Goal: Transaction & Acquisition: Purchase product/service

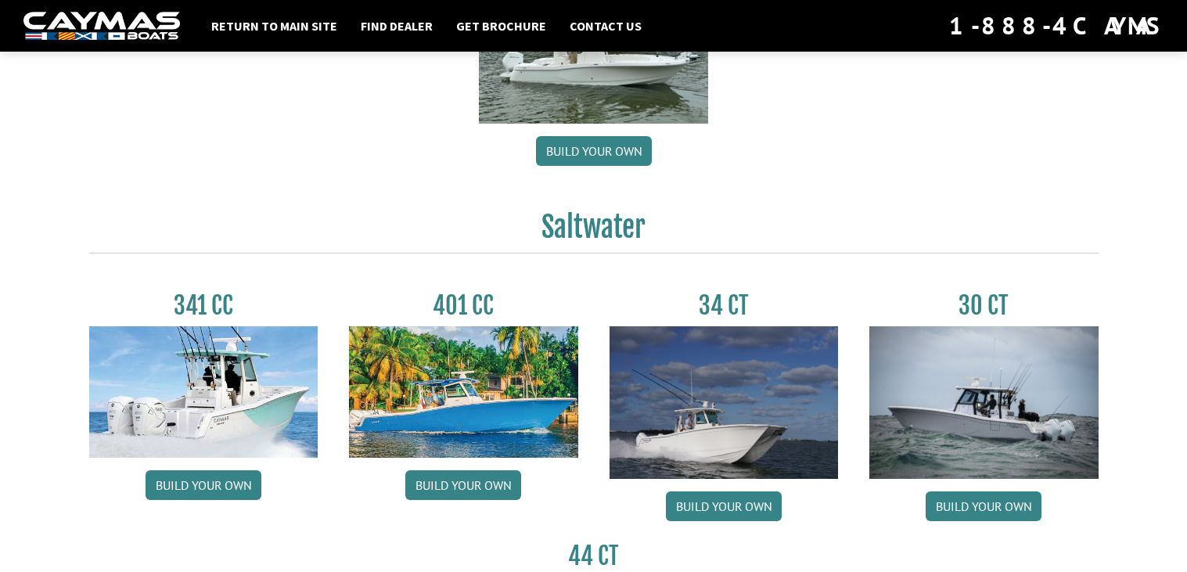
scroll to position [541, 0]
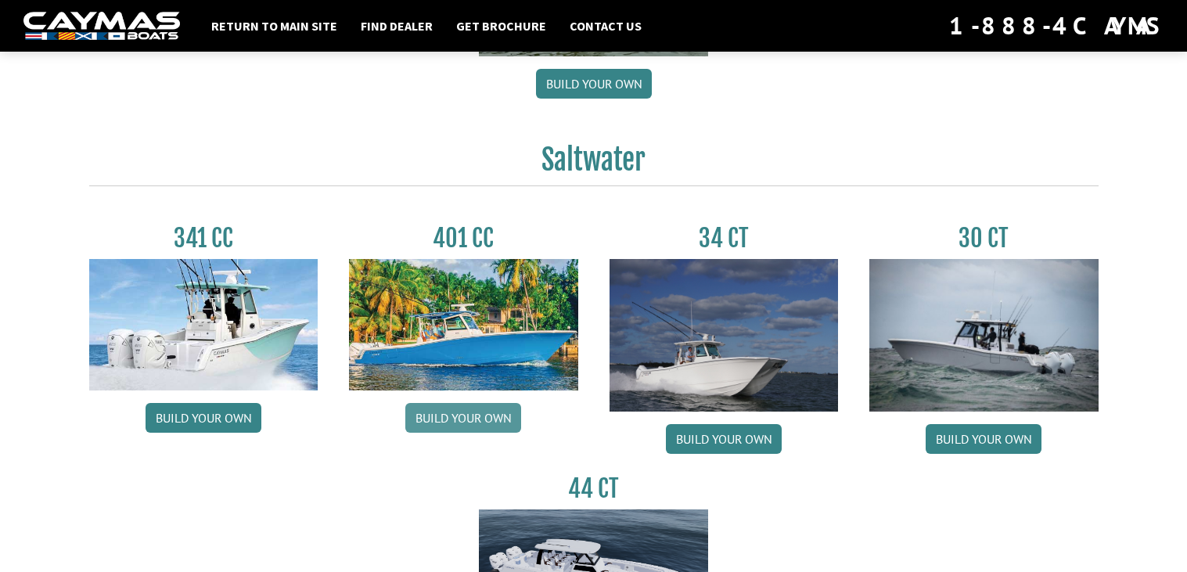
click at [494, 495] on div "341 CC Build your own 401 CC Build your own 34 CT Build your own 30 CT Build yo…" at bounding box center [594, 455] width 1040 height 511
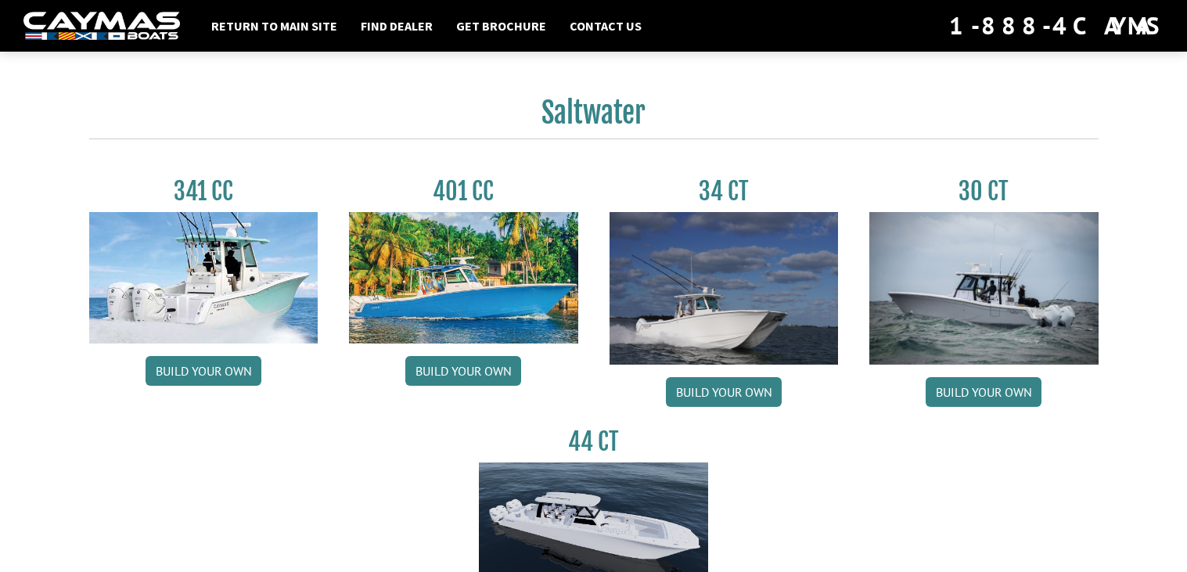
scroll to position [673, 0]
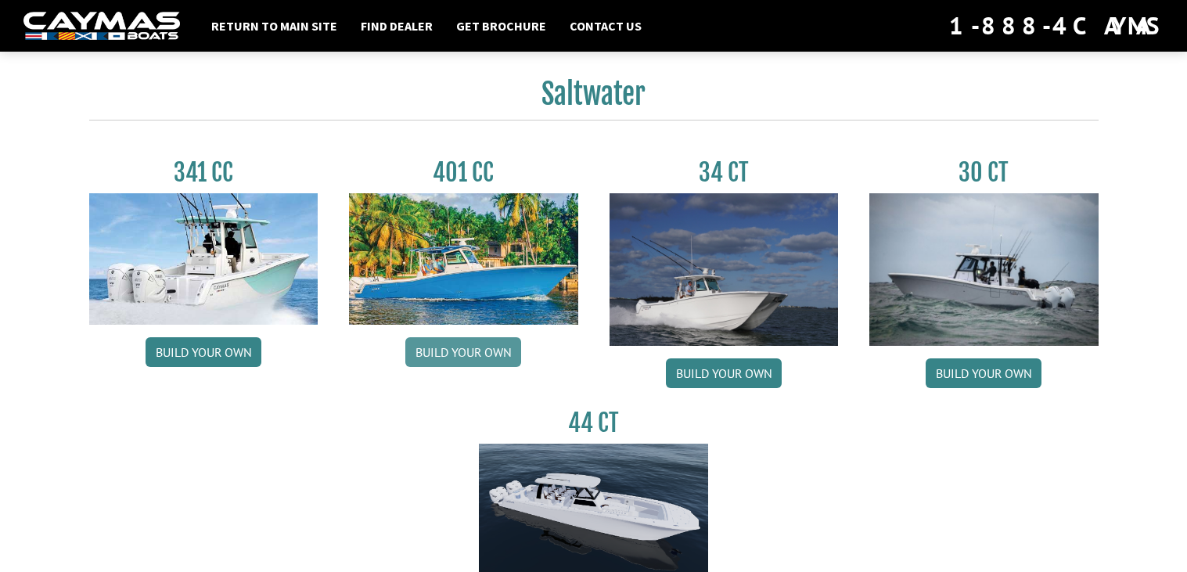
click at [487, 360] on link "Build your own" at bounding box center [463, 352] width 116 height 30
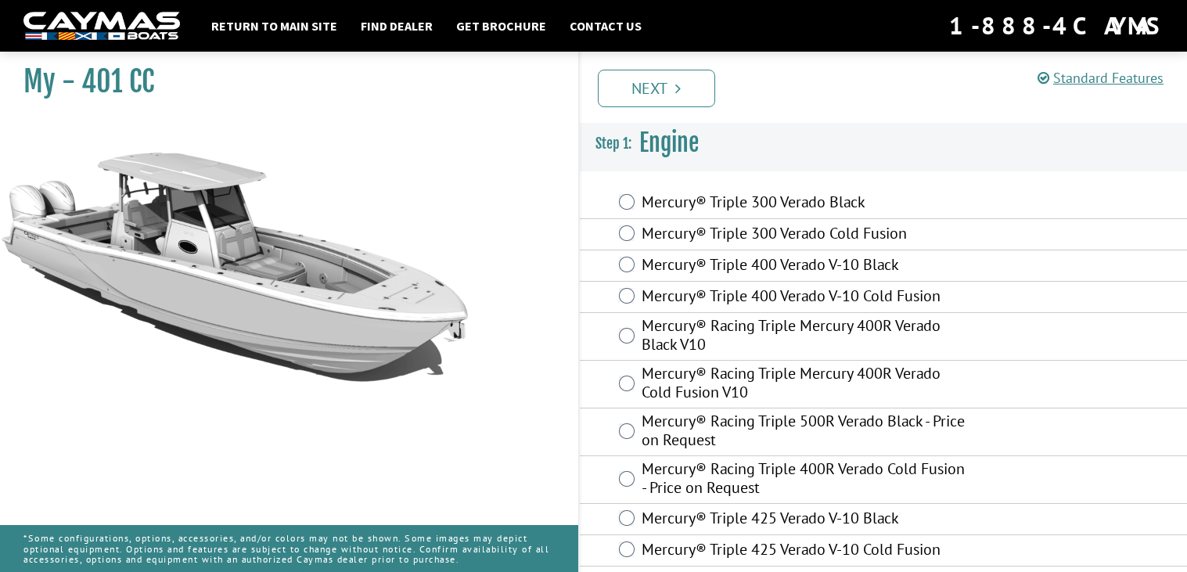
click at [636, 208] on div "Mercury® Triple 300 Verado Black" at bounding box center [884, 203] width 608 height 31
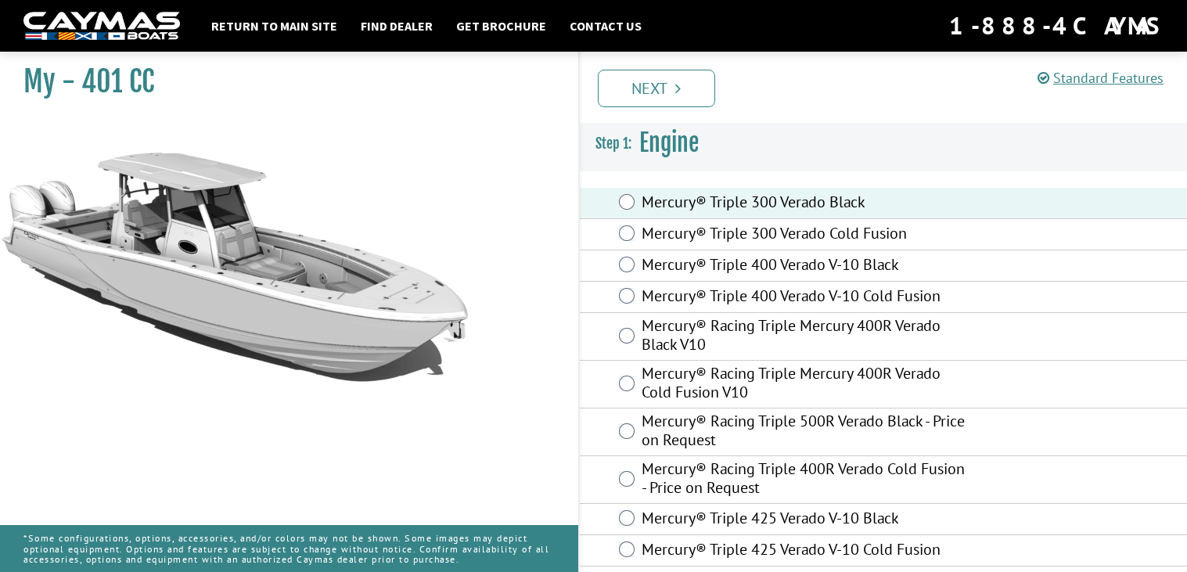
click at [652, 272] on label "Mercury® Triple 400 Verado V-10 Black" at bounding box center [804, 266] width 327 height 23
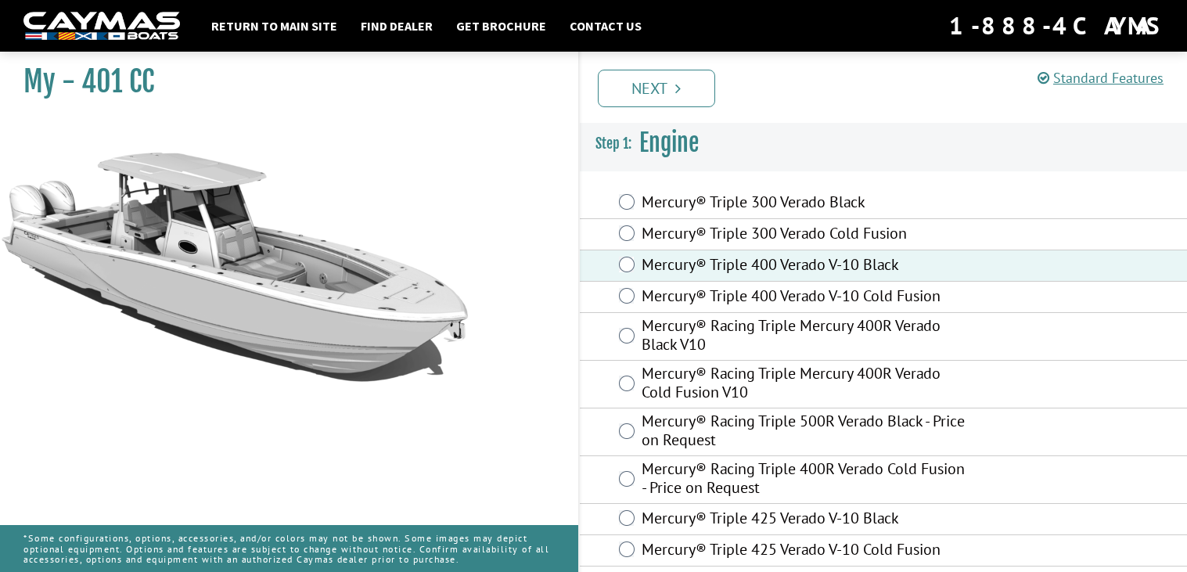
click at [673, 300] on label "Mercury® Triple 400 Verado V-10 Cold Fusion" at bounding box center [804, 297] width 327 height 23
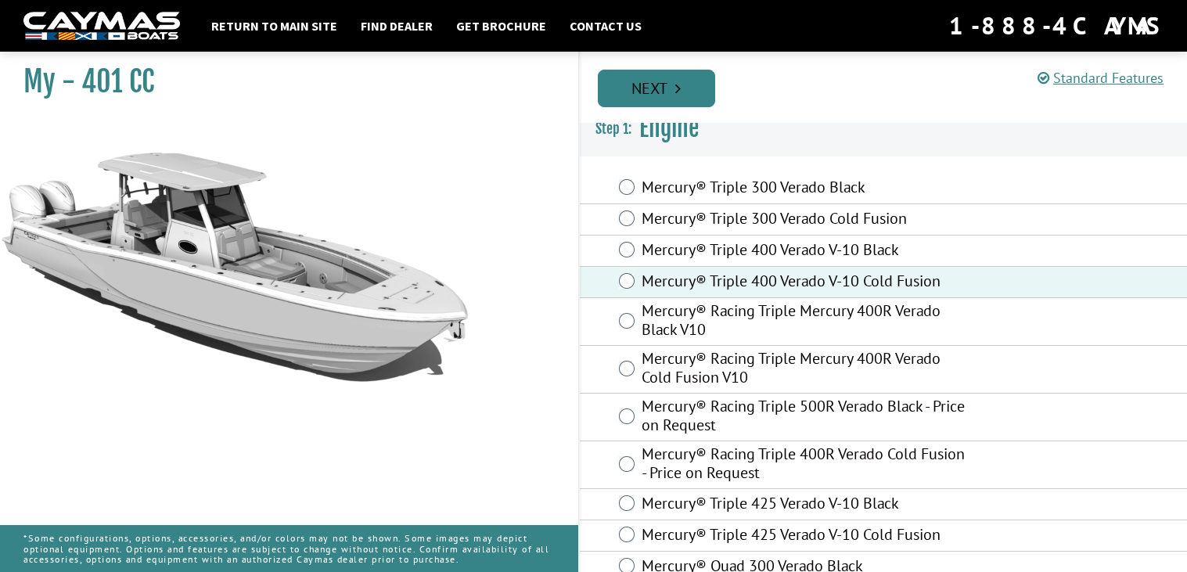
click at [648, 88] on link "Next" at bounding box center [656, 89] width 117 height 38
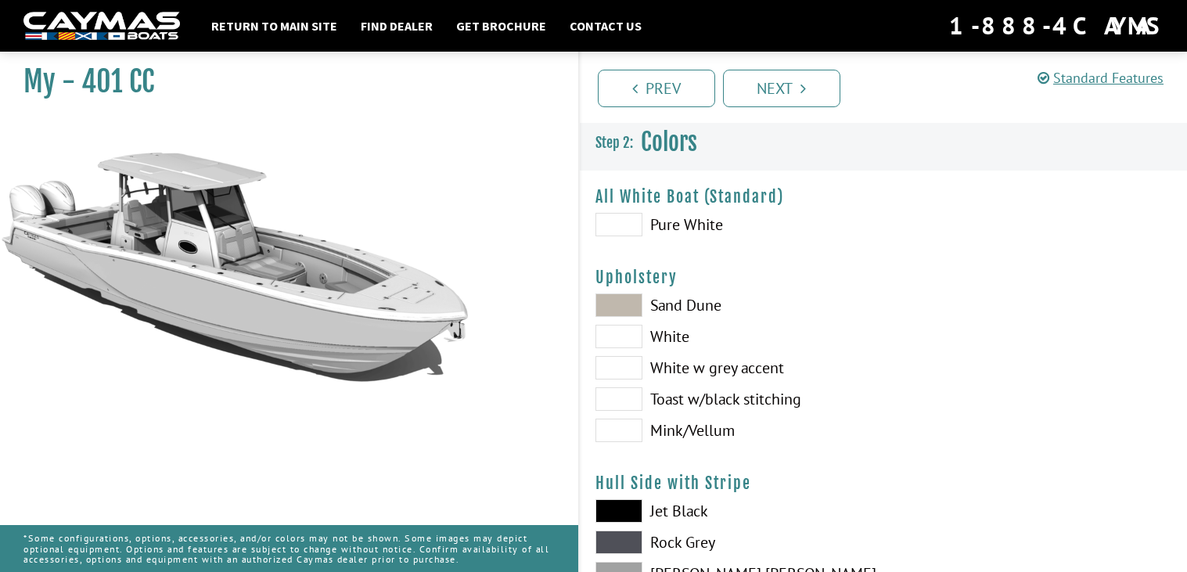
click at [680, 374] on label "White w grey accent" at bounding box center [731, 367] width 272 height 23
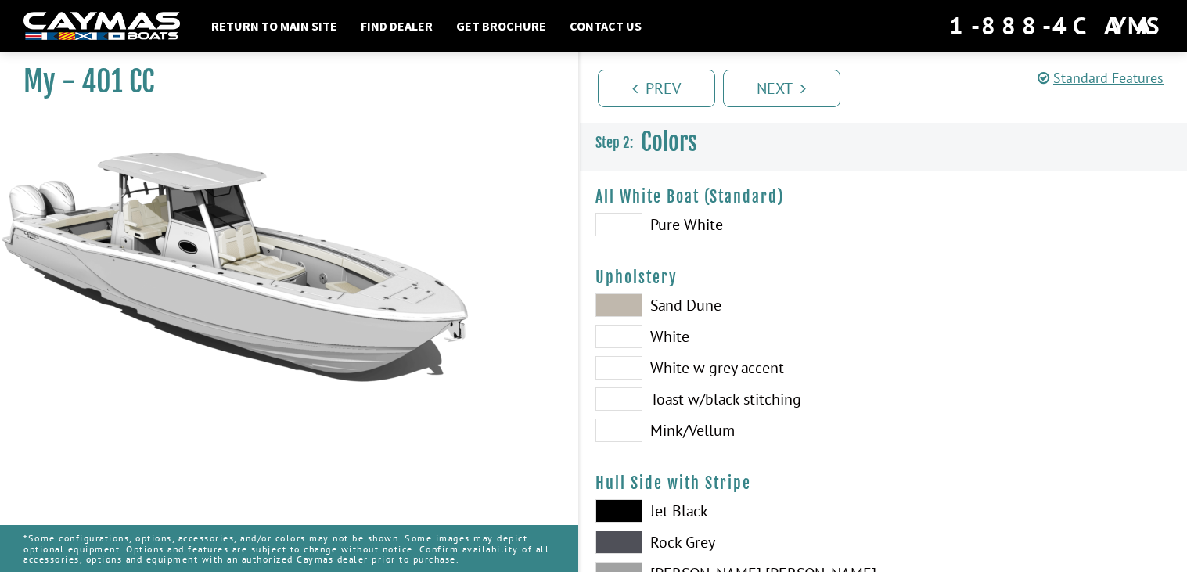
click at [671, 367] on label "White w grey accent" at bounding box center [731, 367] width 272 height 23
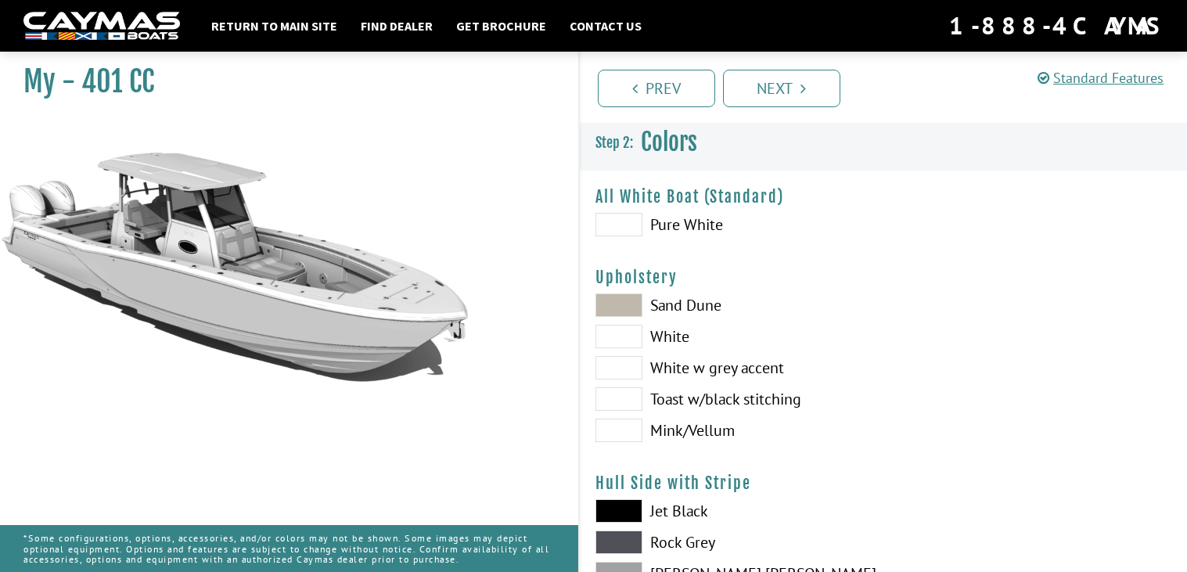
click at [671, 367] on label "White w grey accent" at bounding box center [731, 367] width 272 height 23
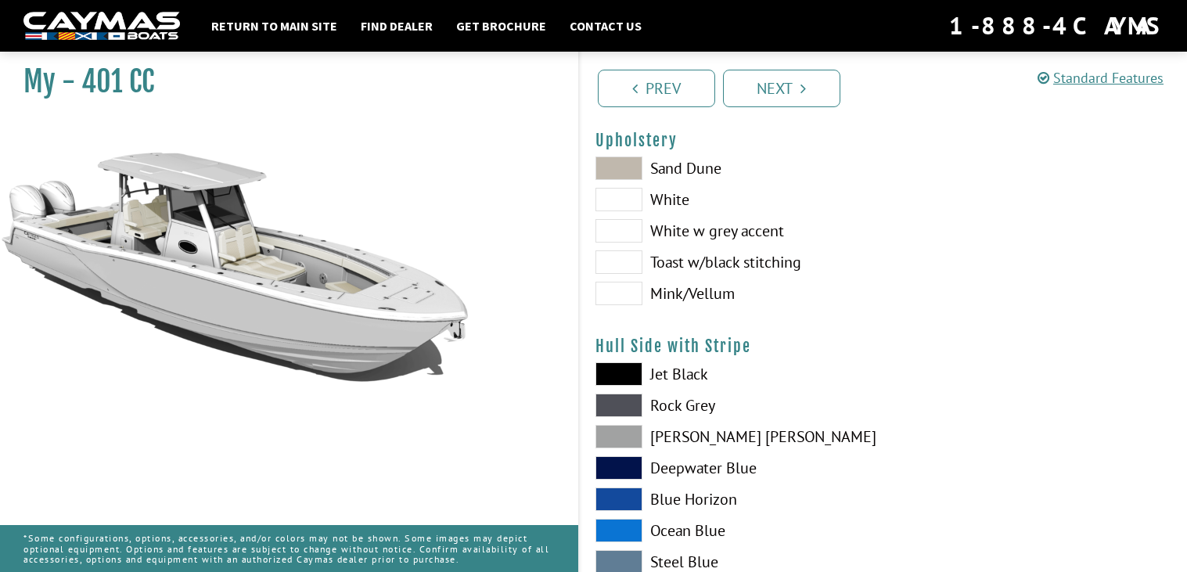
scroll to position [138, 0]
click at [673, 529] on label "Ocean Blue" at bounding box center [731, 528] width 272 height 23
click at [676, 521] on label "Ocean Blue" at bounding box center [731, 528] width 272 height 23
drag, startPoint x: 651, startPoint y: 533, endPoint x: 641, endPoint y: 533, distance: 9.4
click at [646, 534] on label "Ocean Blue" at bounding box center [731, 528] width 272 height 23
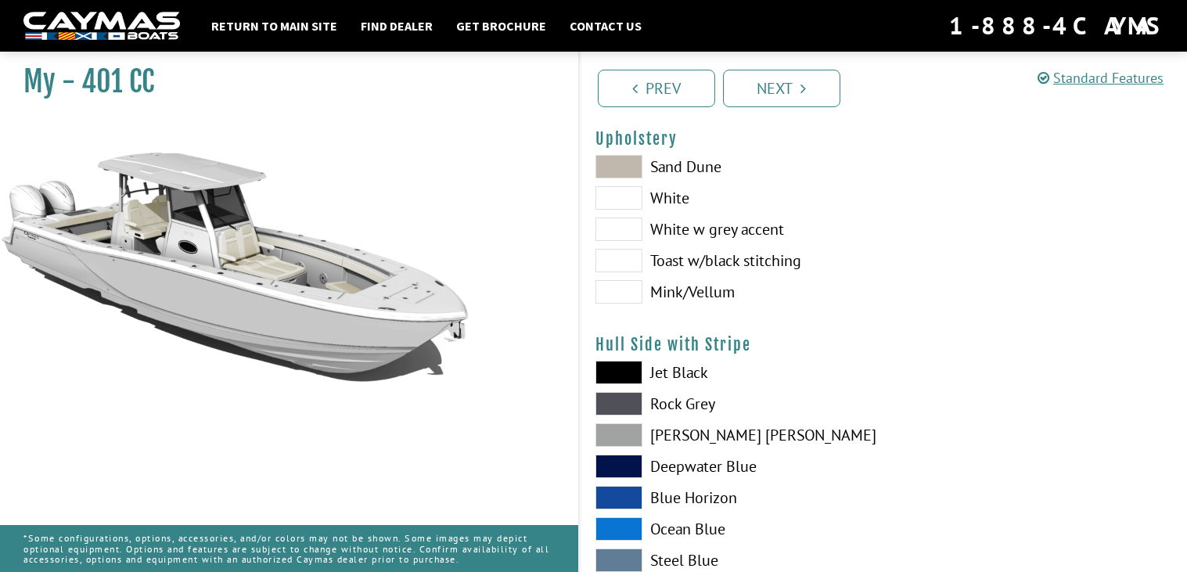
click at [630, 532] on span at bounding box center [618, 528] width 47 height 23
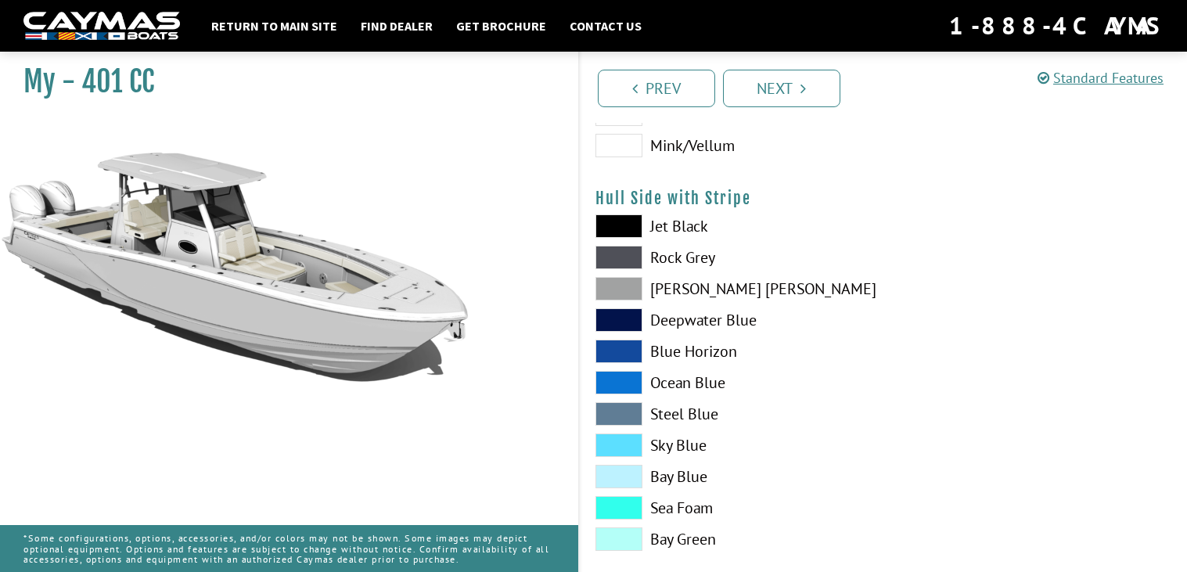
scroll to position [302, 0]
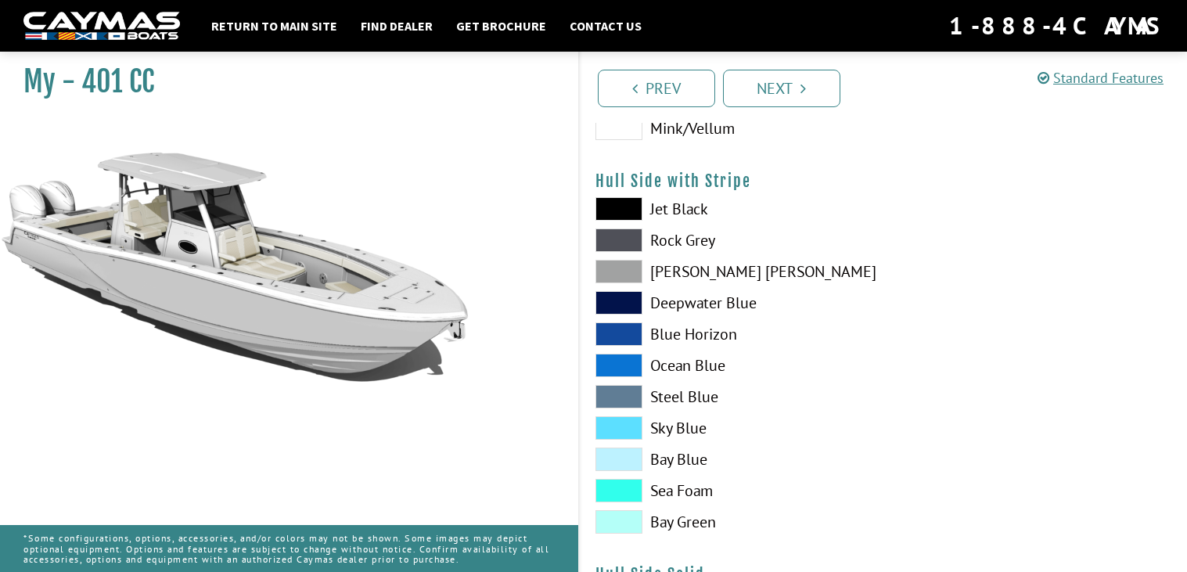
click at [630, 336] on span at bounding box center [618, 333] width 47 height 23
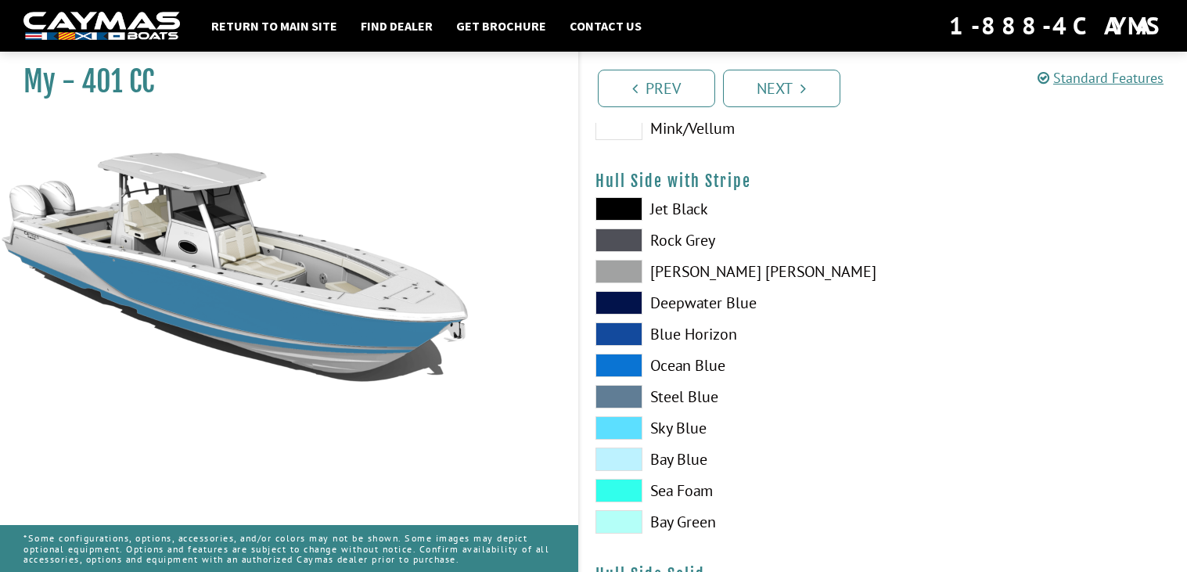
click at [628, 336] on span at bounding box center [618, 333] width 47 height 23
click at [627, 336] on span at bounding box center [618, 333] width 47 height 23
click at [625, 337] on span at bounding box center [618, 333] width 47 height 23
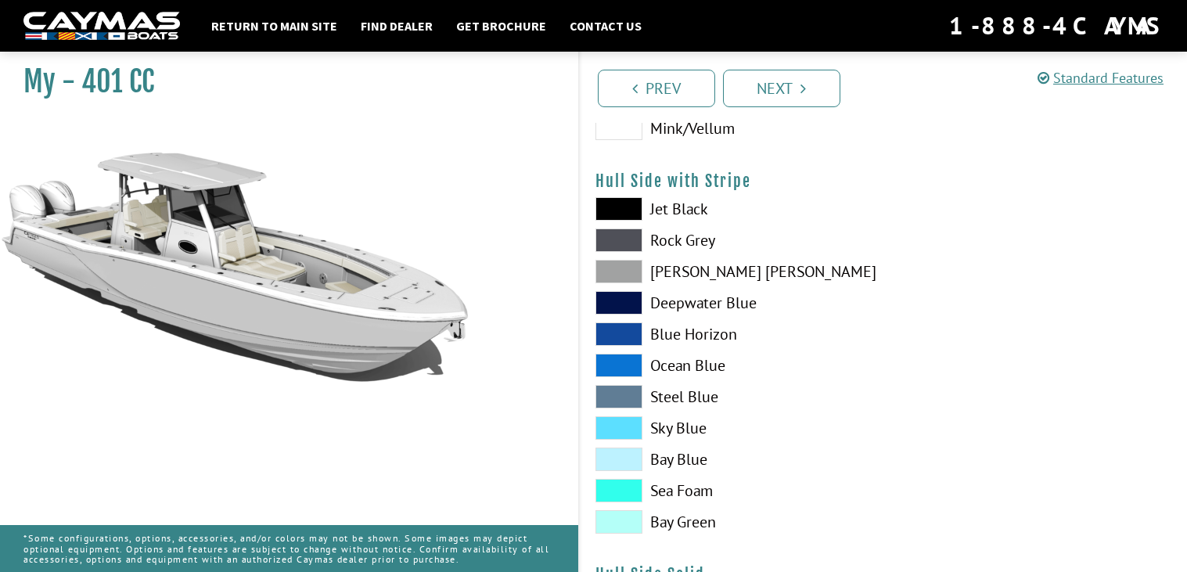
click at [623, 337] on span at bounding box center [618, 333] width 47 height 23
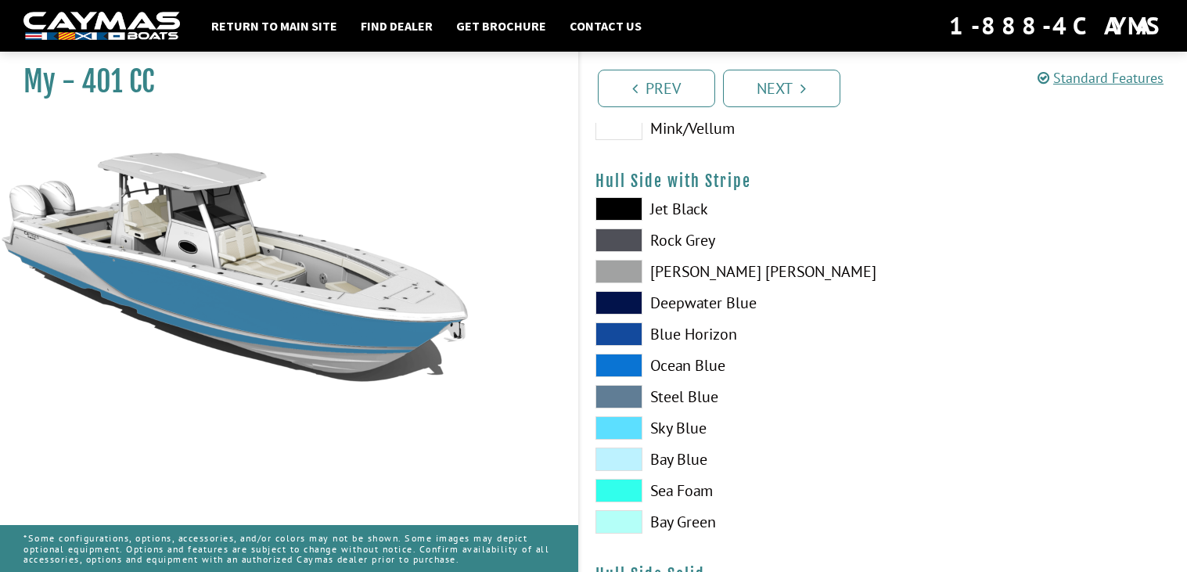
click at [621, 338] on span at bounding box center [618, 333] width 47 height 23
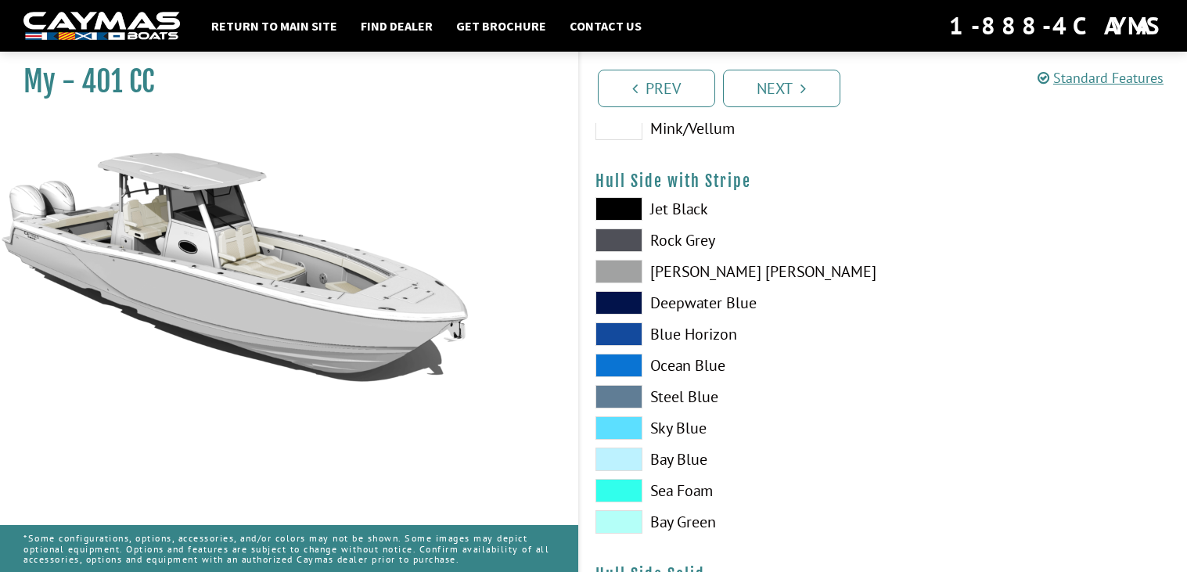
click at [621, 338] on span at bounding box center [618, 333] width 47 height 23
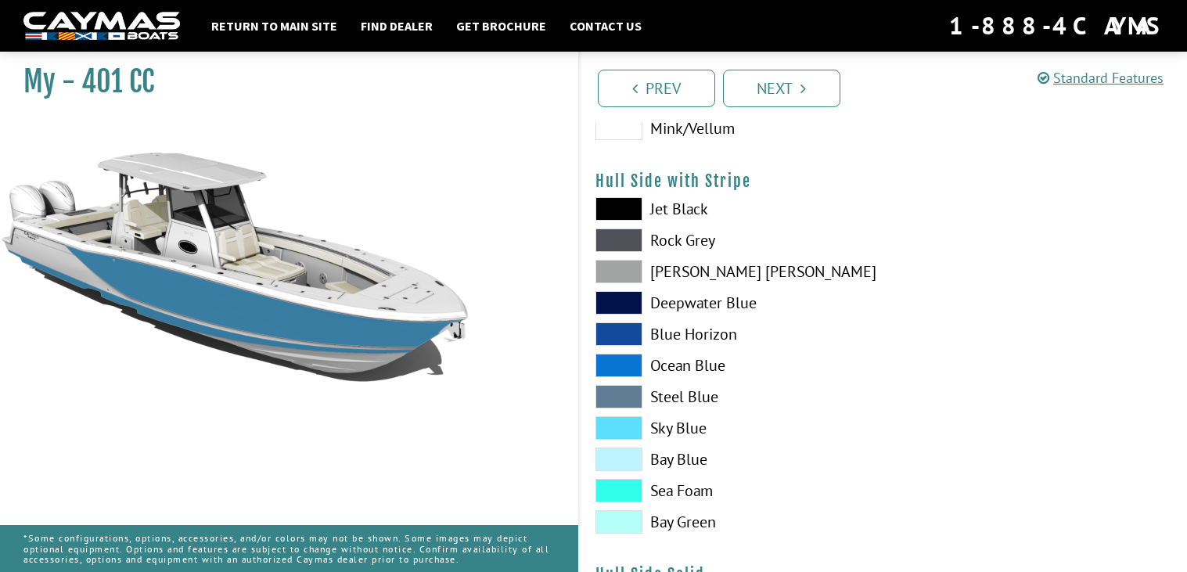
click at [624, 337] on span at bounding box center [618, 333] width 47 height 23
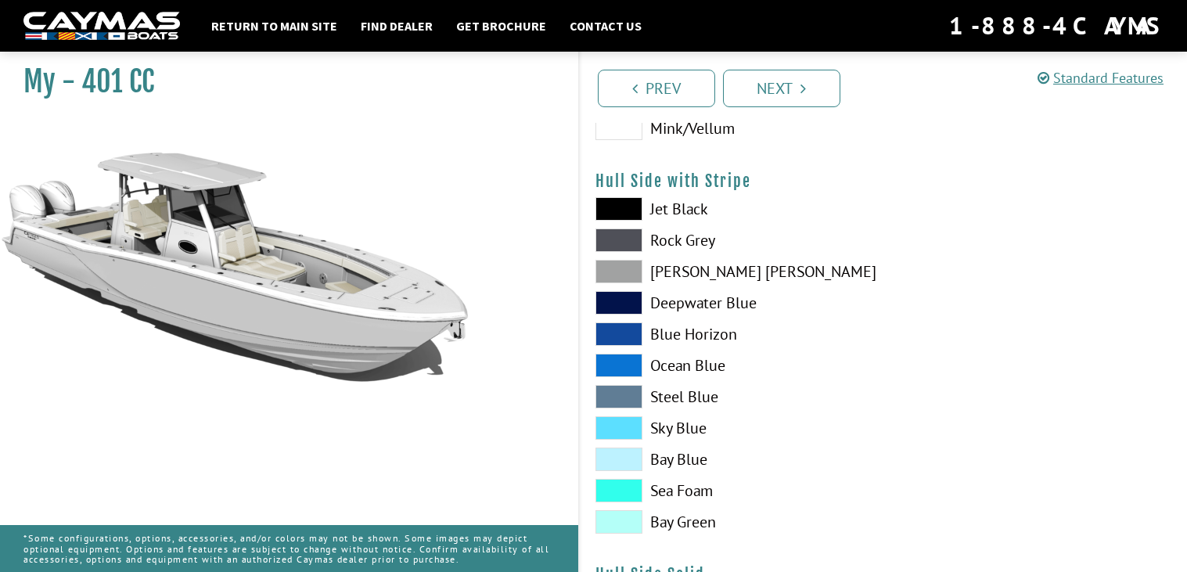
click at [618, 390] on span at bounding box center [618, 396] width 47 height 23
click at [617, 390] on span at bounding box center [618, 396] width 47 height 23
click at [621, 386] on span at bounding box center [618, 396] width 47 height 23
click at [634, 390] on span at bounding box center [618, 396] width 47 height 23
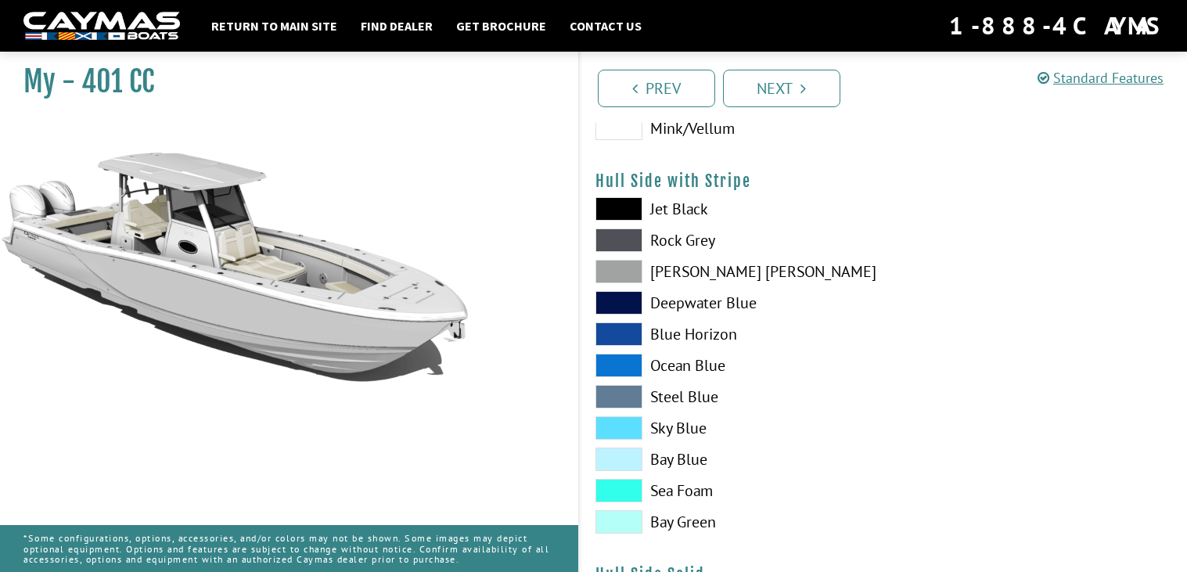
click at [634, 390] on span at bounding box center [618, 396] width 47 height 23
click at [631, 390] on span at bounding box center [618, 396] width 47 height 23
click at [623, 325] on span at bounding box center [618, 333] width 47 height 23
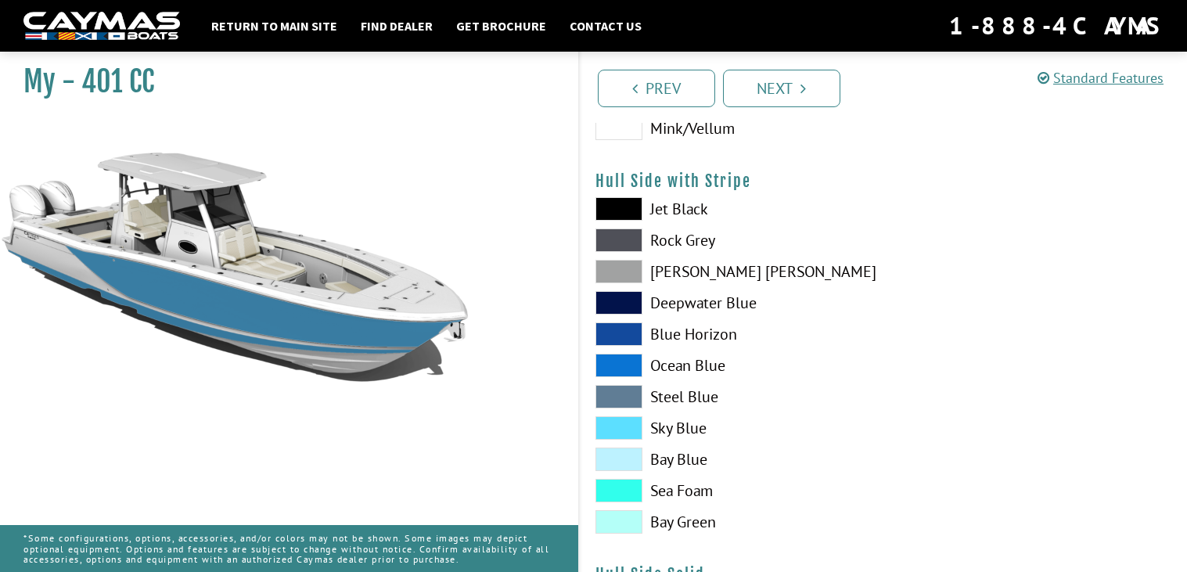
click at [617, 327] on span at bounding box center [618, 333] width 47 height 23
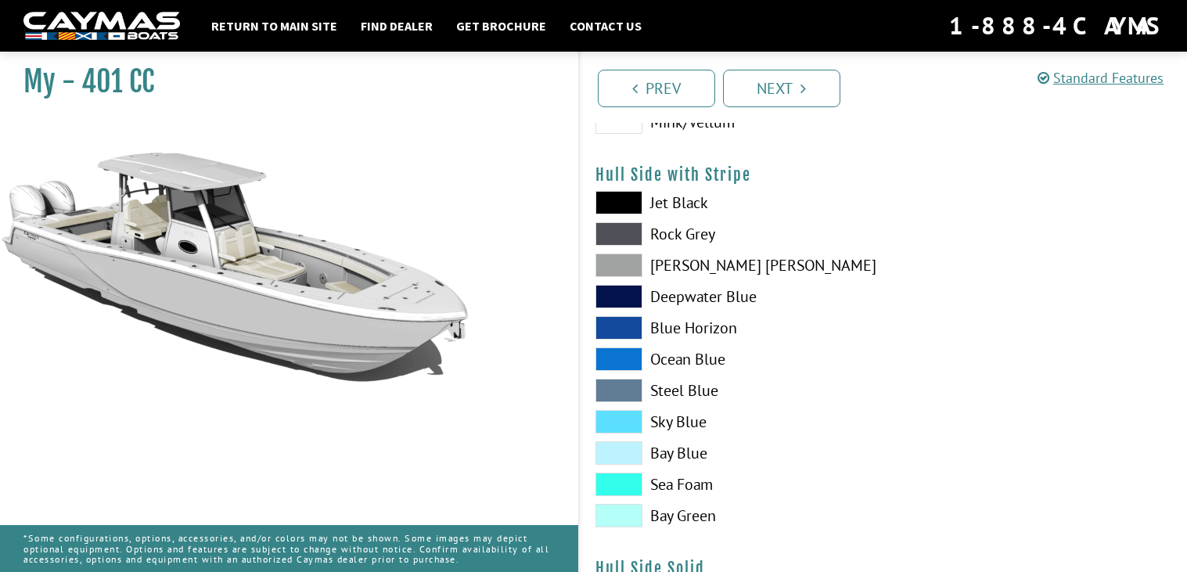
scroll to position [310, 0]
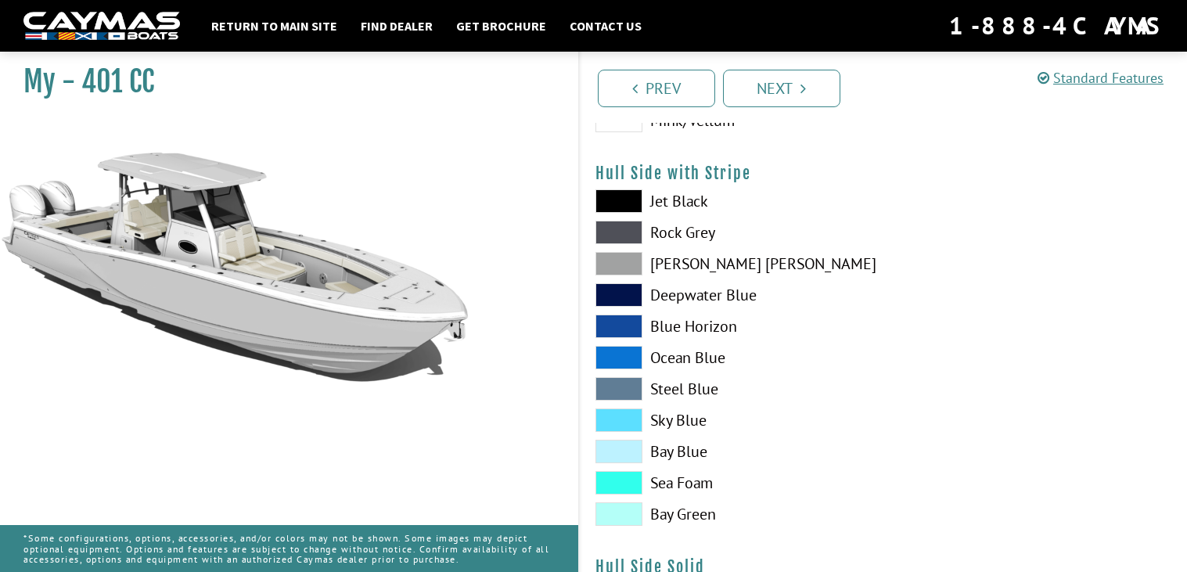
click at [627, 334] on span at bounding box center [618, 325] width 47 height 23
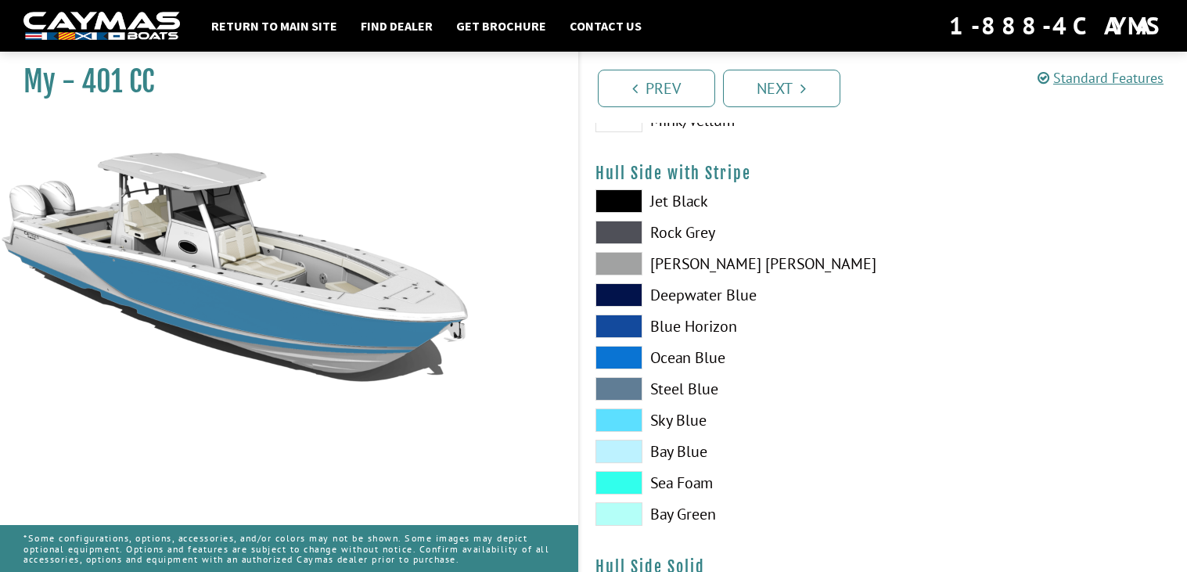
click at [620, 336] on span at bounding box center [618, 325] width 47 height 23
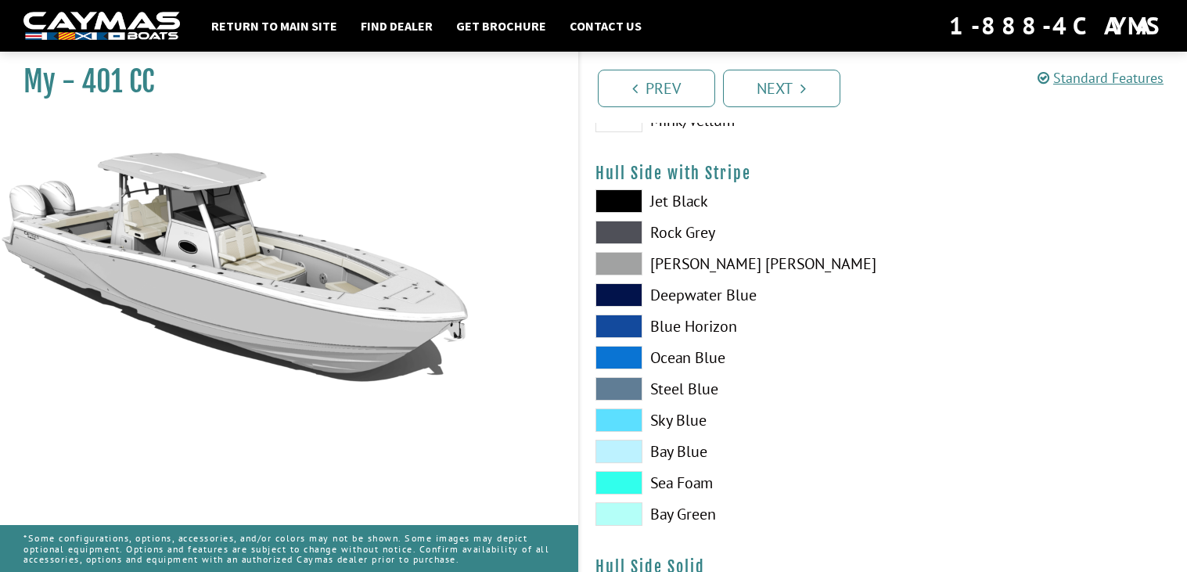
click at [615, 365] on span at bounding box center [618, 357] width 47 height 23
click at [632, 386] on span at bounding box center [618, 388] width 47 height 23
click at [622, 350] on span at bounding box center [618, 357] width 47 height 23
click at [622, 348] on span at bounding box center [618, 357] width 47 height 23
click at [607, 486] on span at bounding box center [618, 482] width 47 height 23
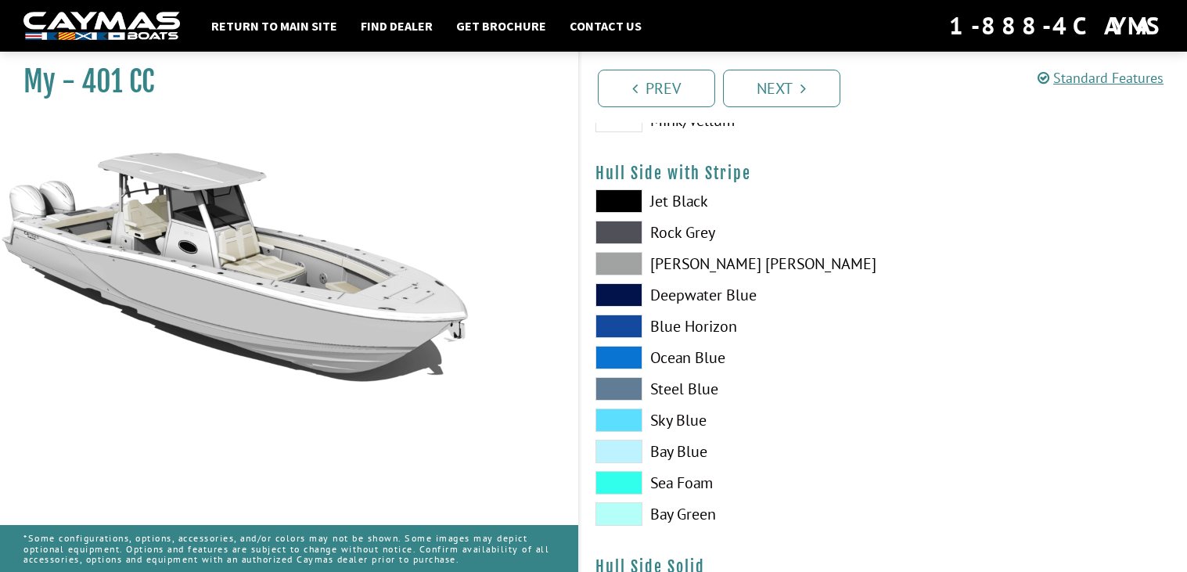
click at [604, 482] on span at bounding box center [618, 482] width 47 height 23
click at [602, 478] on span at bounding box center [618, 482] width 47 height 23
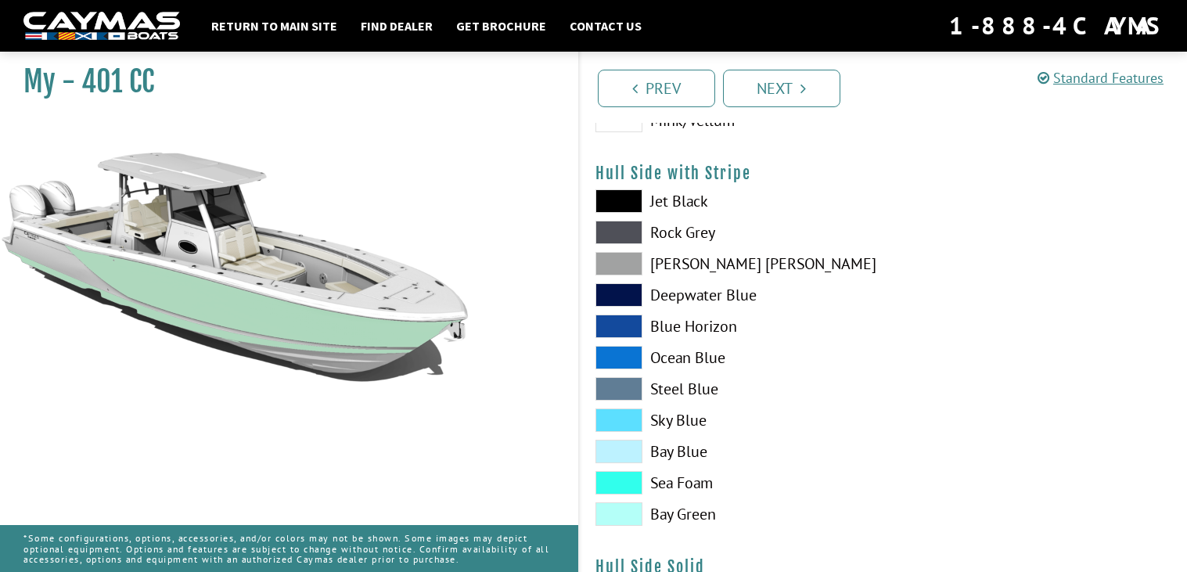
click at [628, 417] on span at bounding box center [618, 419] width 47 height 23
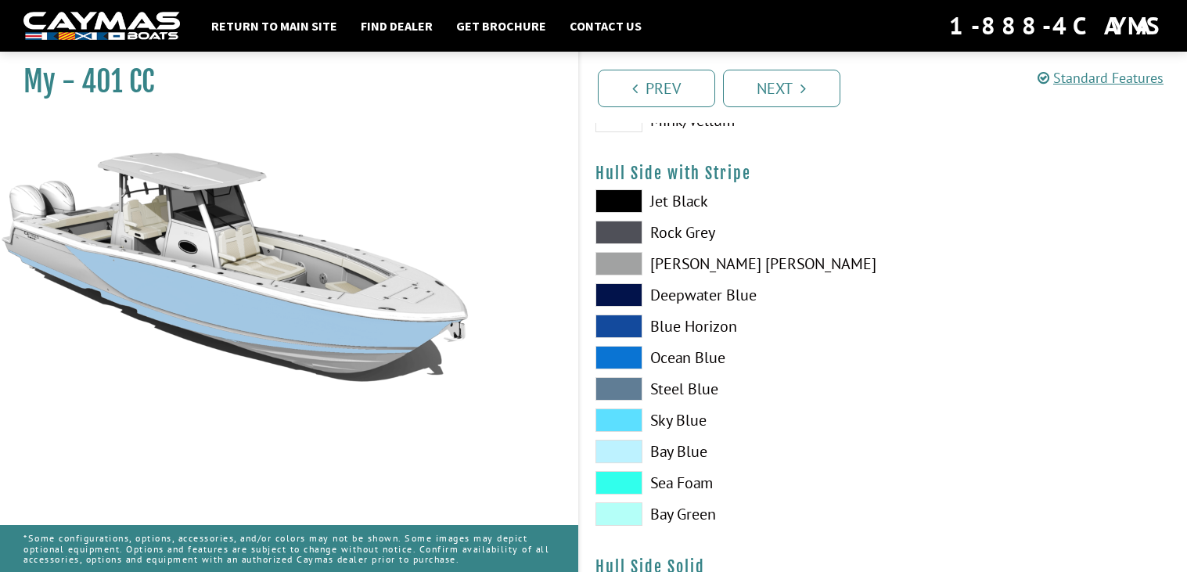
click at [628, 417] on span at bounding box center [618, 419] width 47 height 23
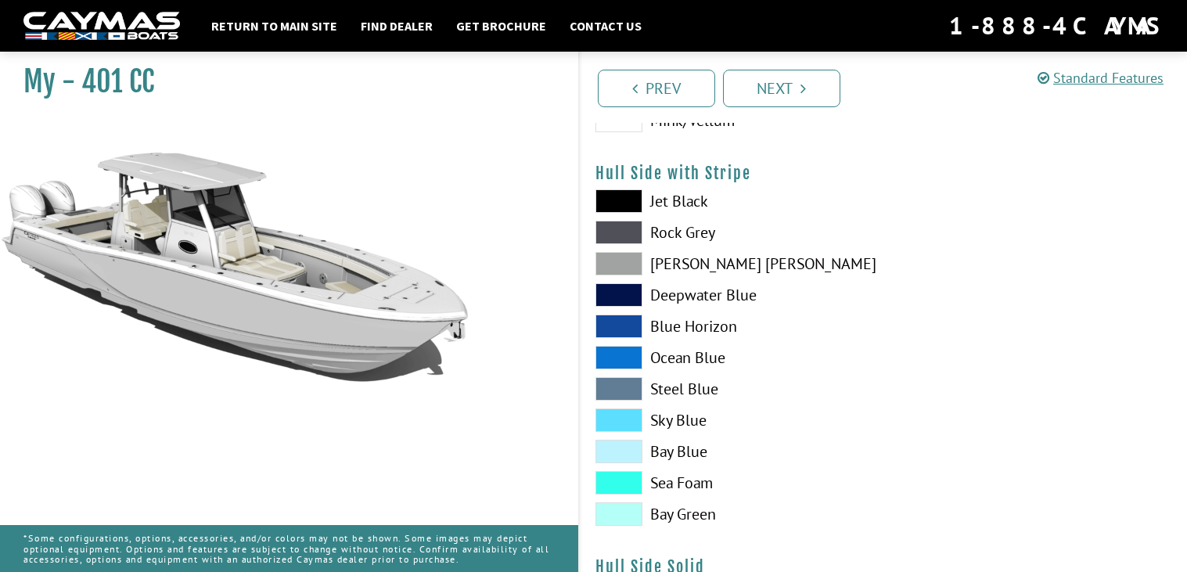
click at [618, 210] on span at bounding box center [618, 200] width 47 height 23
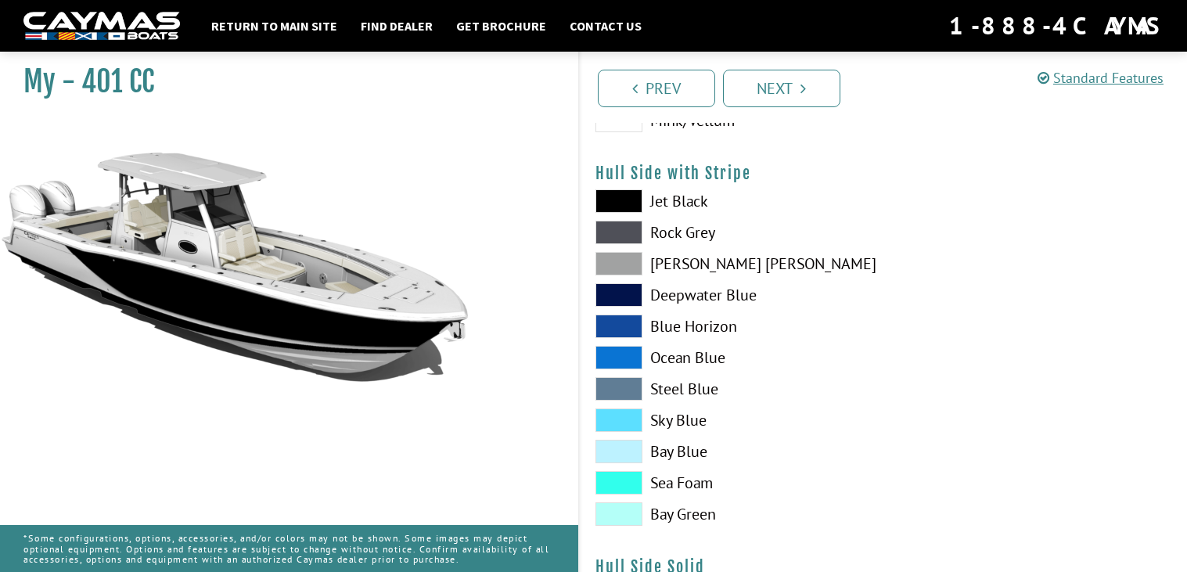
click at [613, 215] on div "Jet Black Rock Grey Dove Gray Deepwater Blue Blue Horizon Ocean Blue" at bounding box center [731, 361] width 303 height 344
click at [613, 245] on div "Jet Black Rock Grey Dove Gray Deepwater Blue Blue Horizon Ocean Blue" at bounding box center [731, 361] width 303 height 344
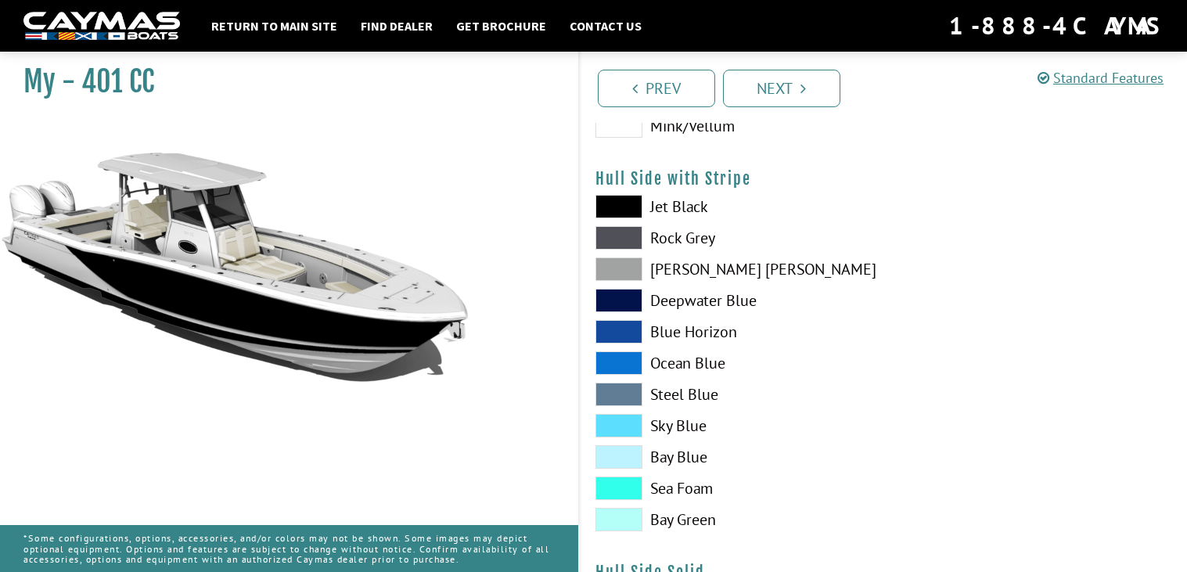
scroll to position [302, 0]
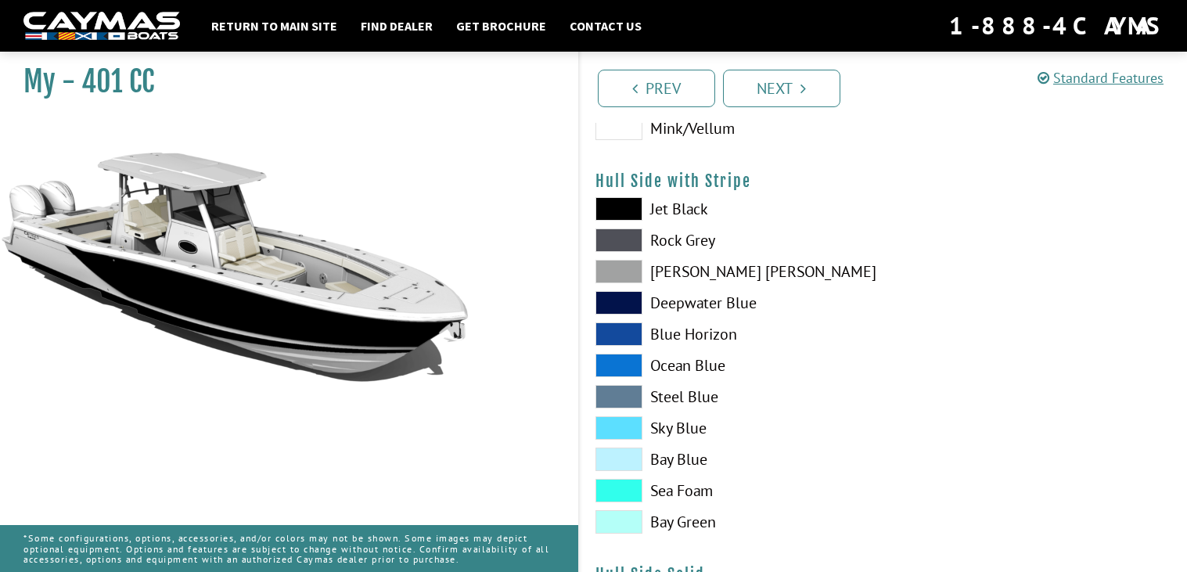
click at [618, 233] on span at bounding box center [618, 239] width 47 height 23
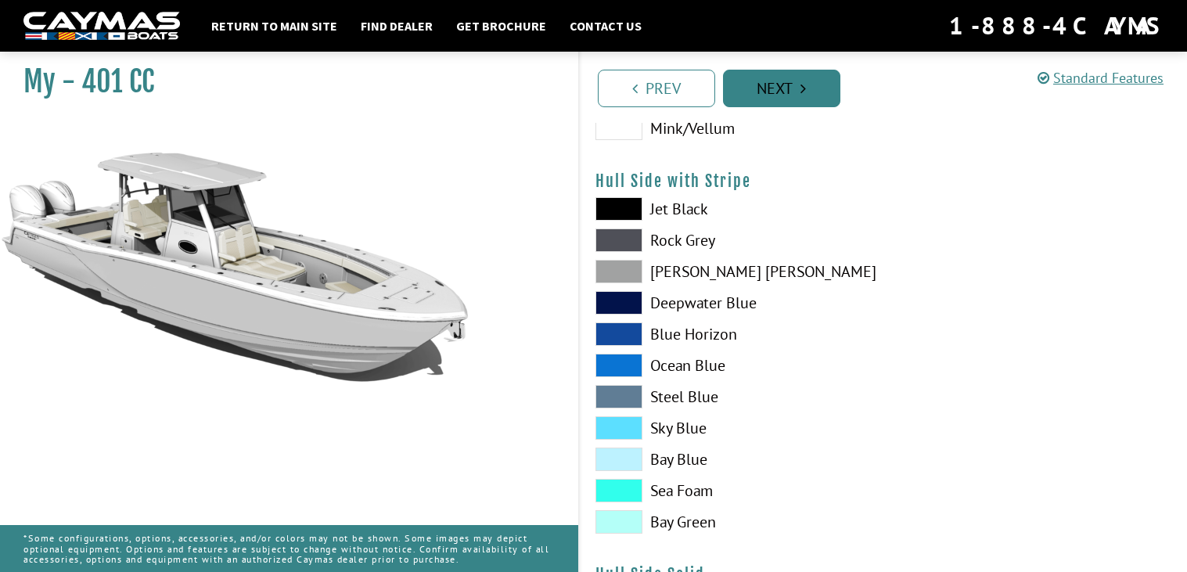
click at [742, 80] on link "Next" at bounding box center [781, 89] width 117 height 38
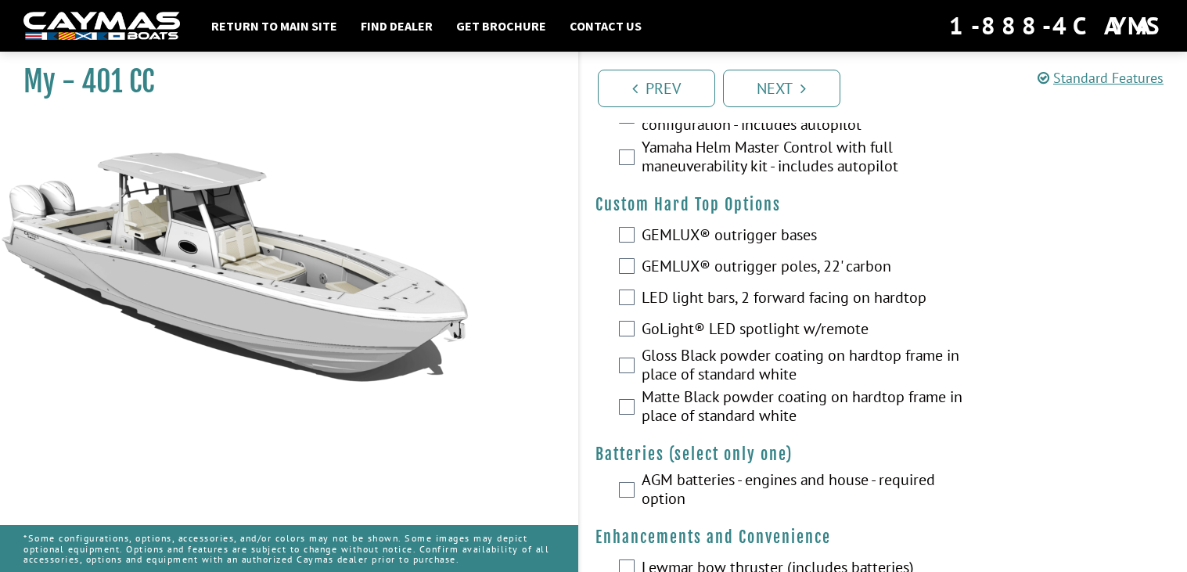
scroll to position [0, 0]
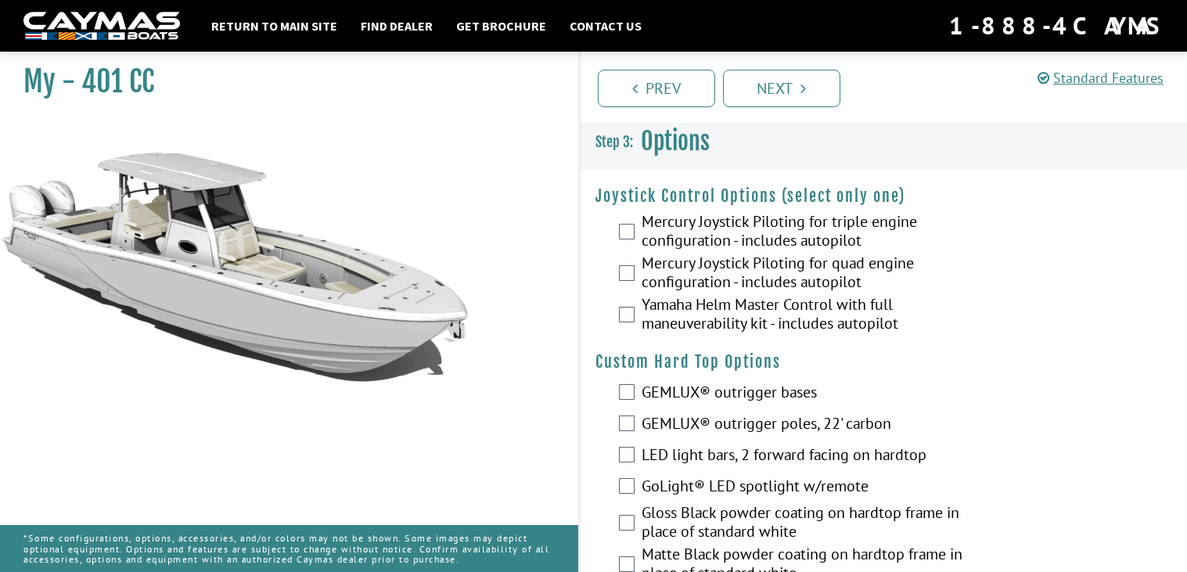
click at [714, 282] on label "Mercury Joystick Piloting for quad engine configuration - includes autopilot" at bounding box center [804, 273] width 327 height 41
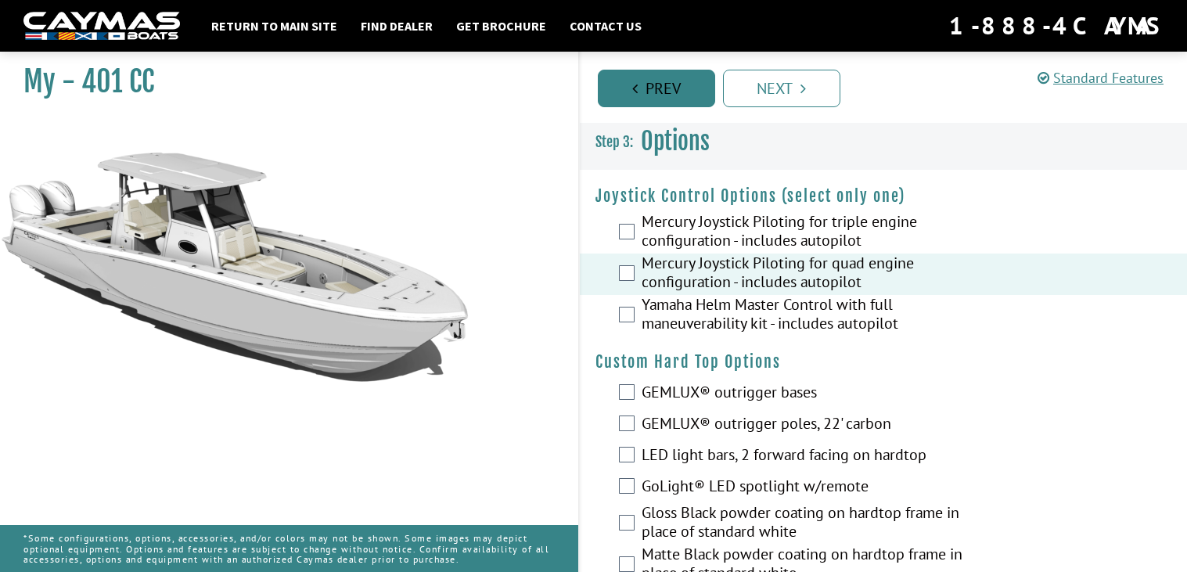
click at [646, 82] on link "Prev" at bounding box center [656, 89] width 117 height 38
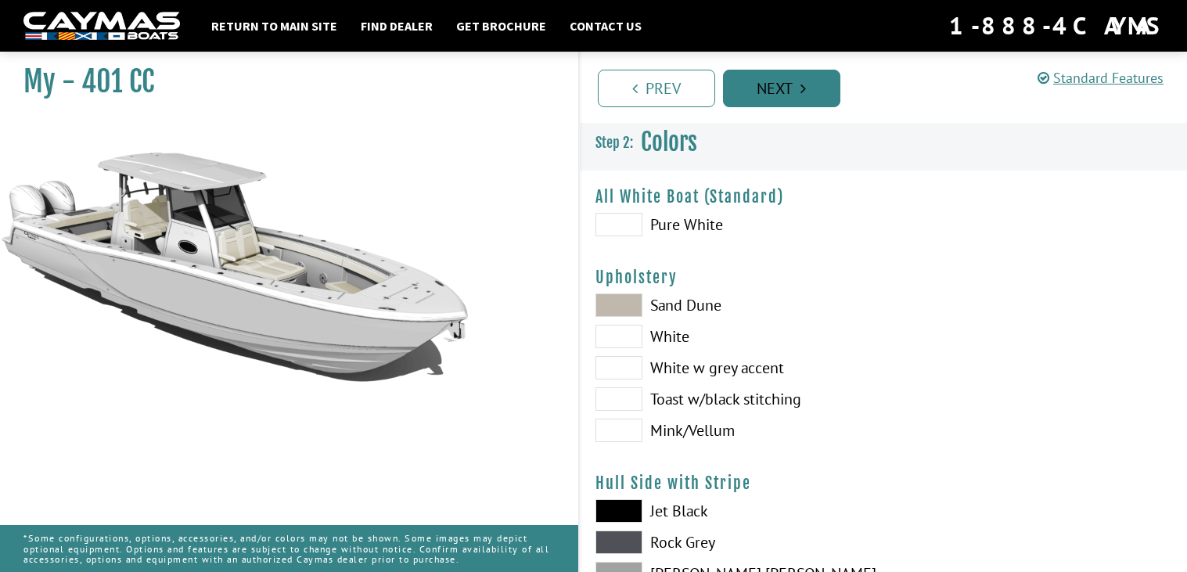
click at [646, 81] on link "Prev" at bounding box center [656, 89] width 117 height 38
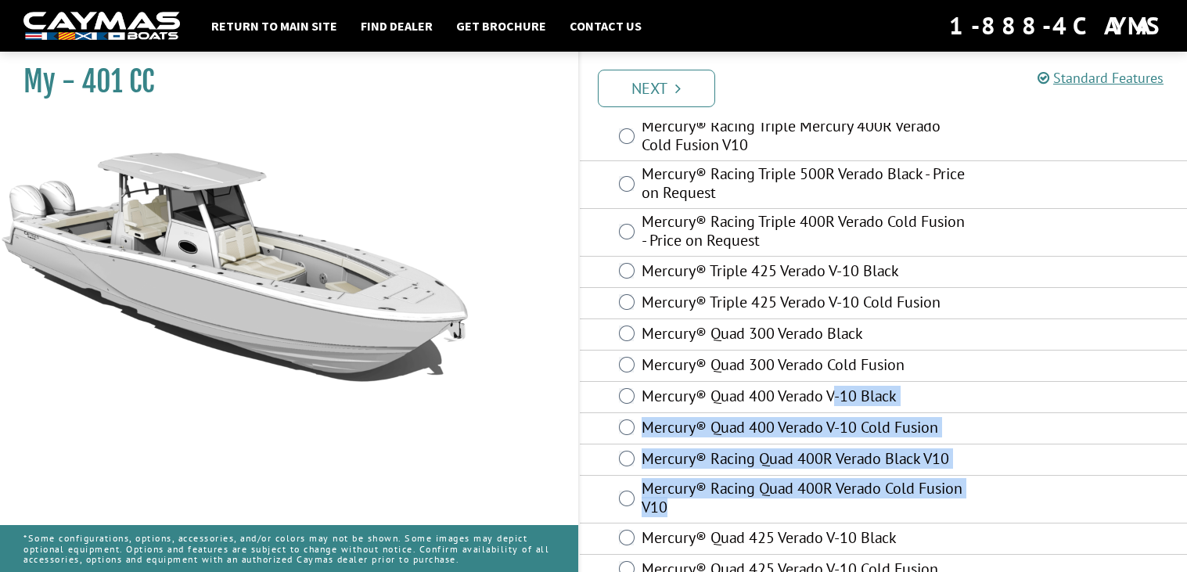
scroll to position [250, 0]
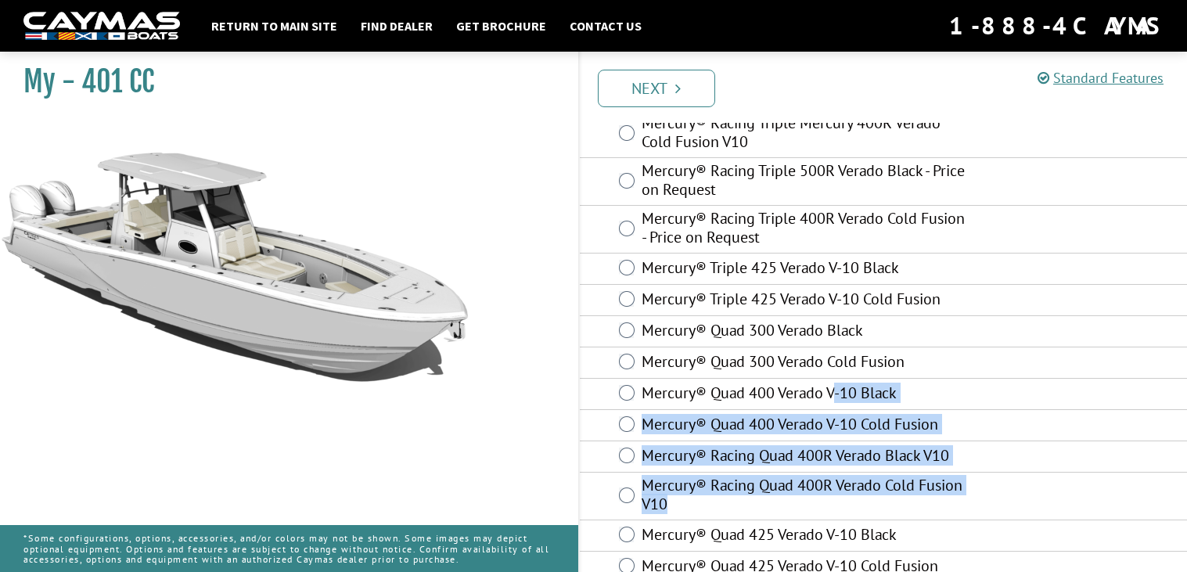
drag, startPoint x: 838, startPoint y: 490, endPoint x: 842, endPoint y: 505, distance: 15.4
click at [842, 505] on fieldset "Engine is required. Mercury® Triple 300 Verado Black Mercury® Triple 300 Verado…" at bounding box center [884, 560] width 608 height 1277
click at [849, 493] on label "Mercury® Racing Quad 400R Verado Cold Fusion V10" at bounding box center [804, 496] width 327 height 41
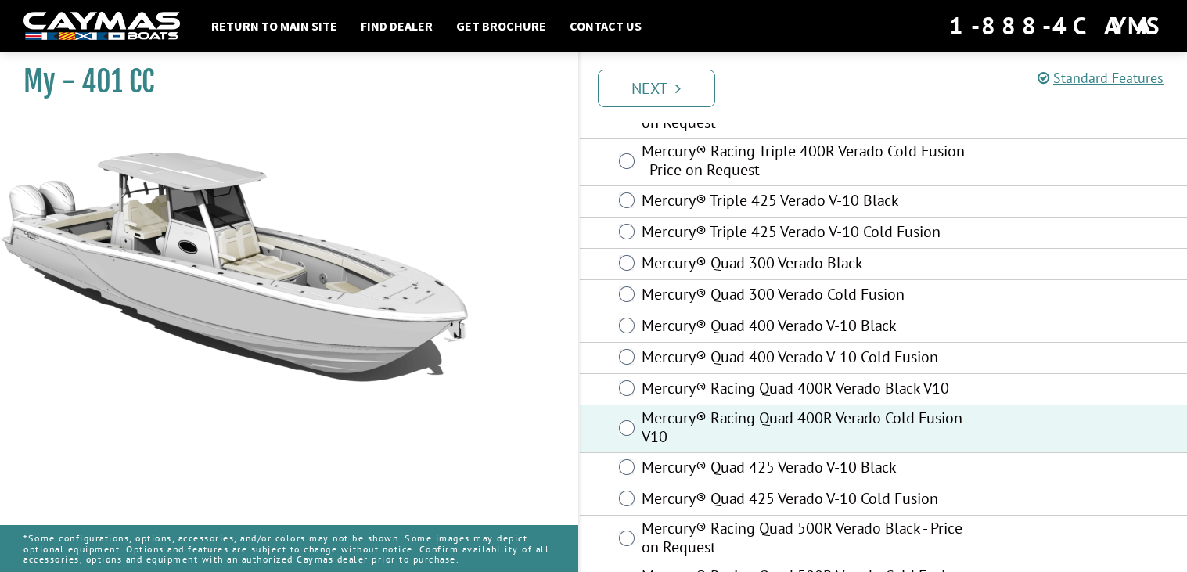
scroll to position [325, 0]
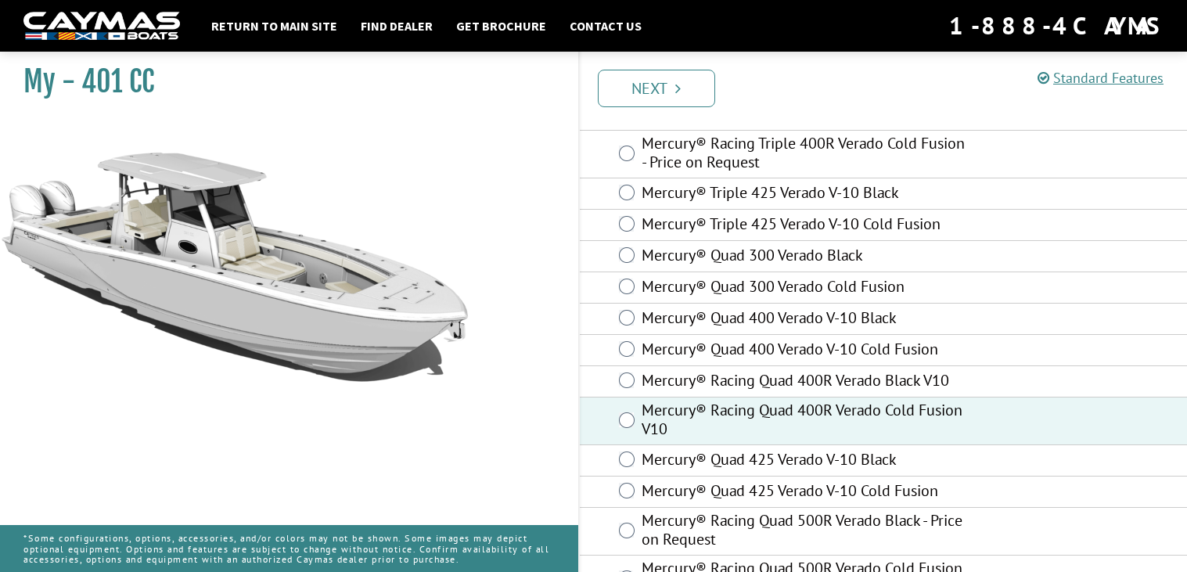
click at [764, 481] on label "Mercury® Quad 425 Verado V-10 Cold Fusion" at bounding box center [804, 492] width 327 height 23
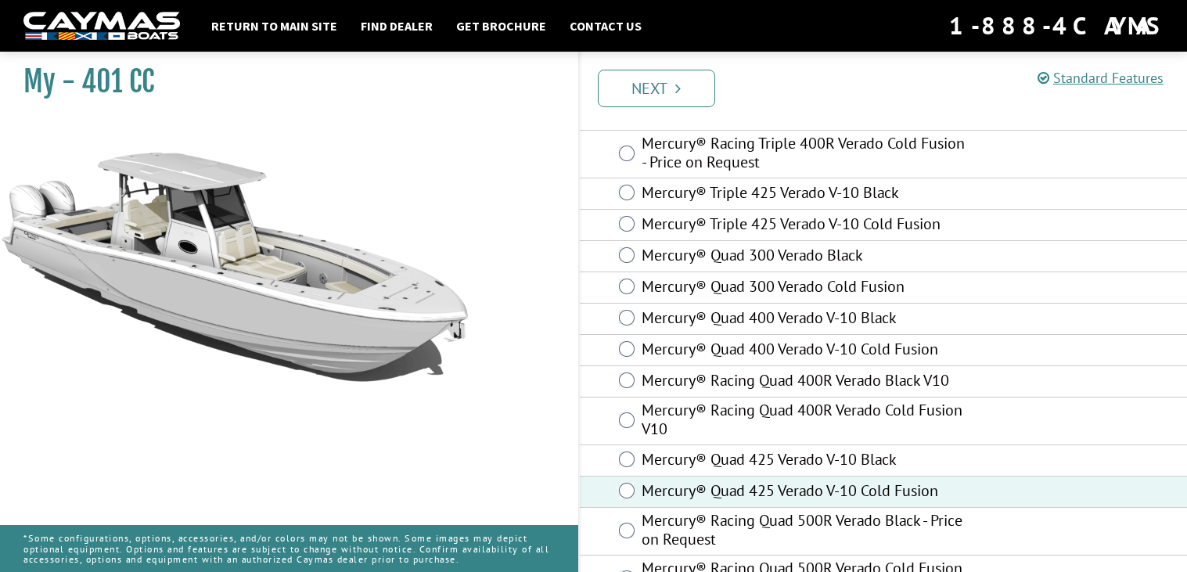
click at [594, 392] on div "Mercury® Racing Quad 400R Verado Black V10" at bounding box center [884, 381] width 608 height 31
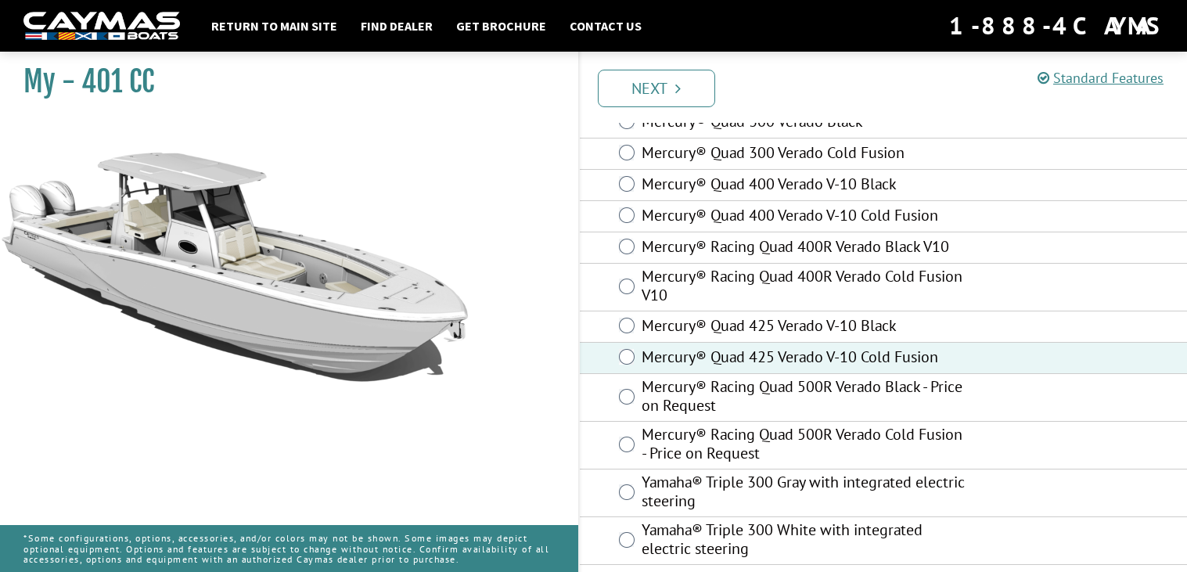
scroll to position [0, 0]
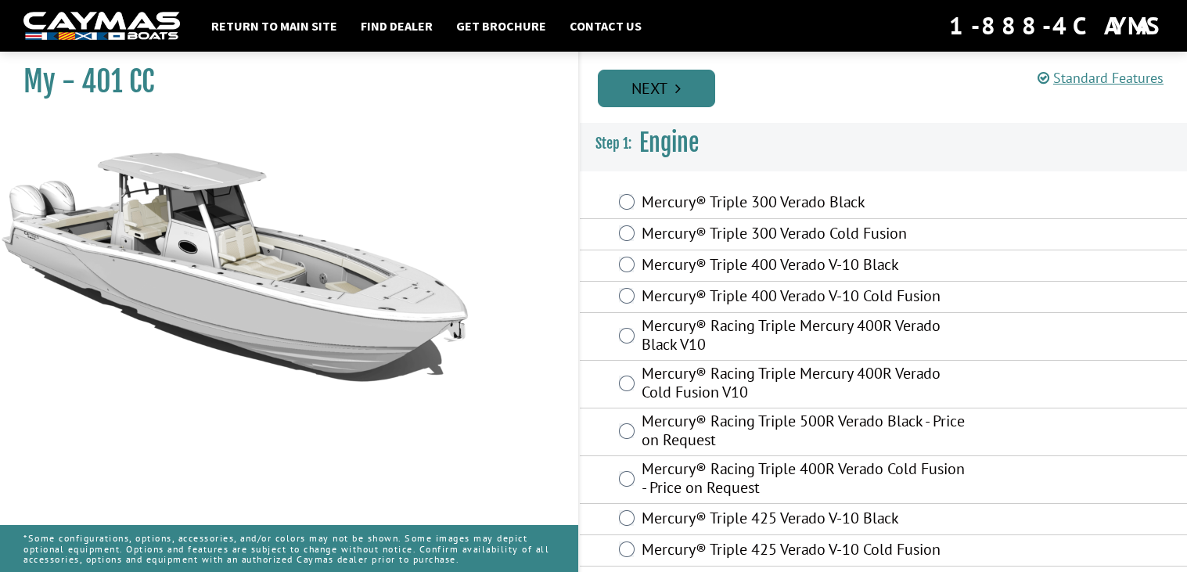
click at [669, 93] on link "Next" at bounding box center [656, 89] width 117 height 38
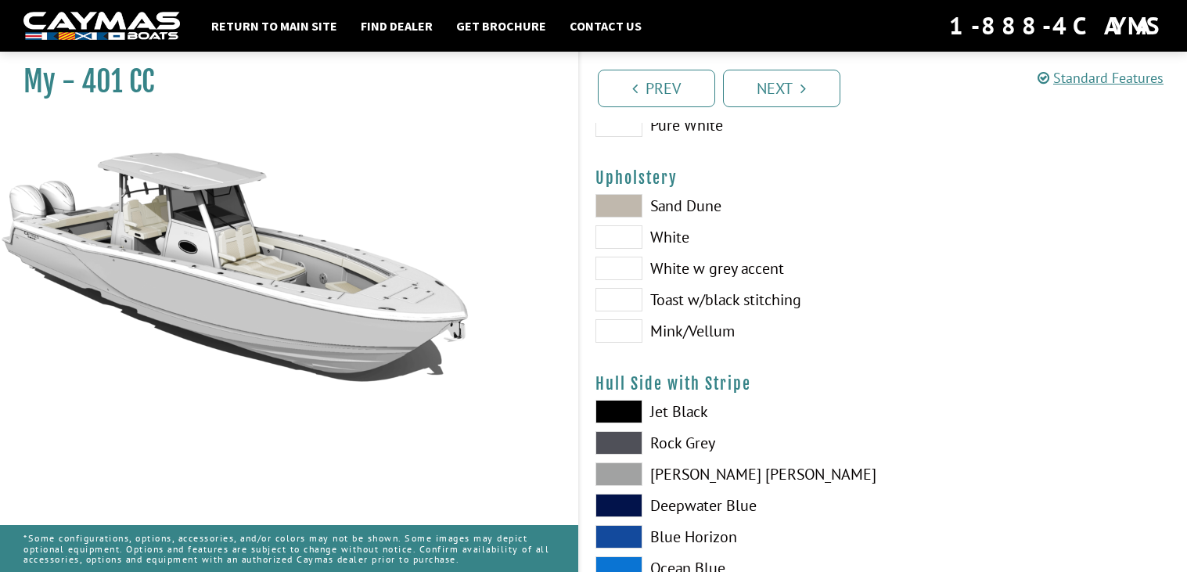
scroll to position [101, 0]
click at [734, 538] on label "Blue Horizon" at bounding box center [731, 534] width 272 height 23
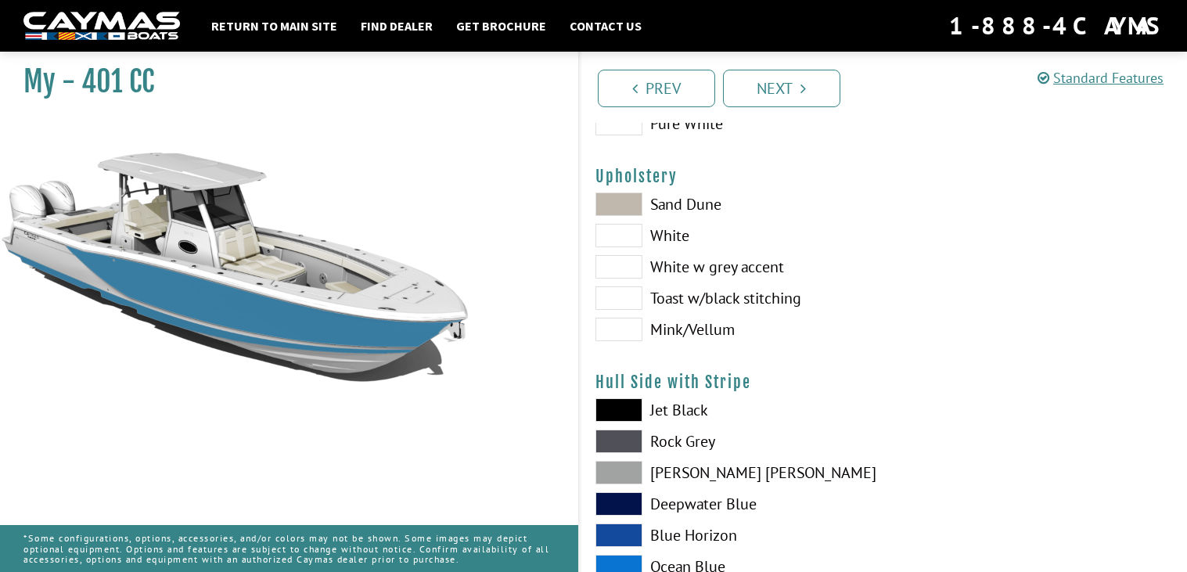
click at [734, 539] on label "Blue Horizon" at bounding box center [731, 534] width 272 height 23
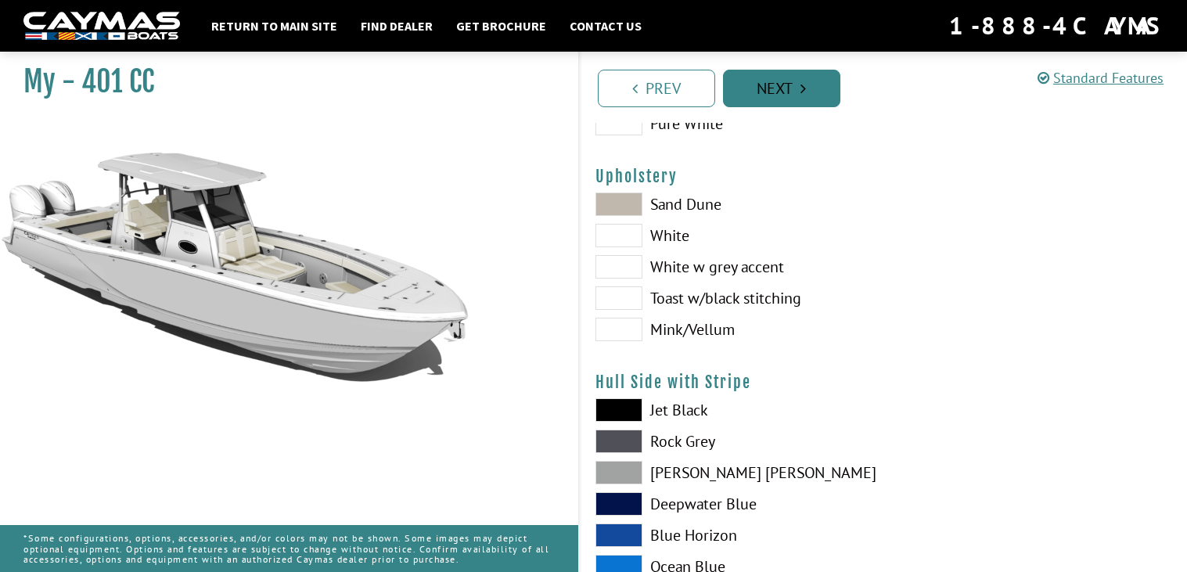
click at [800, 93] on icon "Pagination" at bounding box center [802, 89] width 5 height 16
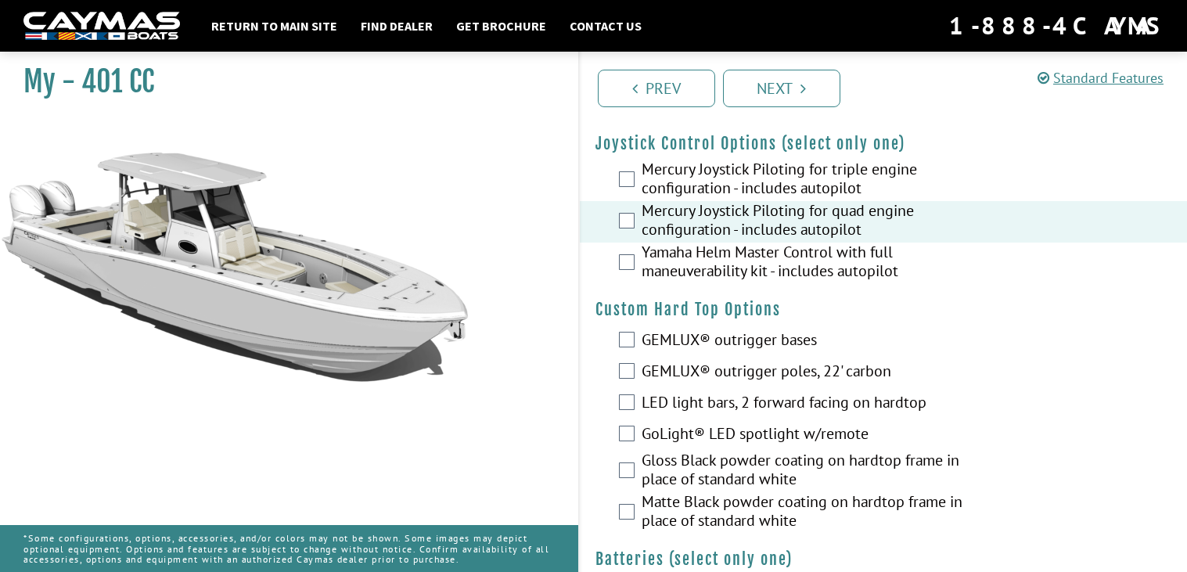
scroll to position [0, 0]
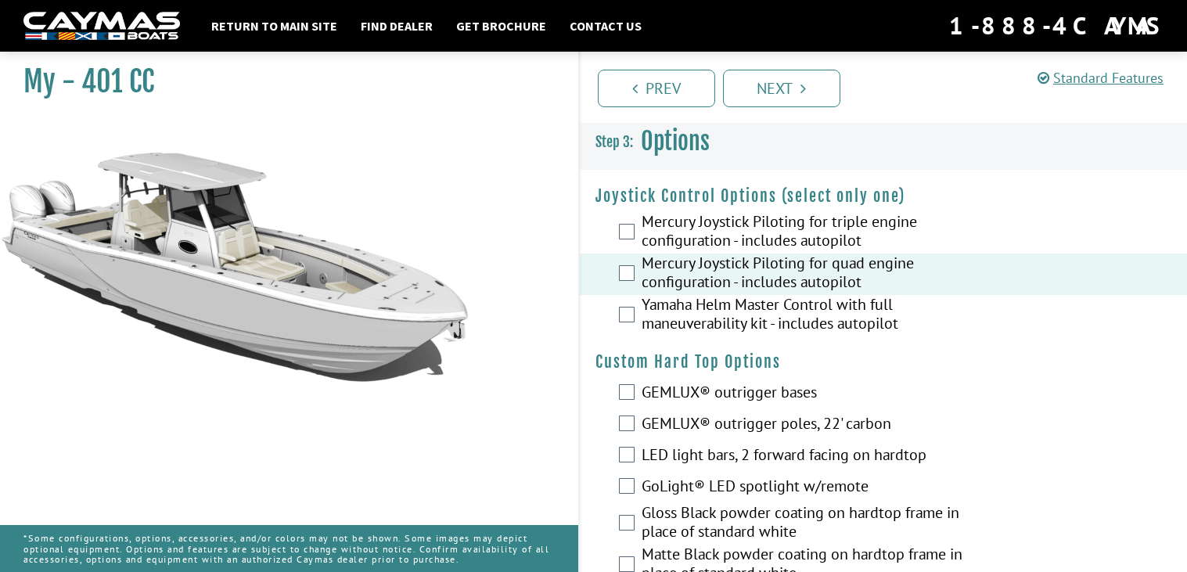
click at [815, 265] on label "Mercury Joystick Piloting for quad engine configuration - includes autopilot" at bounding box center [804, 273] width 327 height 41
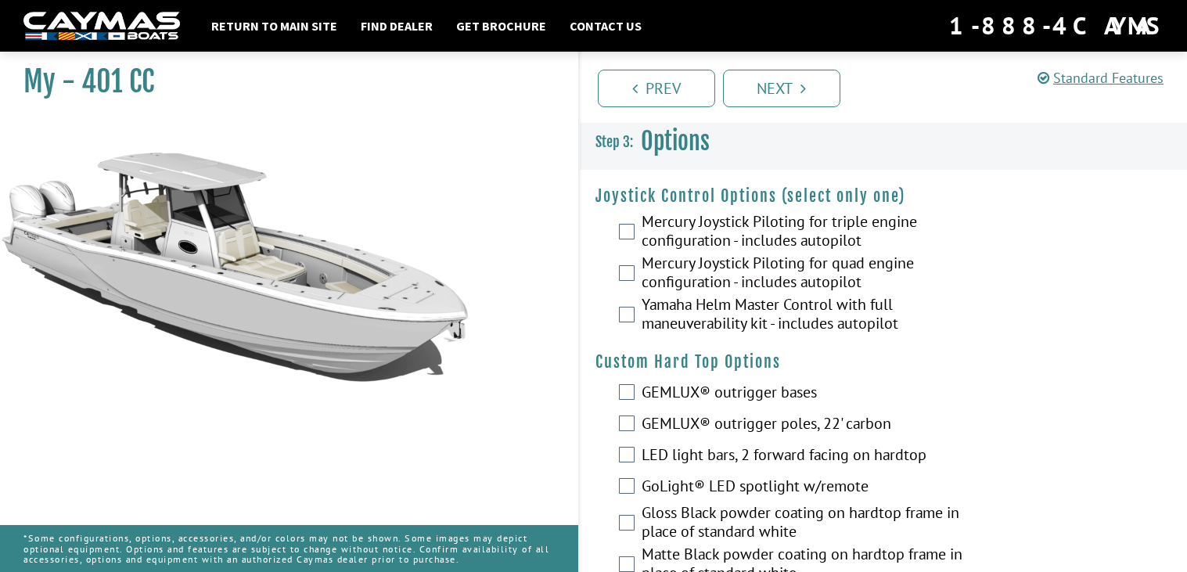
click at [815, 266] on label "Mercury Joystick Piloting for quad engine configuration - includes autopilot" at bounding box center [804, 273] width 327 height 41
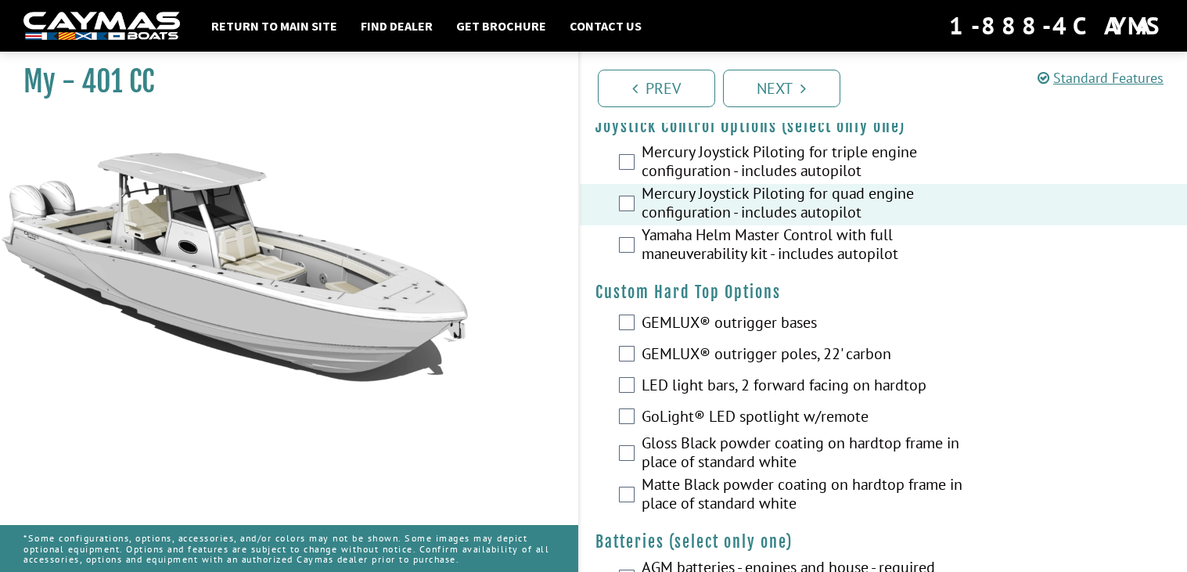
scroll to position [71, 0]
click at [770, 329] on label "GEMLUX® outrigger bases" at bounding box center [804, 322] width 327 height 23
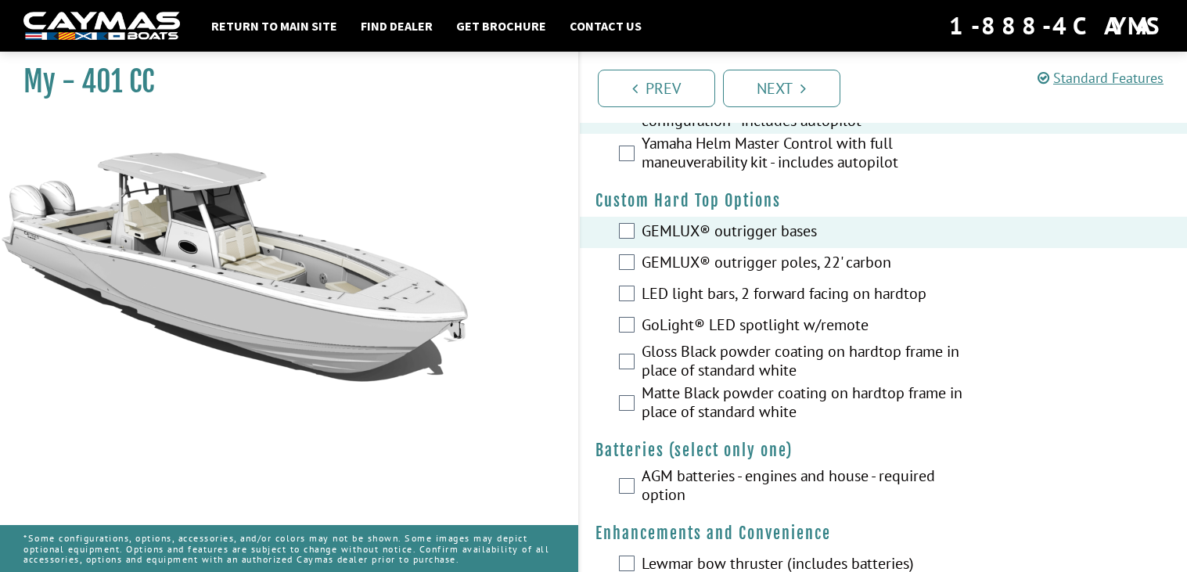
click at [760, 496] on label "AGM batteries - engines and house - required option" at bounding box center [804, 486] width 327 height 41
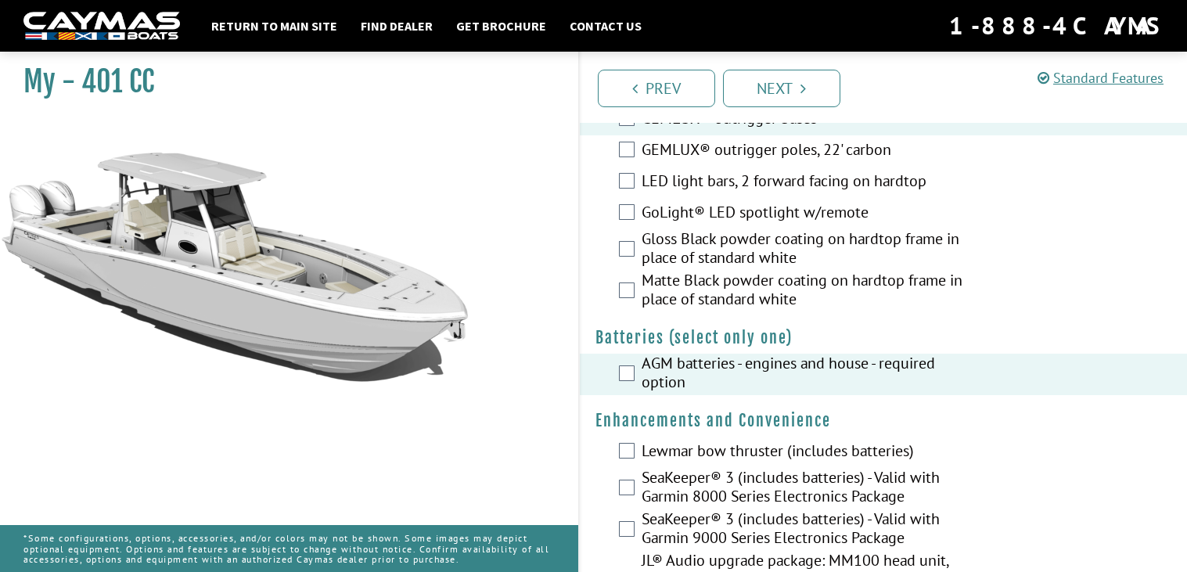
click at [738, 485] on label "SeaKeeper® 3 (includes batteries) - Valid with Garmin 8000 Series Electronics P…" at bounding box center [804, 488] width 327 height 41
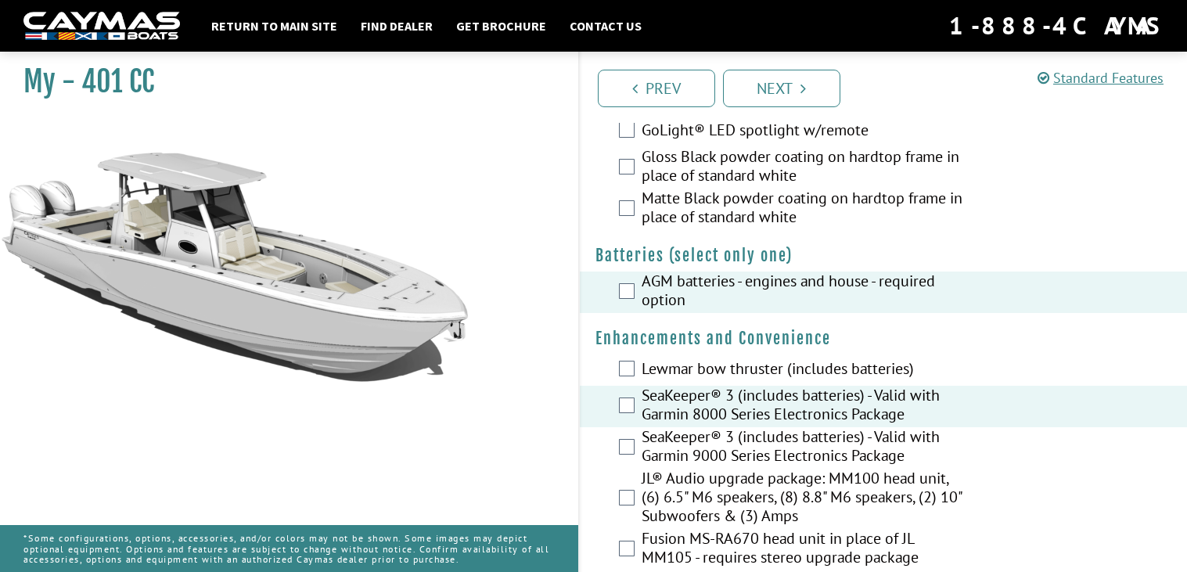
scroll to position [358, 0]
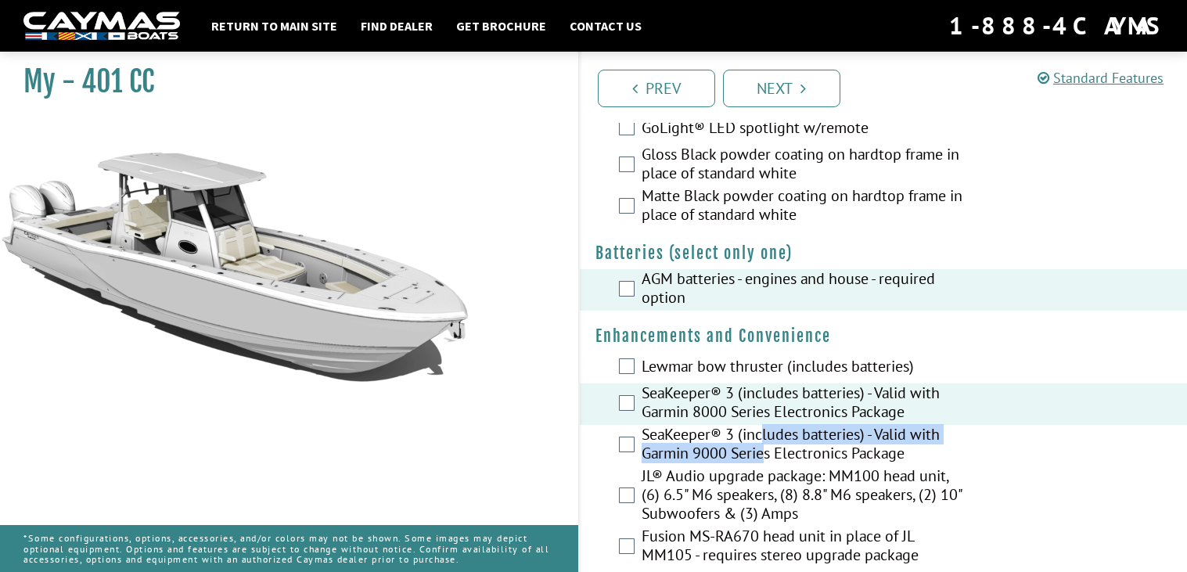
drag, startPoint x: 763, startPoint y: 441, endPoint x: 755, endPoint y: 455, distance: 16.5
click at [756, 455] on label "SeaKeeper® 3 (includes batteries) - Valid with Garmin 9000 Series Electronics P…" at bounding box center [804, 445] width 327 height 41
click at [781, 441] on label "SeaKeeper® 3 (includes batteries) - Valid with Garmin 9000 Series Electronics P…" at bounding box center [804, 445] width 327 height 41
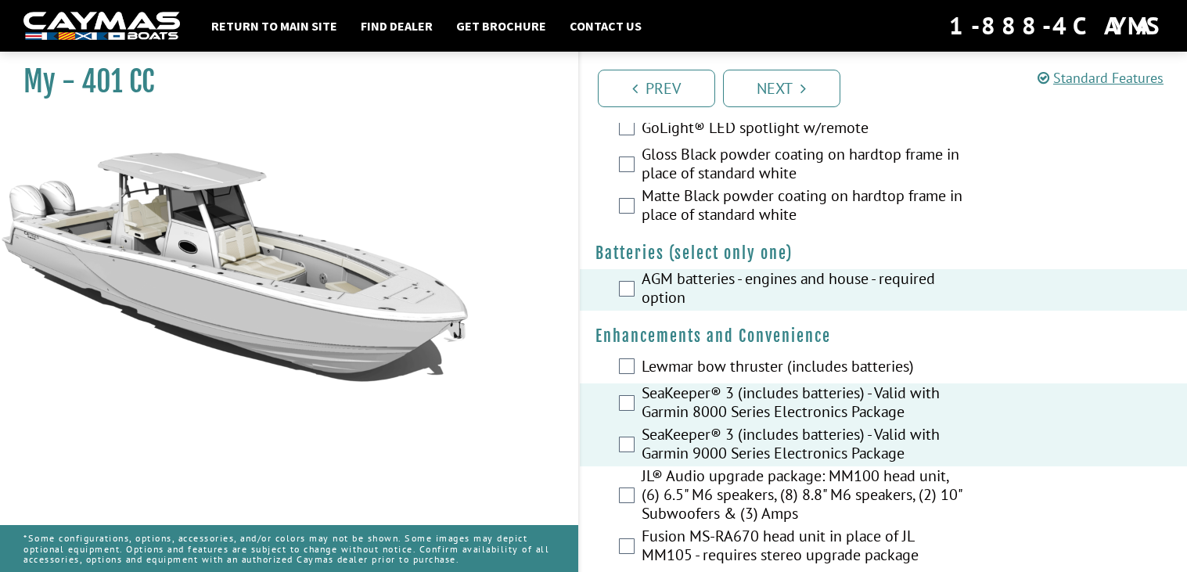
click at [685, 403] on label "SeaKeeper® 3 (includes batteries) - Valid with Garmin 8000 Series Electronics P…" at bounding box center [804, 403] width 327 height 41
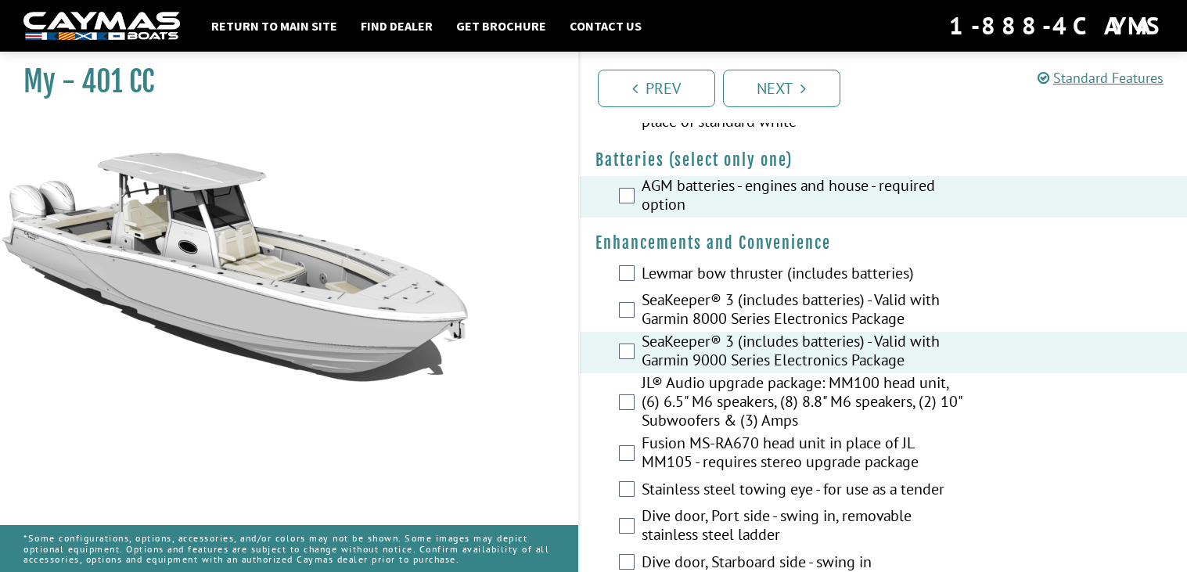
scroll to position [460, 0]
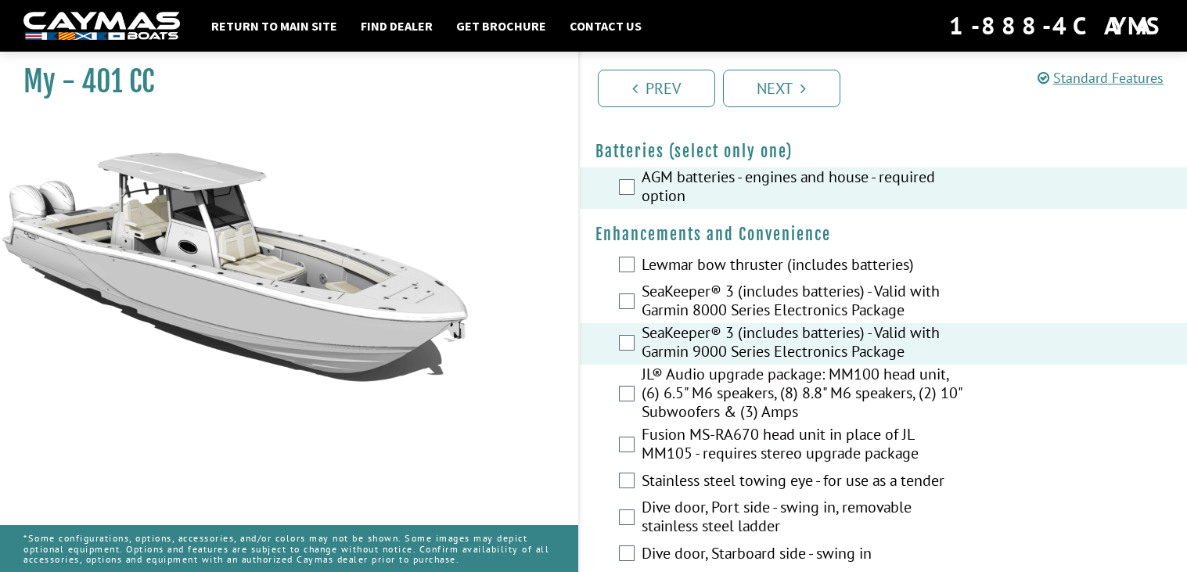
click at [805, 438] on label "Fusion MS-RA670 head unit in place of JL MM105 - requires stereo upgrade package" at bounding box center [804, 445] width 327 height 41
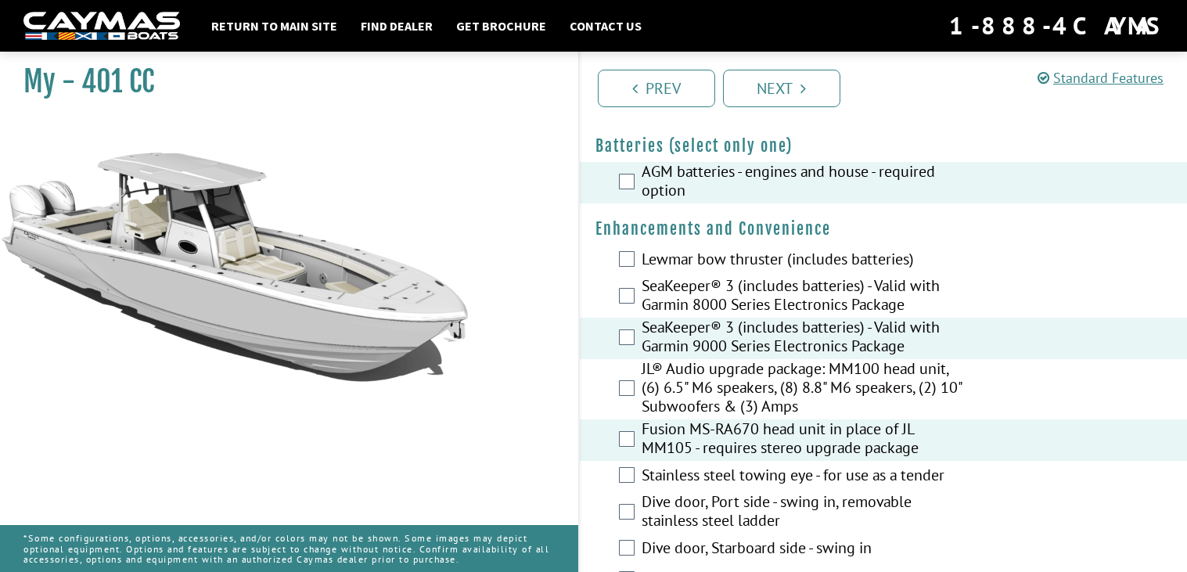
scroll to position [468, 0]
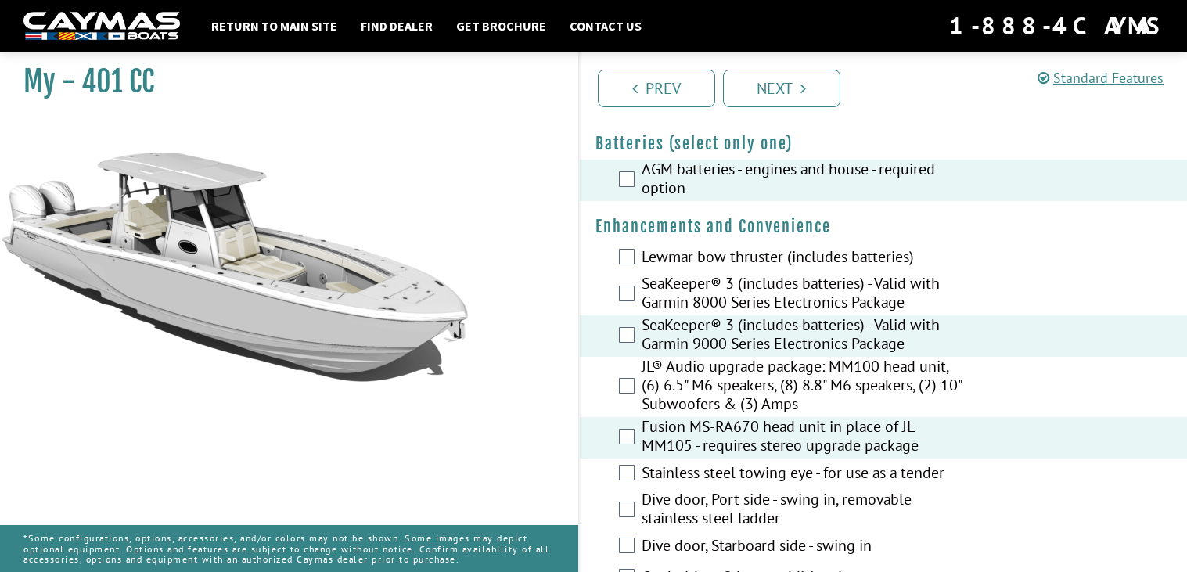
click at [787, 431] on label "Fusion MS-RA670 head unit in place of JL MM105 - requires stereo upgrade package" at bounding box center [804, 437] width 327 height 41
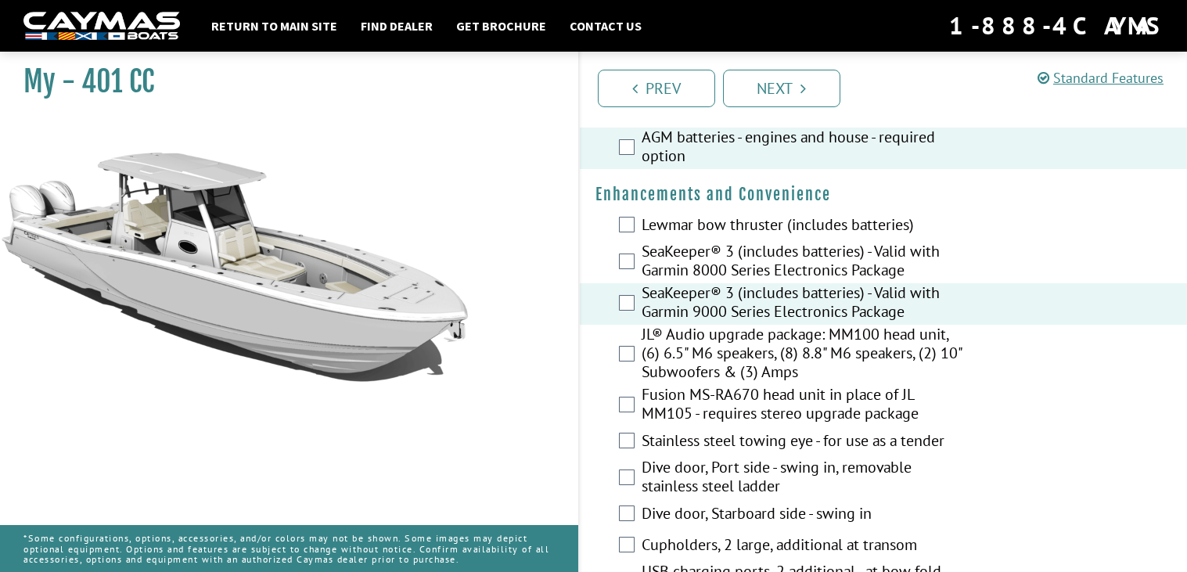
scroll to position [499, 0]
click at [775, 408] on label "Fusion MS-RA670 head unit in place of JL MM105 - requires stereo upgrade package" at bounding box center [804, 406] width 327 height 41
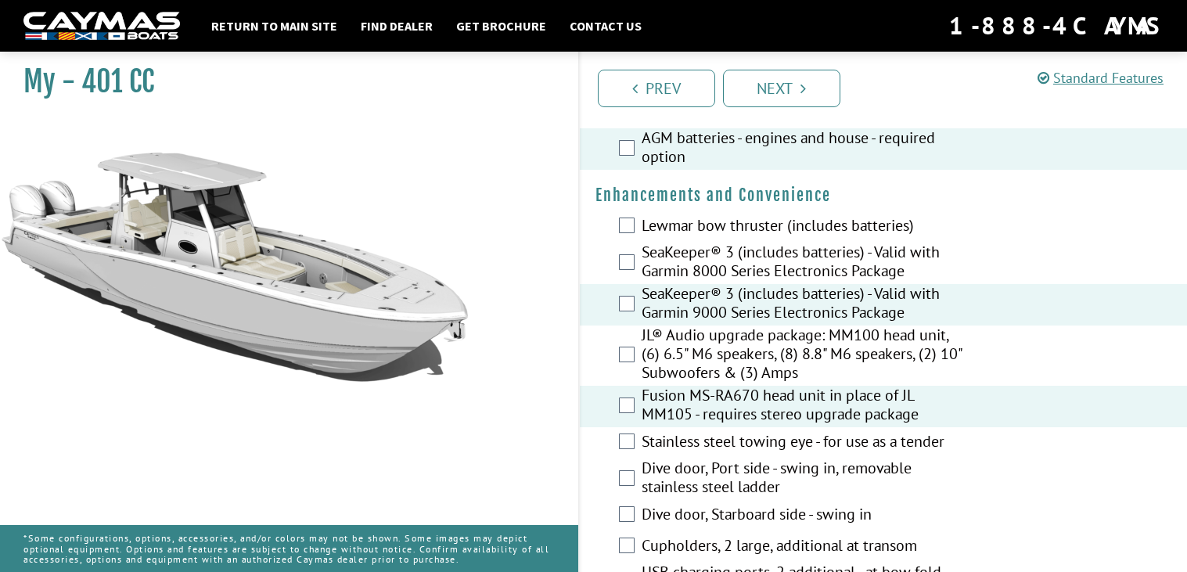
click at [775, 408] on label "Fusion MS-RA670 head unit in place of JL MM105 - requires stereo upgrade package" at bounding box center [804, 406] width 327 height 41
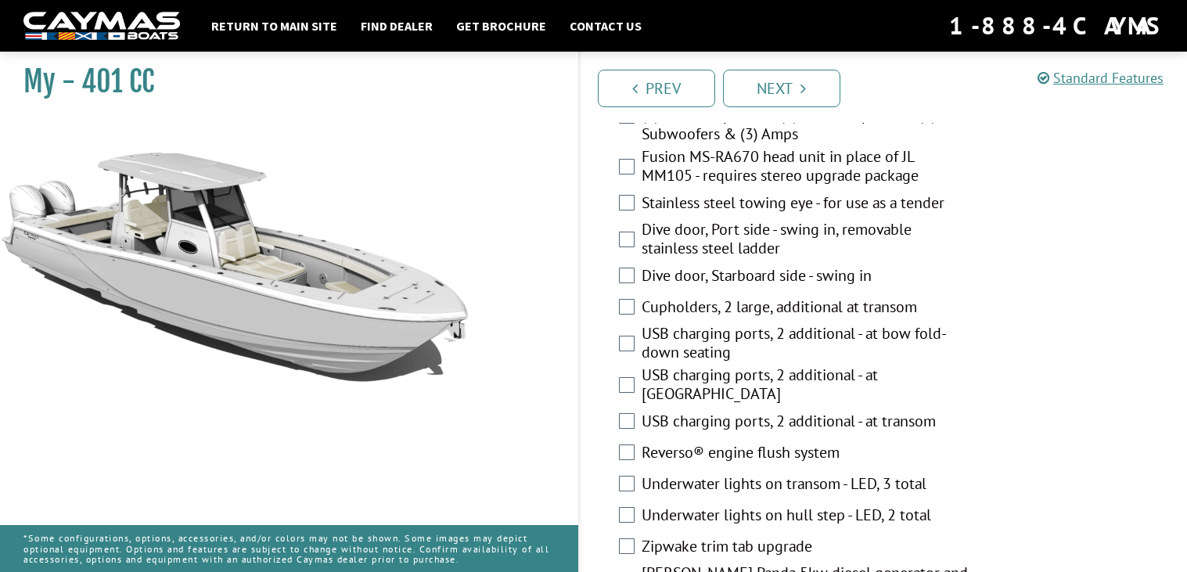
scroll to position [741, 0]
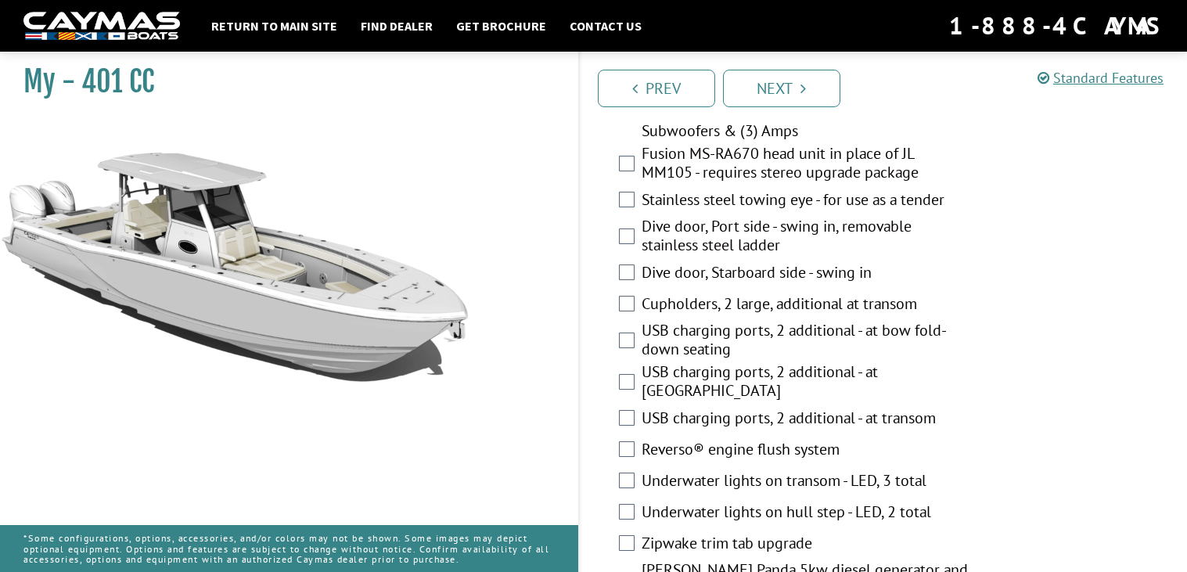
click at [731, 451] on label "Reverso® engine flush system" at bounding box center [804, 451] width 327 height 23
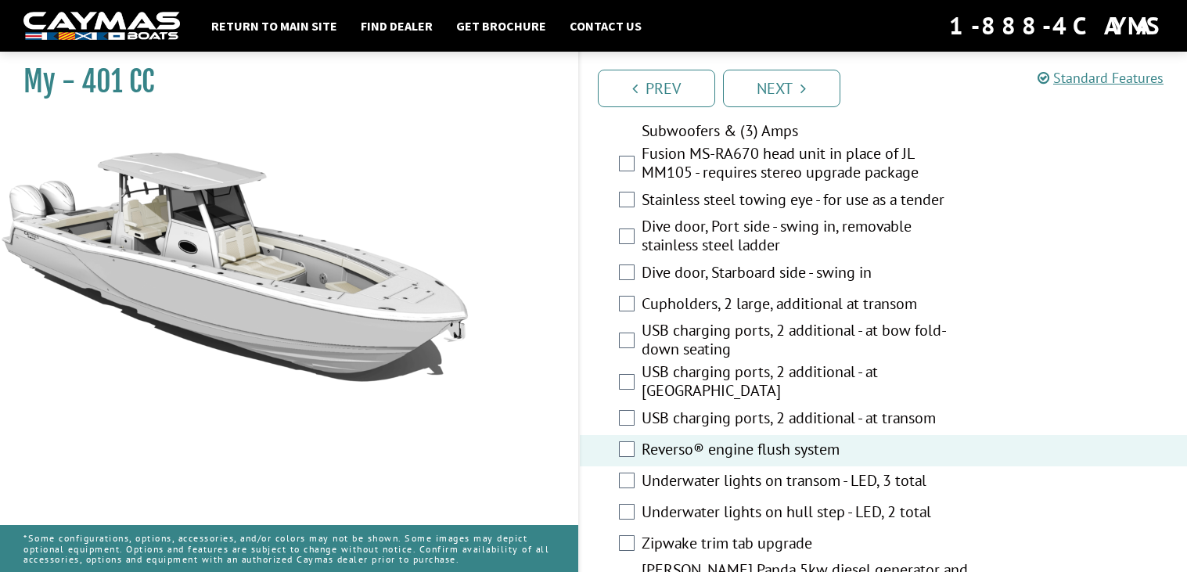
click at [751, 478] on label "Underwater lights on transom - LED, 3 total" at bounding box center [804, 482] width 327 height 23
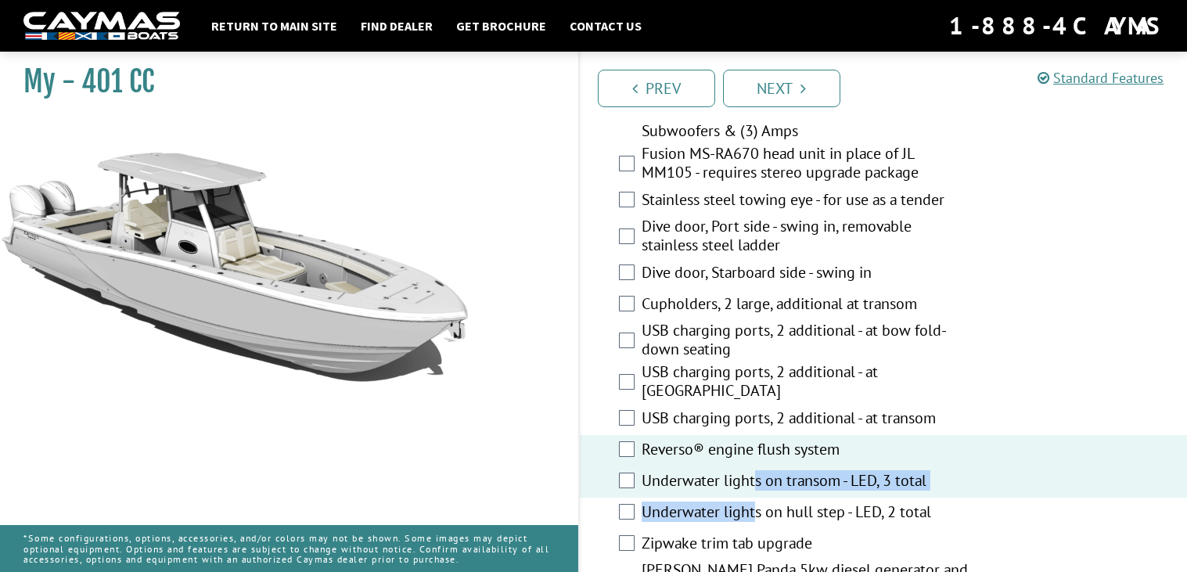
click at [754, 497] on fieldset "Please select option. Lewmar bow thruster (includes batteries) SeaKeeper® 3 (in…" at bounding box center [883, 430] width 576 height 923
click at [750, 481] on label "Underwater lights on transom - LED, 3 total" at bounding box center [804, 482] width 327 height 23
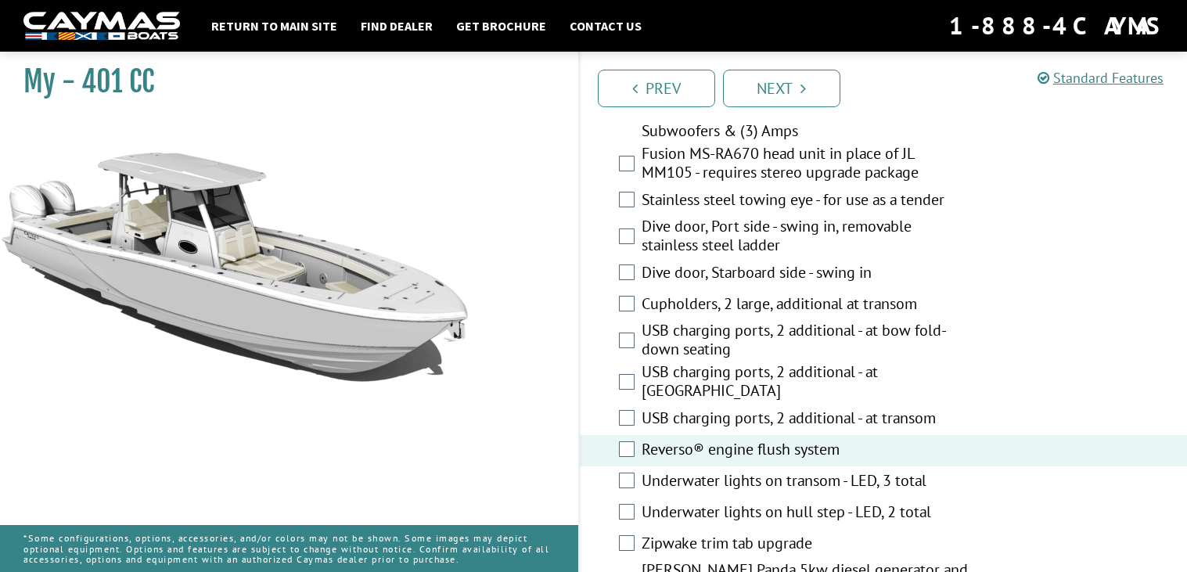
click at [763, 487] on label "Underwater lights on transom - LED, 3 total" at bounding box center [804, 482] width 327 height 23
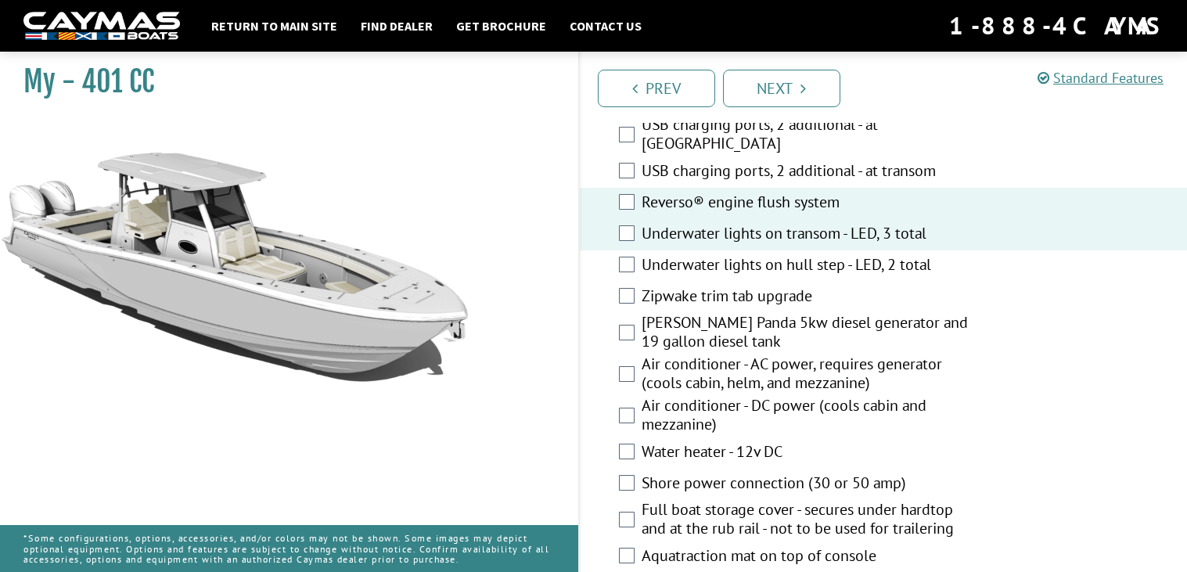
scroll to position [996, 0]
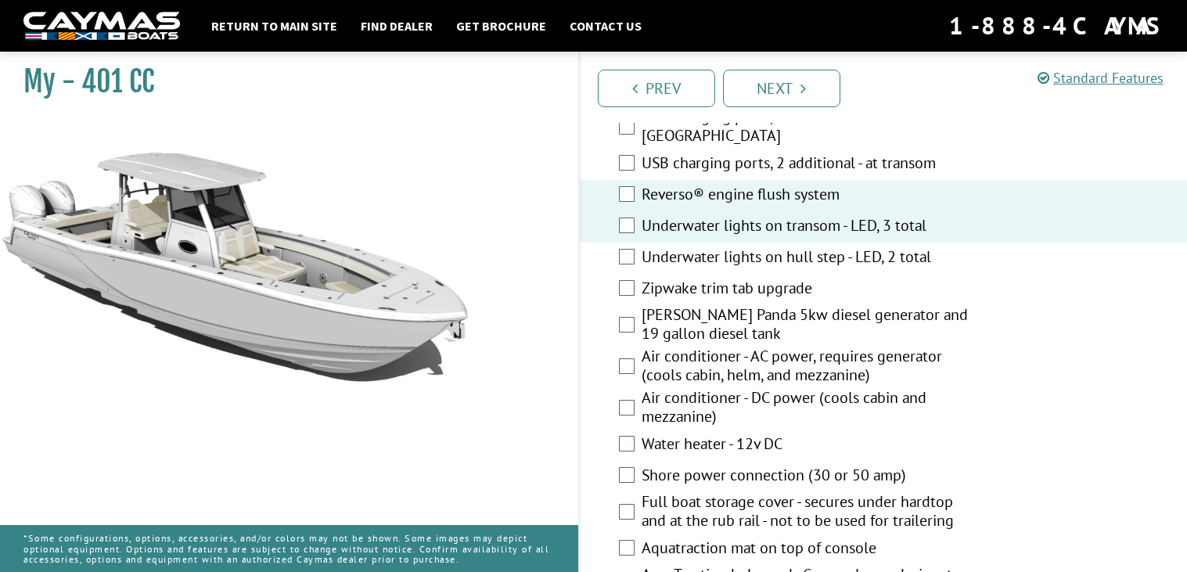
click at [751, 472] on label "Shore power connection (30 or 50 amp)" at bounding box center [804, 476] width 327 height 23
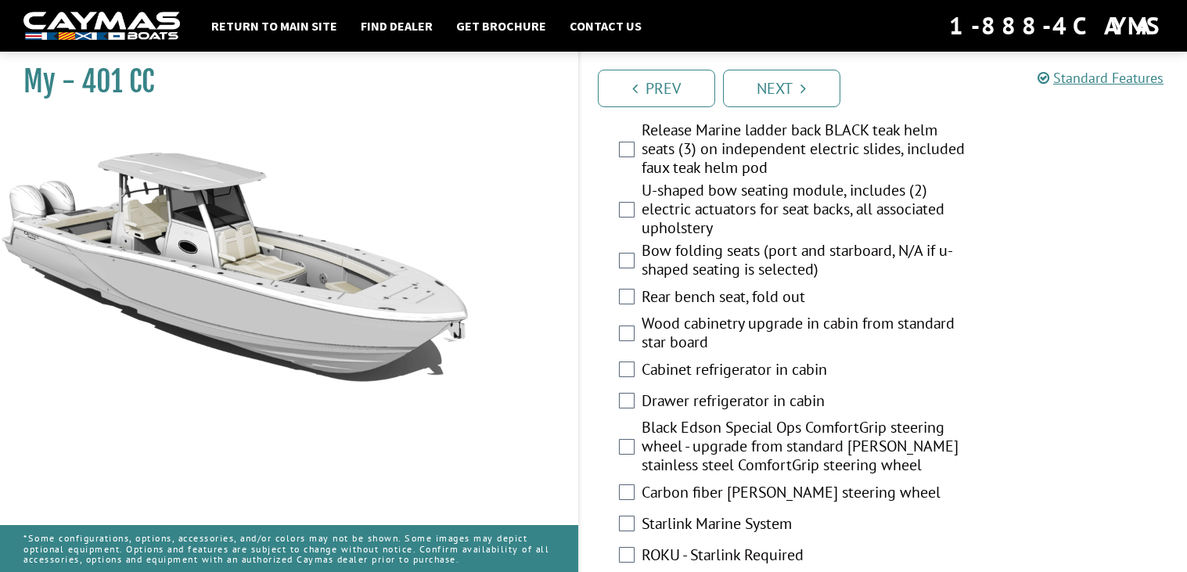
scroll to position [1620, 0]
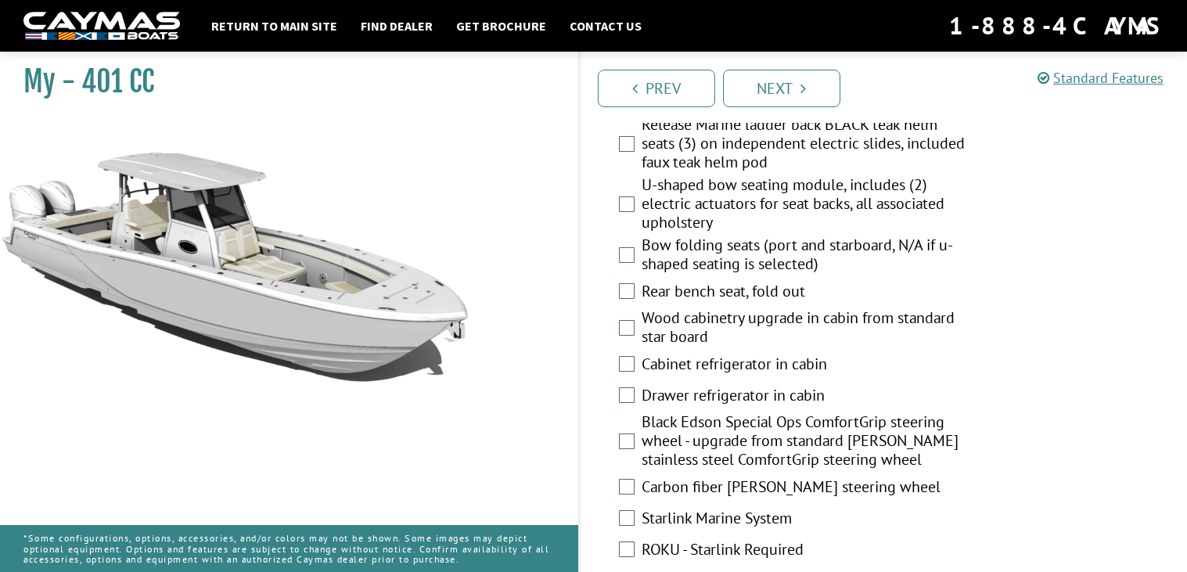
click at [745, 521] on label "Starlink Marine System" at bounding box center [804, 519] width 327 height 23
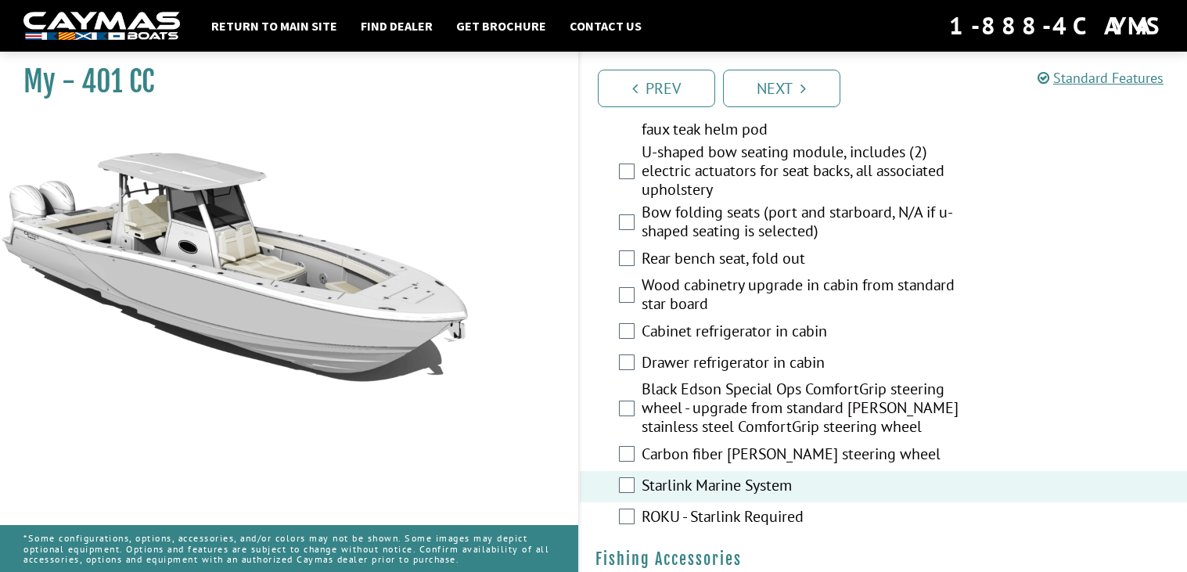
scroll to position [1654, 0]
click at [806, 523] on label "ROKU - Starlink Required" at bounding box center [804, 516] width 327 height 23
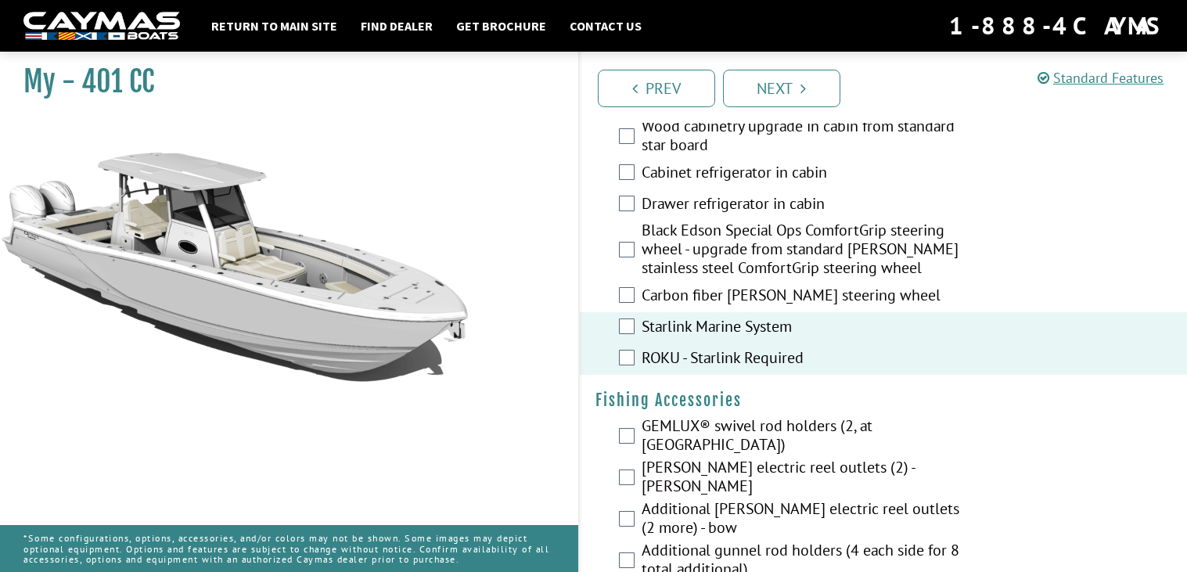
scroll to position [1818, 0]
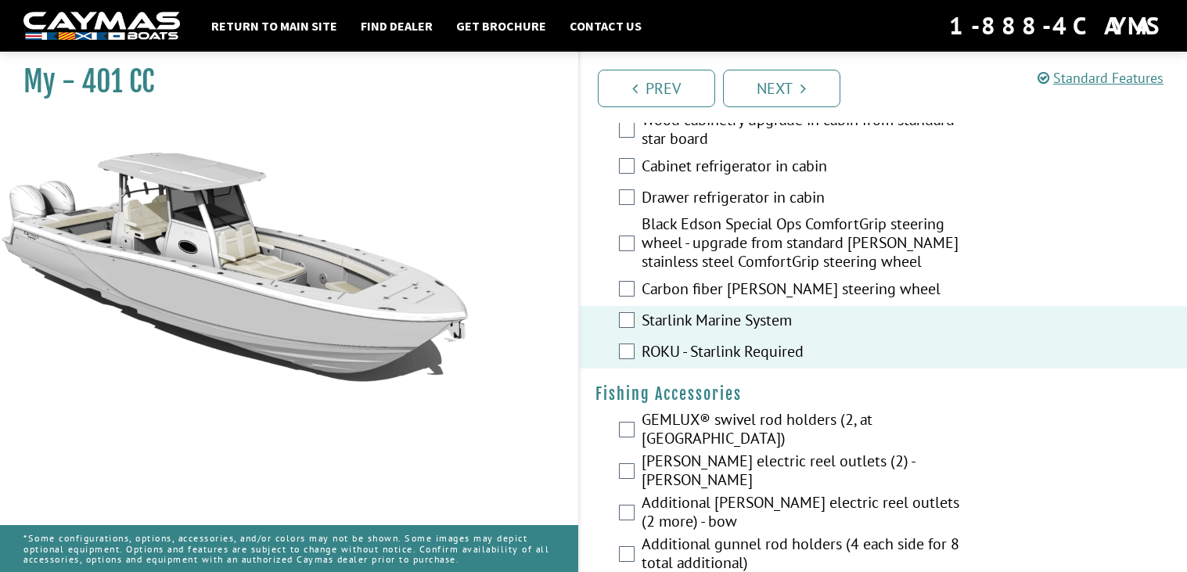
click at [757, 429] on label "GEMLUX® swivel rod holders (2, at transom corners)" at bounding box center [804, 430] width 327 height 41
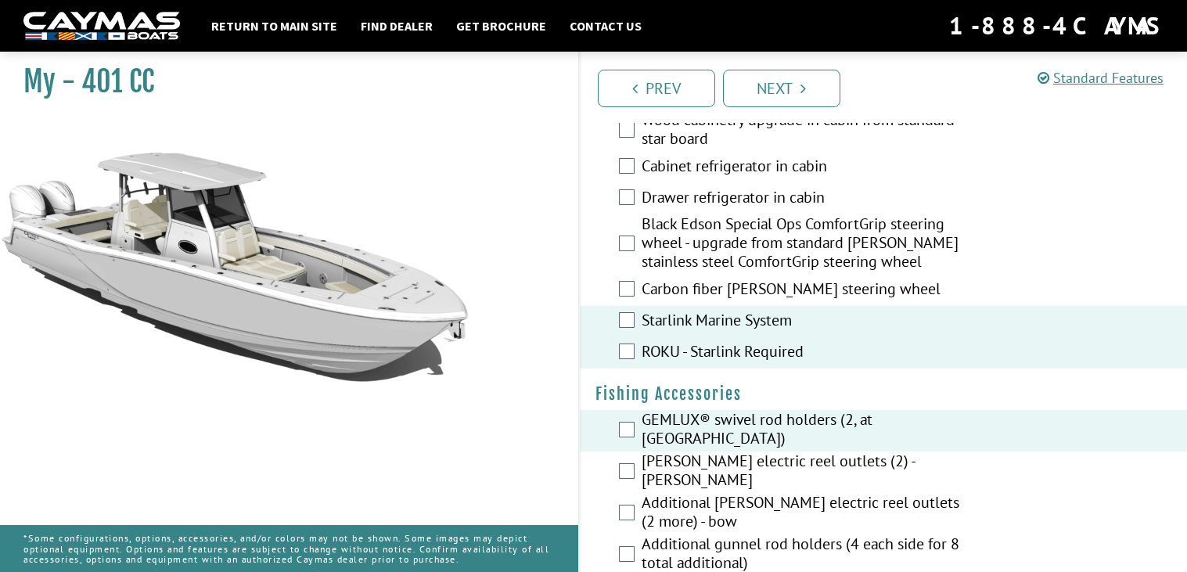
click at [765, 476] on label "Hubbell electric reel outlets (2) - stern" at bounding box center [804, 471] width 327 height 41
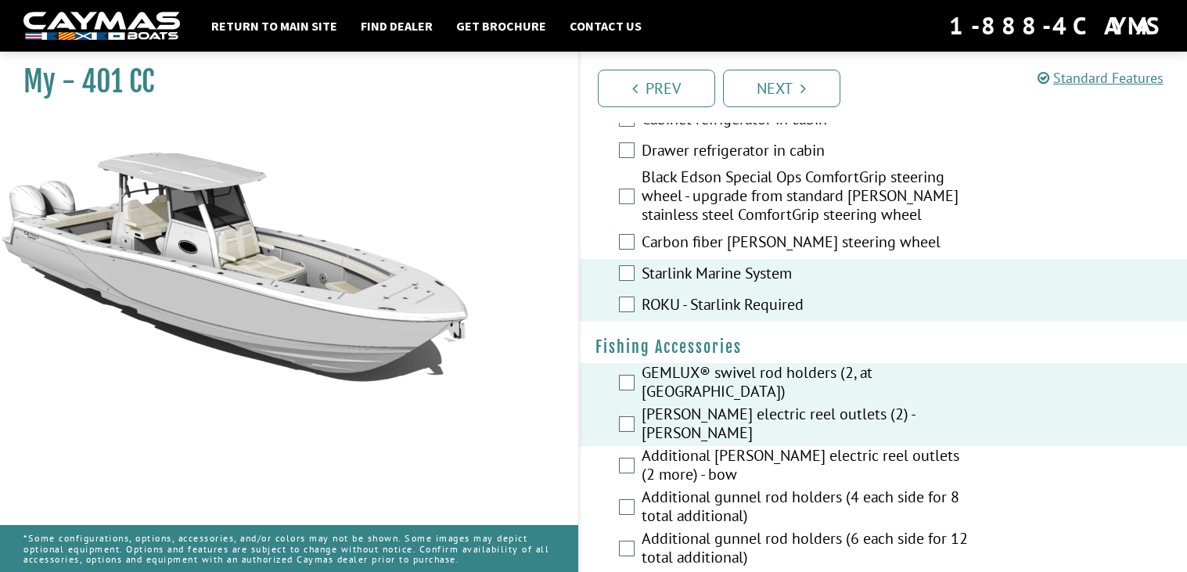
scroll to position [1896, 0]
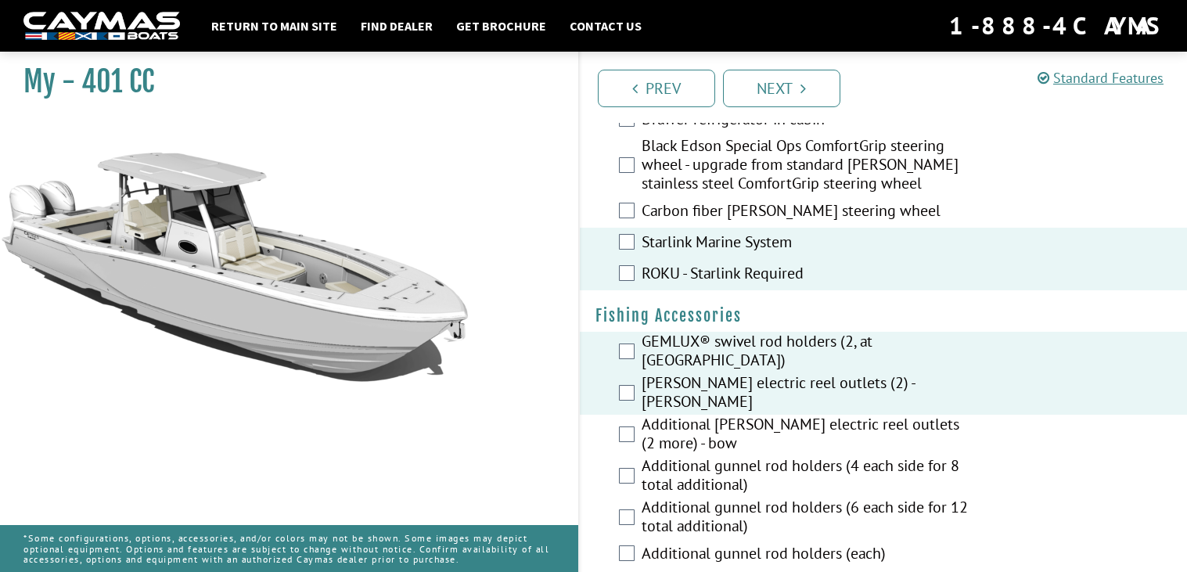
click at [760, 508] on label "Additional gunnel rod holders (6 each side for 12 total additional)" at bounding box center [804, 517] width 327 height 41
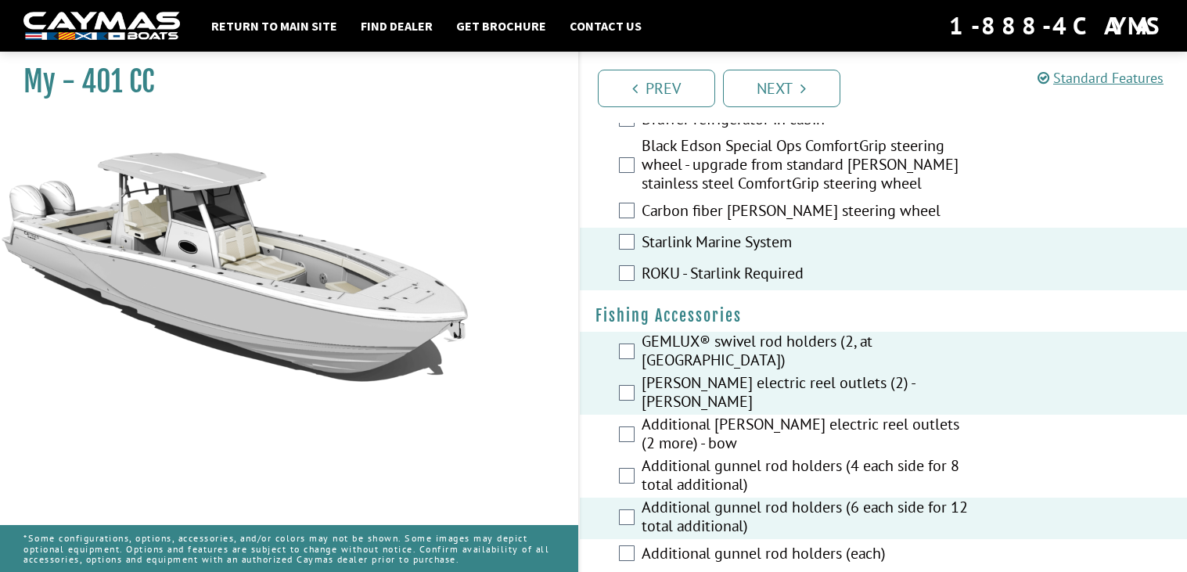
click at [707, 469] on label "Additional gunnel rod holders (4 each side for 8 total additional)" at bounding box center [804, 476] width 327 height 41
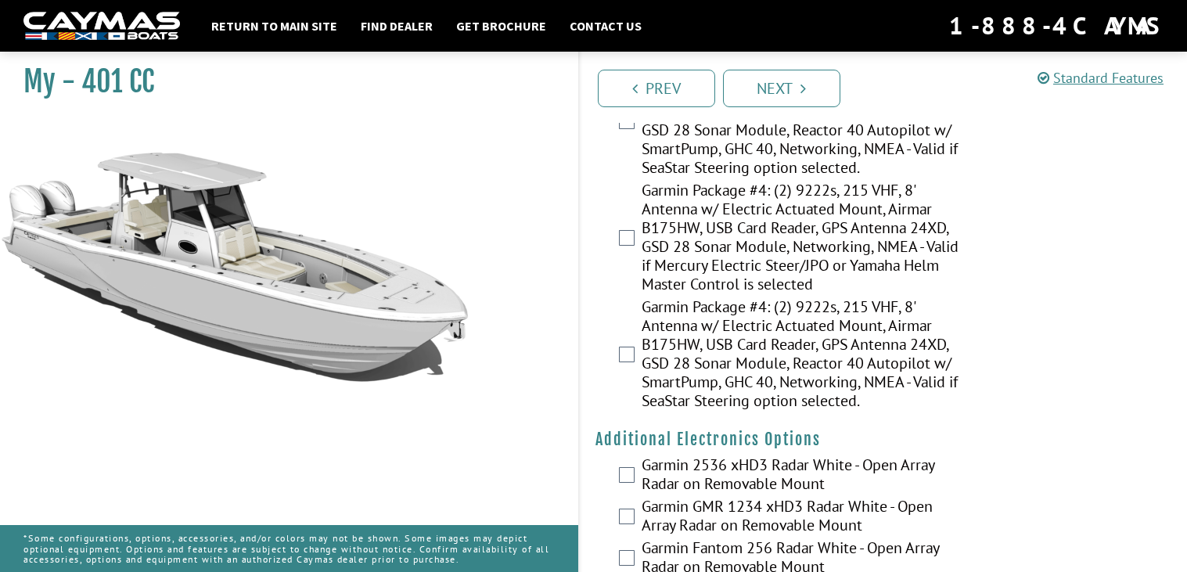
scroll to position [2799, 0]
drag, startPoint x: 722, startPoint y: 319, endPoint x: 663, endPoint y: 332, distance: 60.0
click at [663, 332] on label "Garmin Package #4: (2) 9222s, 215 VHF, 8' Antenna w/ Electric Actuated Mount, A…" at bounding box center [804, 354] width 327 height 117
click at [571, 352] on div "My - 401 CC" at bounding box center [281, 331] width 594 height 572
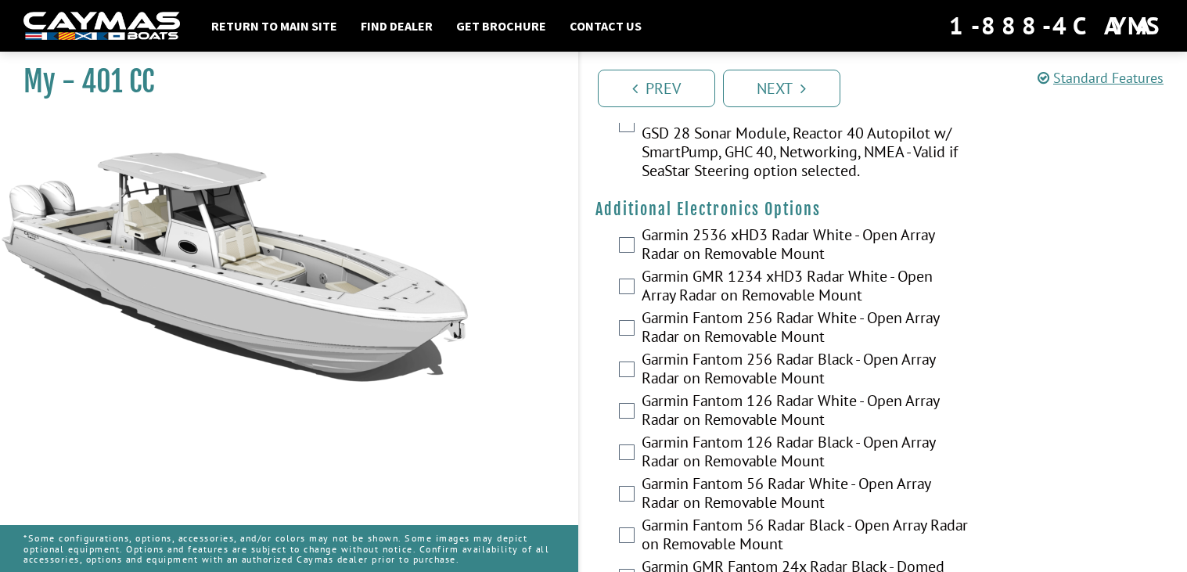
scroll to position [3030, 0]
click at [827, 514] on label "Garmin Fantom 56 Radar Black - Open Array Radar on Removable Mount" at bounding box center [804, 534] width 327 height 41
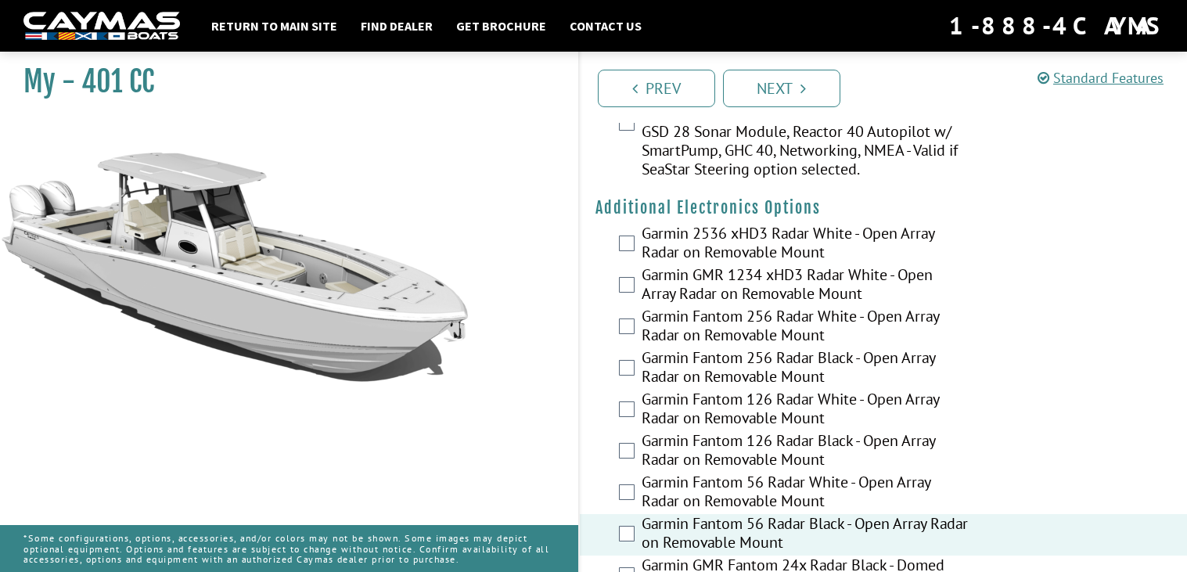
click at [827, 514] on label "Garmin Fantom 56 Radar Black - Open Array Radar on Removable Mount" at bounding box center [804, 534] width 327 height 41
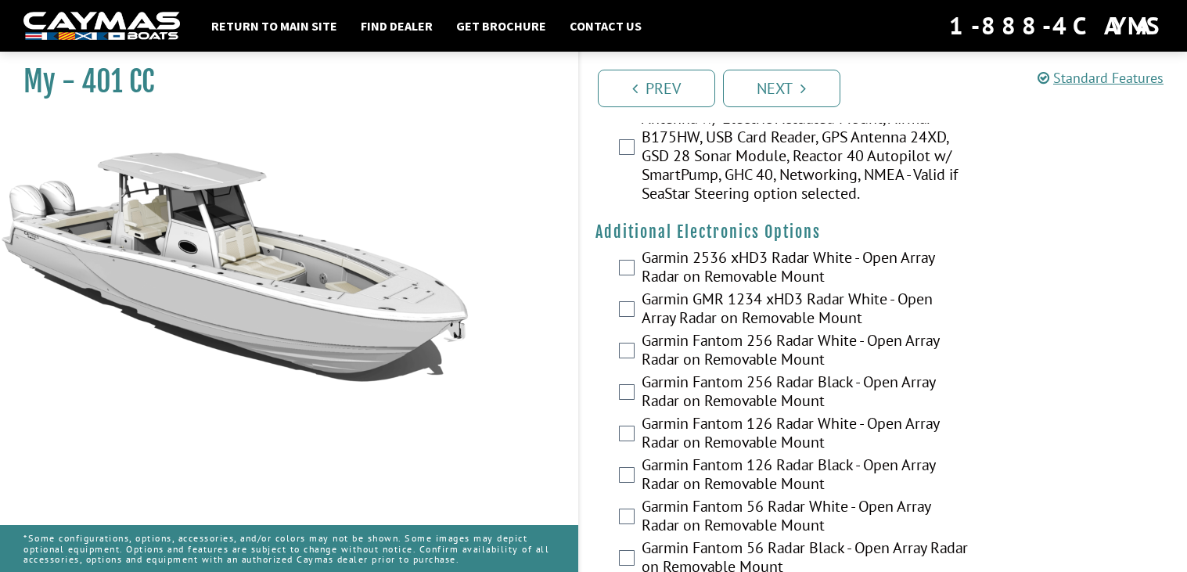
scroll to position [2997, 0]
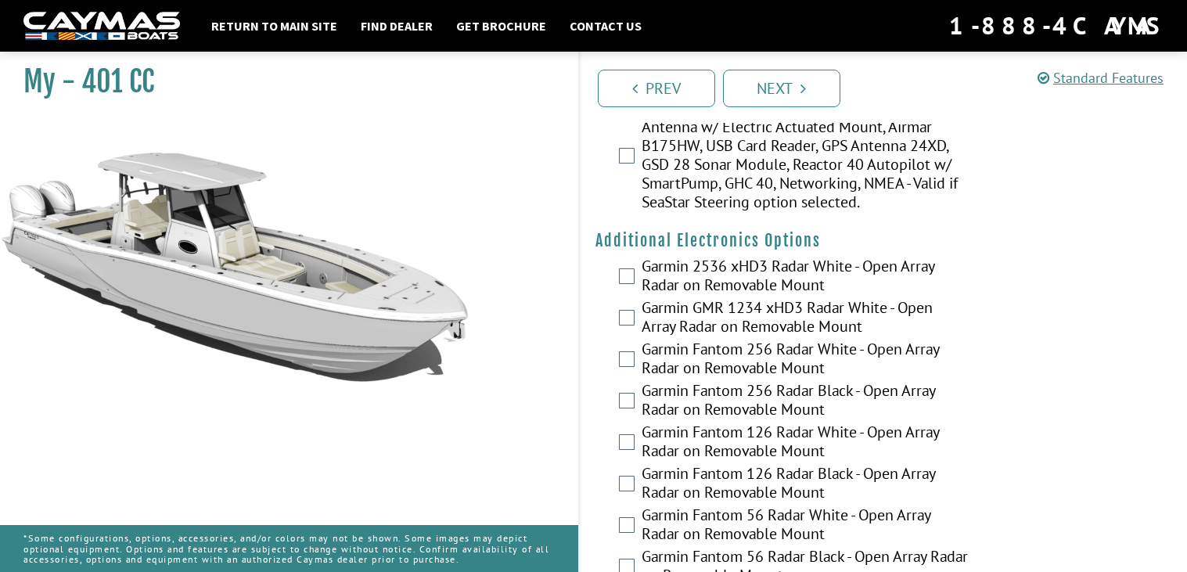
click at [826, 505] on label "Garmin Fantom 56 Radar White - Open Array Radar on Removable Mount" at bounding box center [804, 525] width 327 height 41
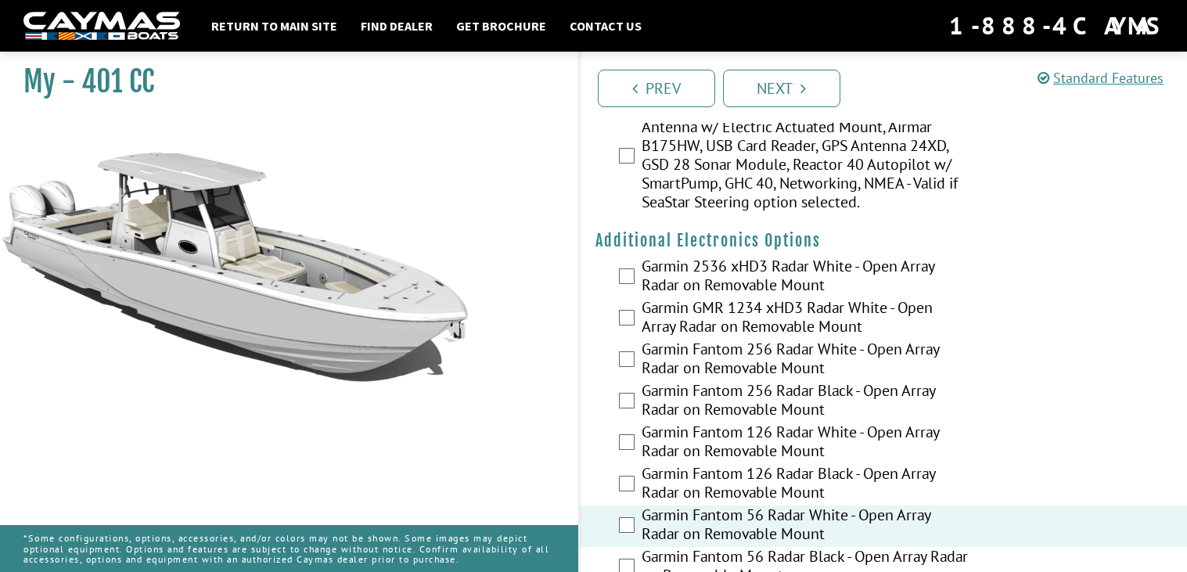
click at [818, 505] on label "Garmin Fantom 56 Radar White - Open Array Radar on Removable Mount" at bounding box center [804, 525] width 327 height 41
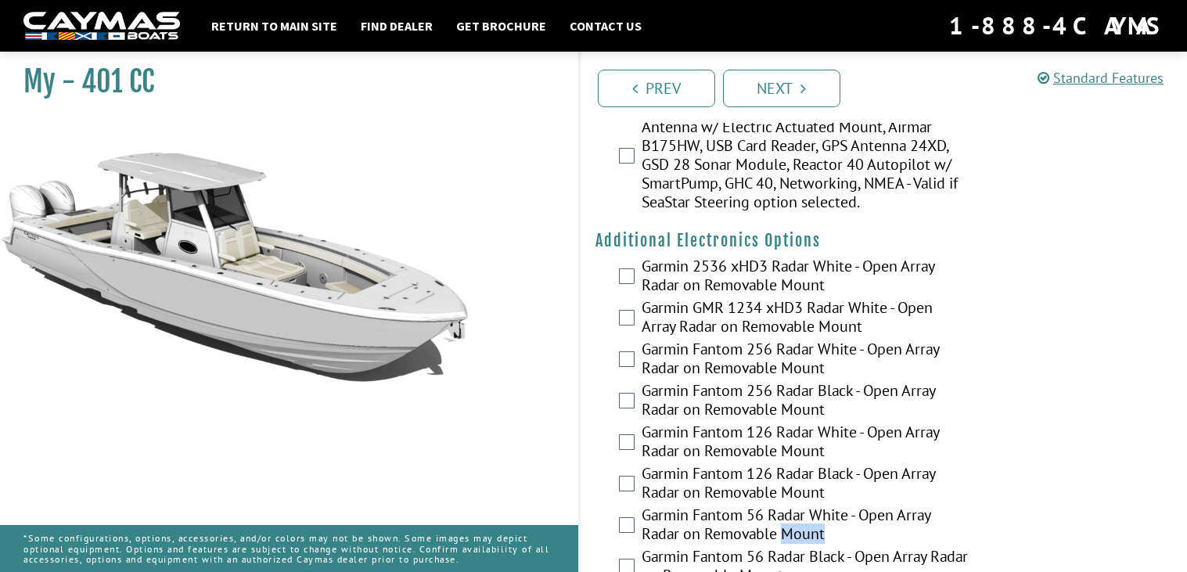
click at [818, 505] on label "Garmin Fantom 56 Radar White - Open Array Radar on Removable Mount" at bounding box center [804, 525] width 327 height 41
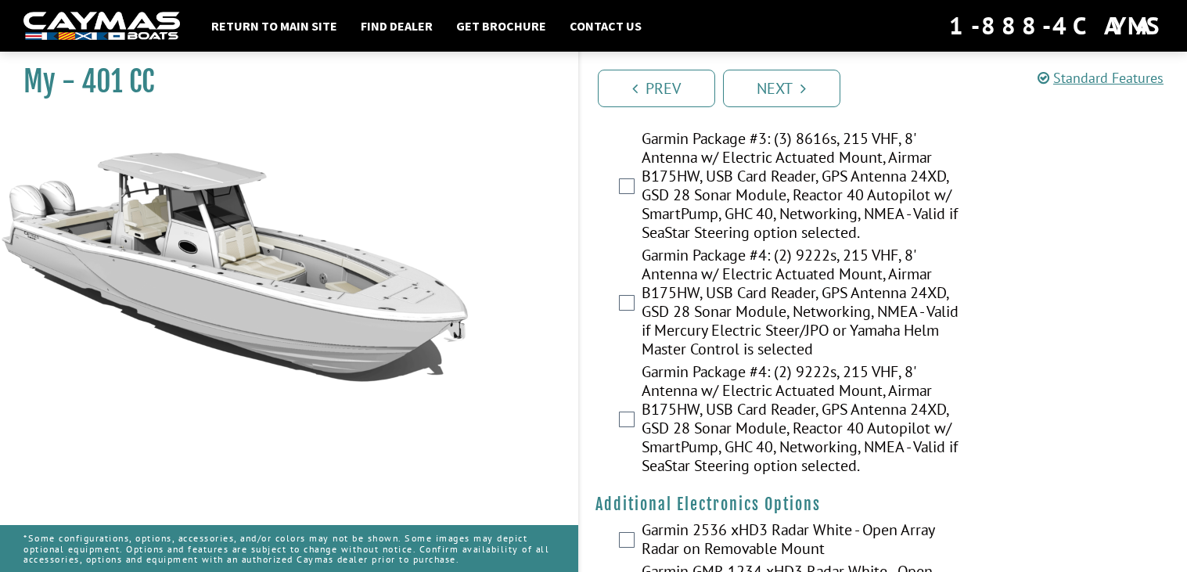
scroll to position [2733, 0]
click at [889, 363] on label "Garmin Package #4: (2) 9222s, 215 VHF, 8' Antenna w/ Electric Actuated Mount, A…" at bounding box center [804, 421] width 327 height 117
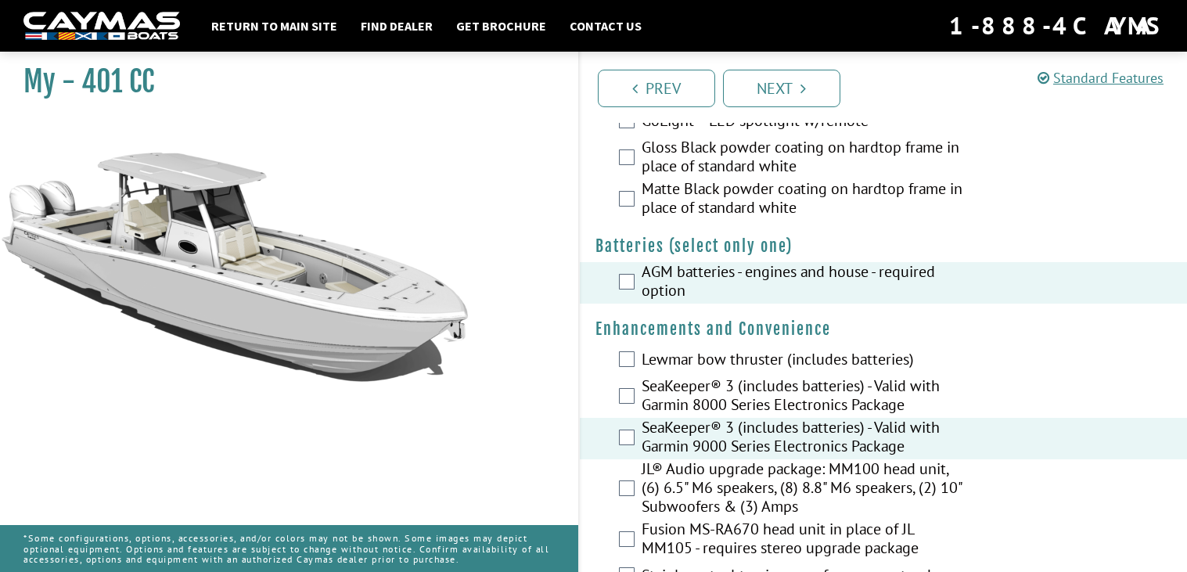
scroll to position [0, 0]
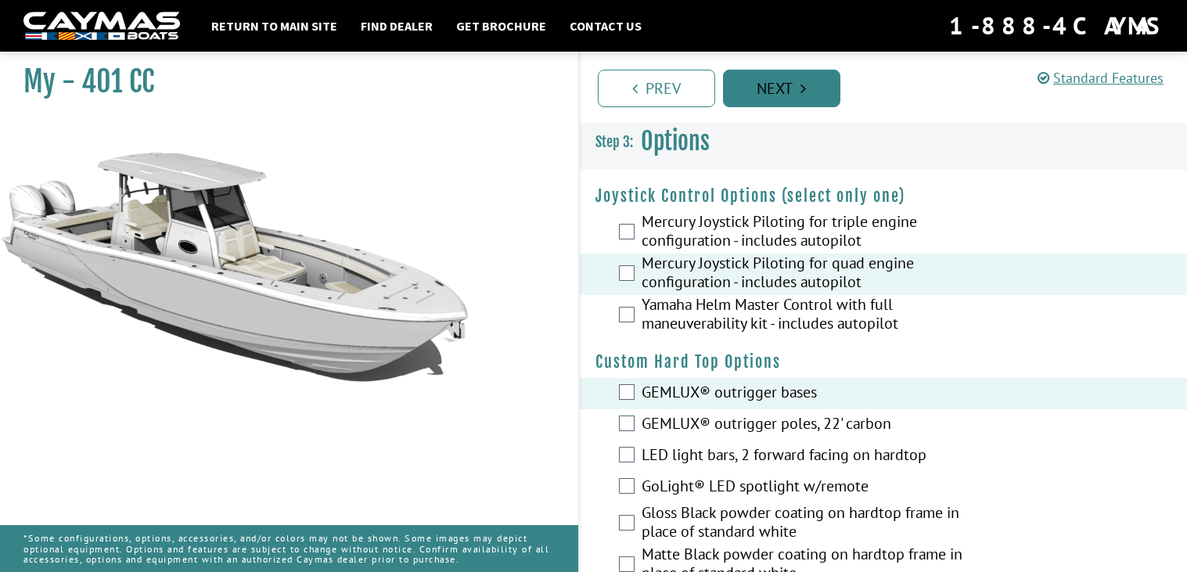
click at [821, 92] on link "Next" at bounding box center [781, 89] width 117 height 38
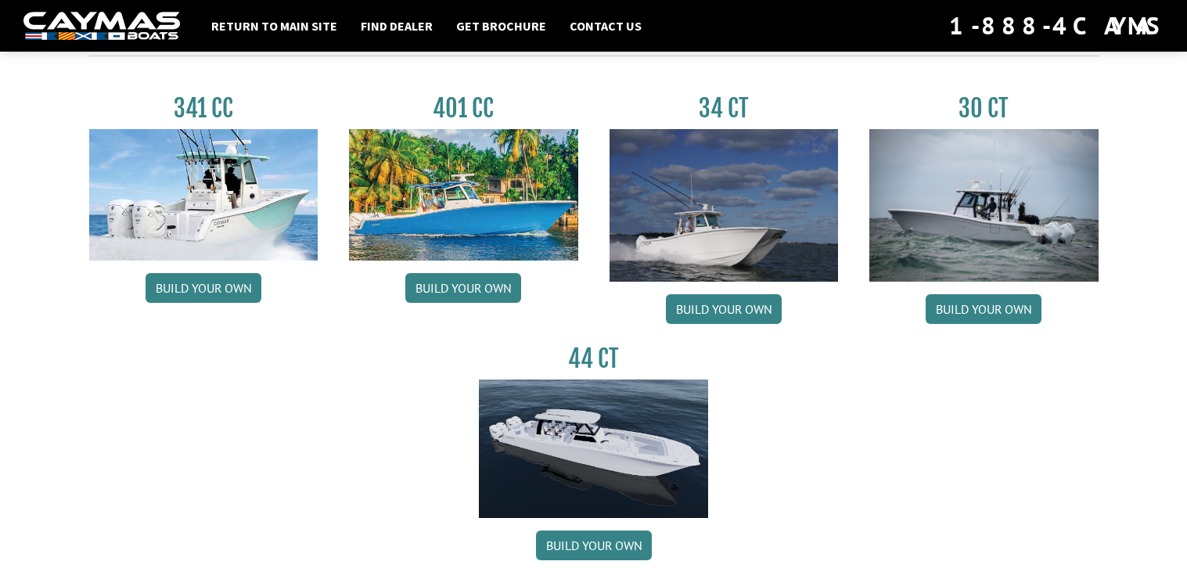
scroll to position [761, 0]
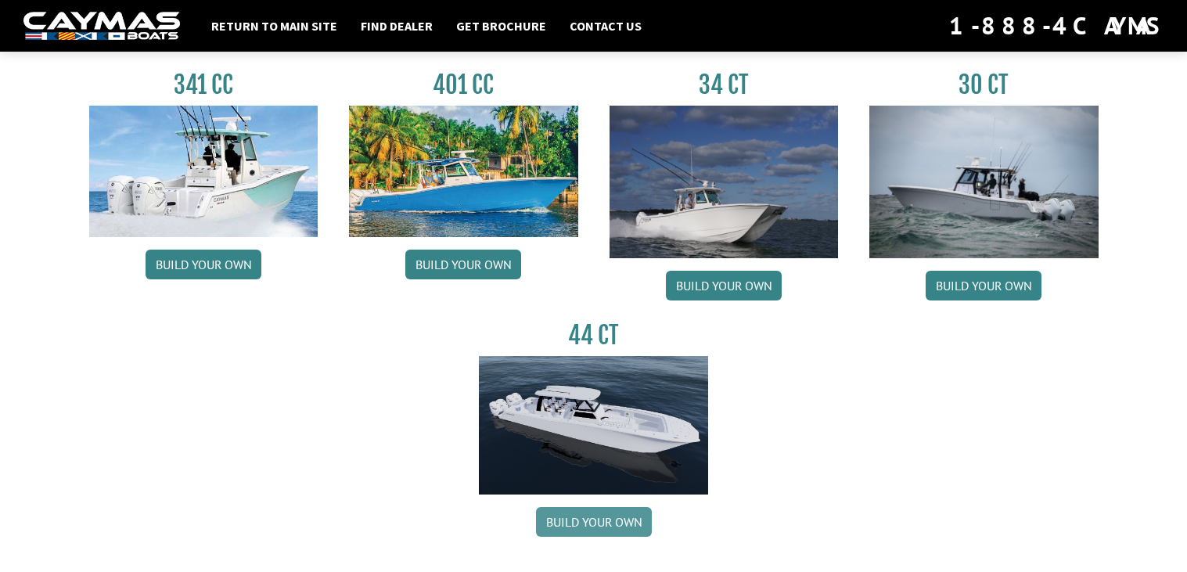
click at [606, 516] on link "Build your own" at bounding box center [594, 522] width 116 height 30
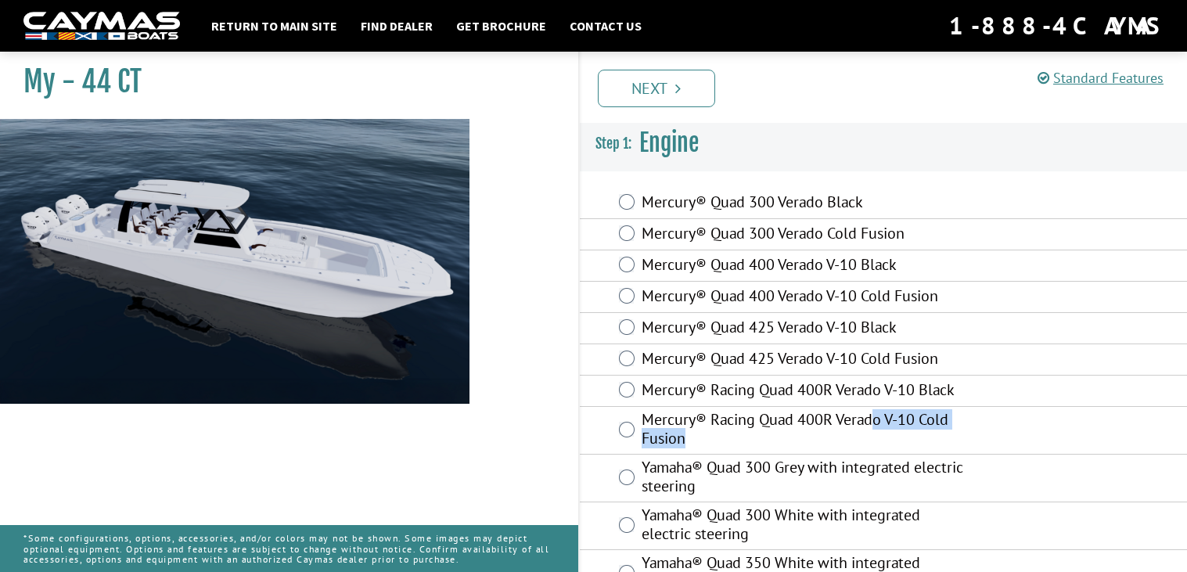
click at [878, 429] on label "Mercury® Racing Quad 400R Verado V-10 Cold Fusion" at bounding box center [804, 430] width 327 height 41
click at [878, 430] on label "Mercury® Racing Quad 400R Verado V-10 Cold Fusion" at bounding box center [804, 430] width 327 height 41
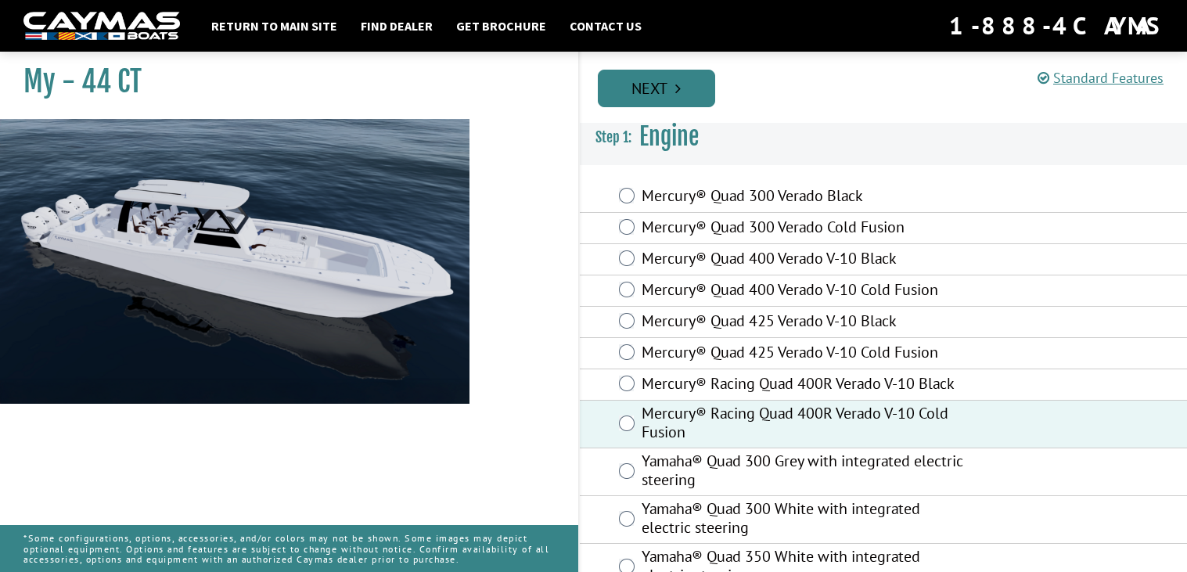
click at [685, 94] on link "Next" at bounding box center [656, 89] width 117 height 38
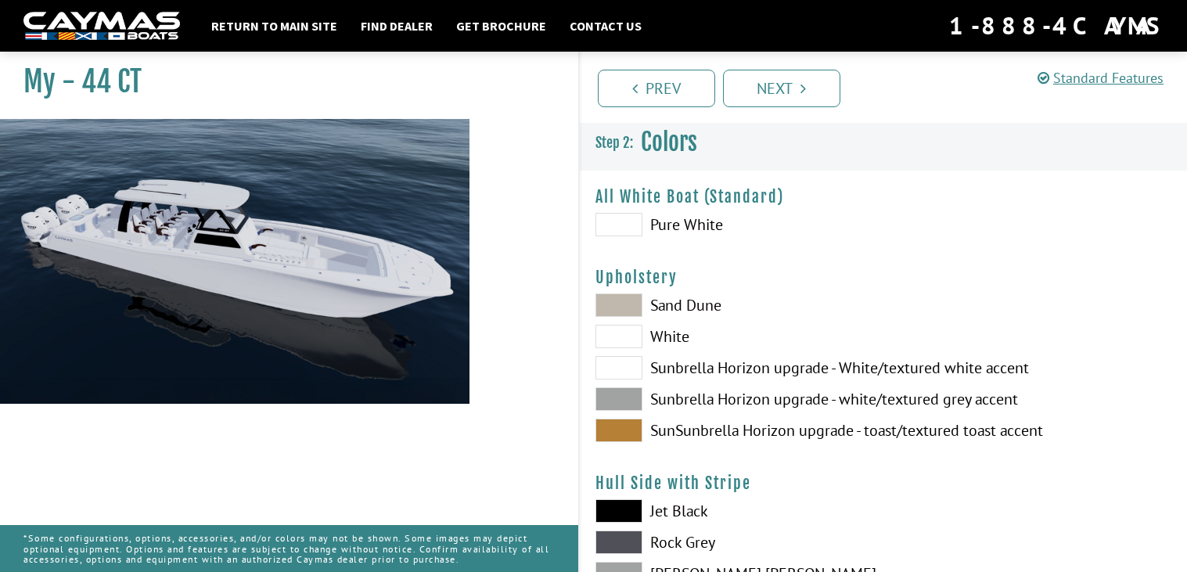
click at [628, 439] on span at bounding box center [618, 429] width 47 height 23
click at [617, 426] on span at bounding box center [618, 429] width 47 height 23
click at [616, 426] on span at bounding box center [618, 429] width 47 height 23
click at [607, 330] on span at bounding box center [618, 336] width 47 height 23
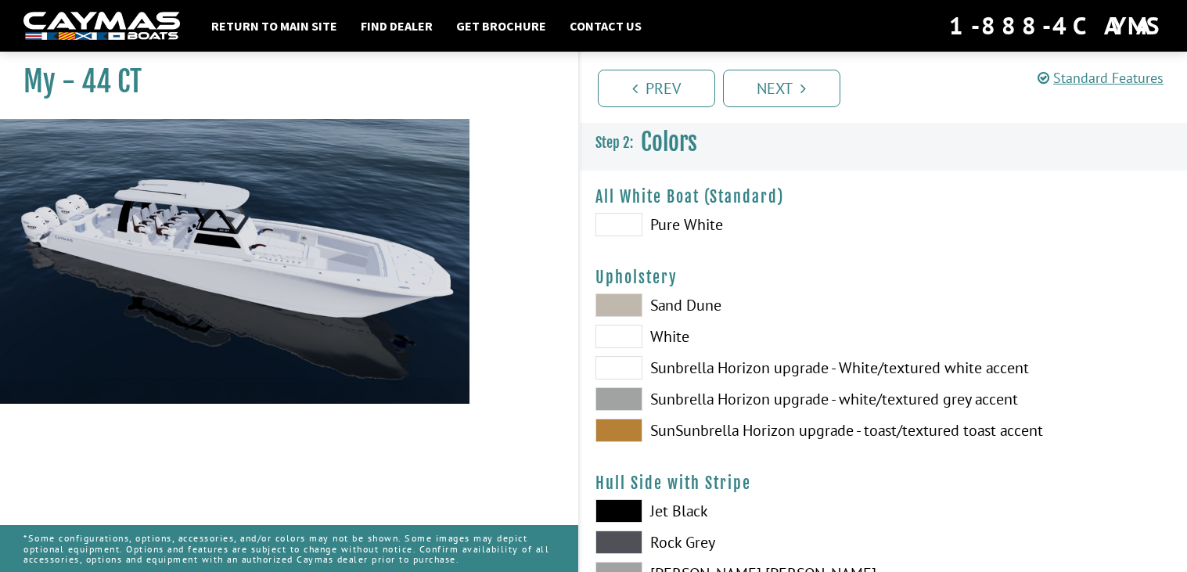
click at [613, 326] on span at bounding box center [618, 336] width 47 height 23
click at [614, 326] on span at bounding box center [618, 336] width 47 height 23
click at [615, 326] on span at bounding box center [618, 336] width 47 height 23
click at [607, 347] on span at bounding box center [618, 336] width 47 height 23
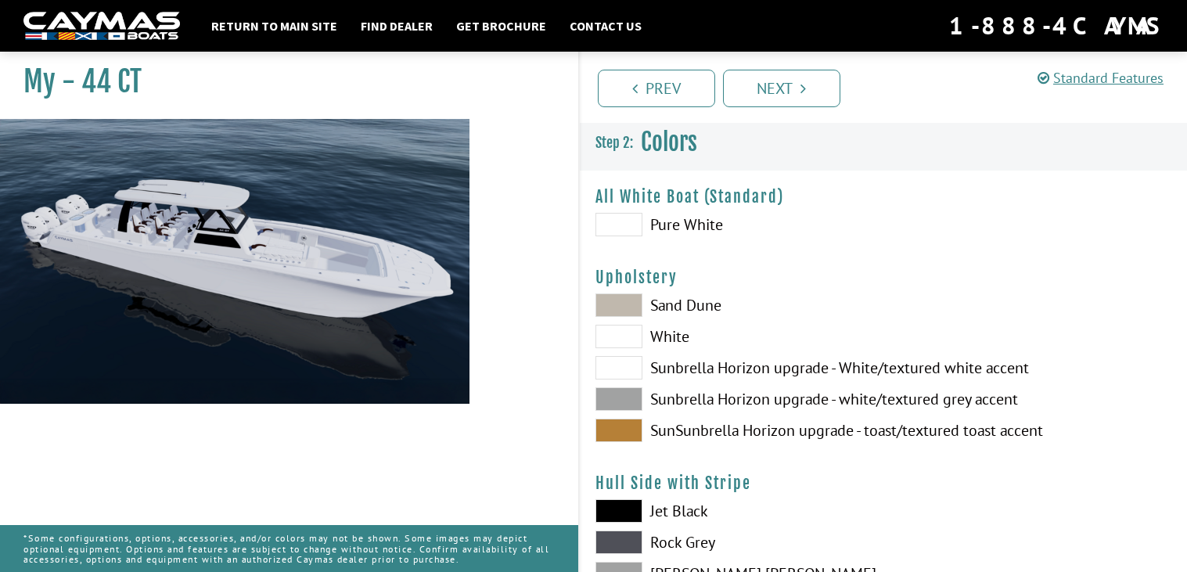
click at [607, 347] on span at bounding box center [618, 336] width 47 height 23
click at [595, 387] on span at bounding box center [618, 398] width 47 height 23
click at [605, 429] on span at bounding box center [618, 429] width 47 height 23
click at [606, 429] on span at bounding box center [618, 429] width 47 height 23
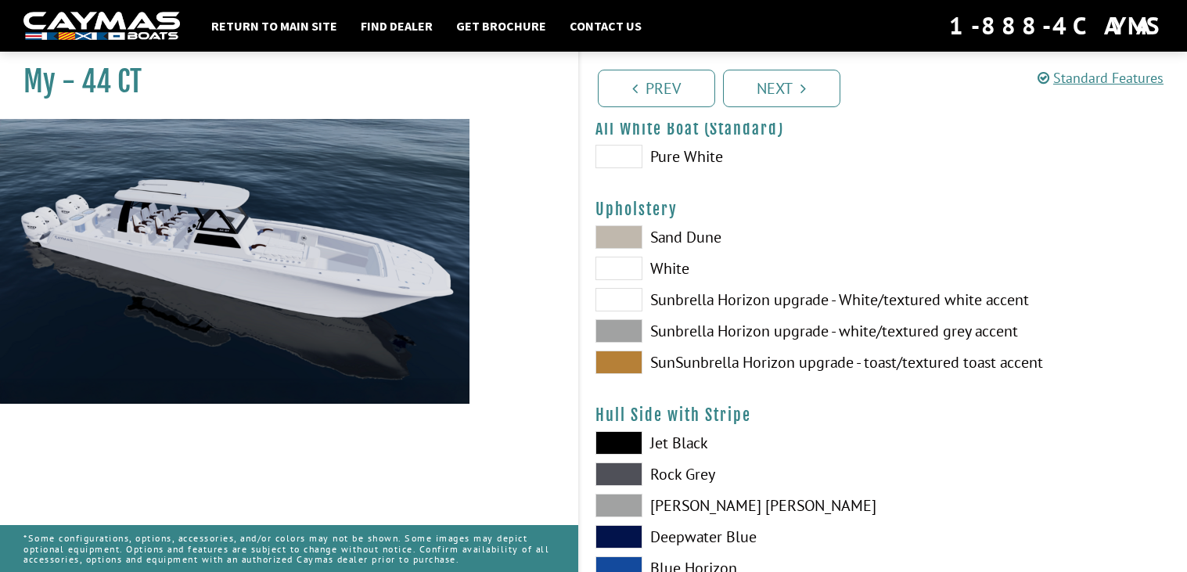
scroll to position [84, 0]
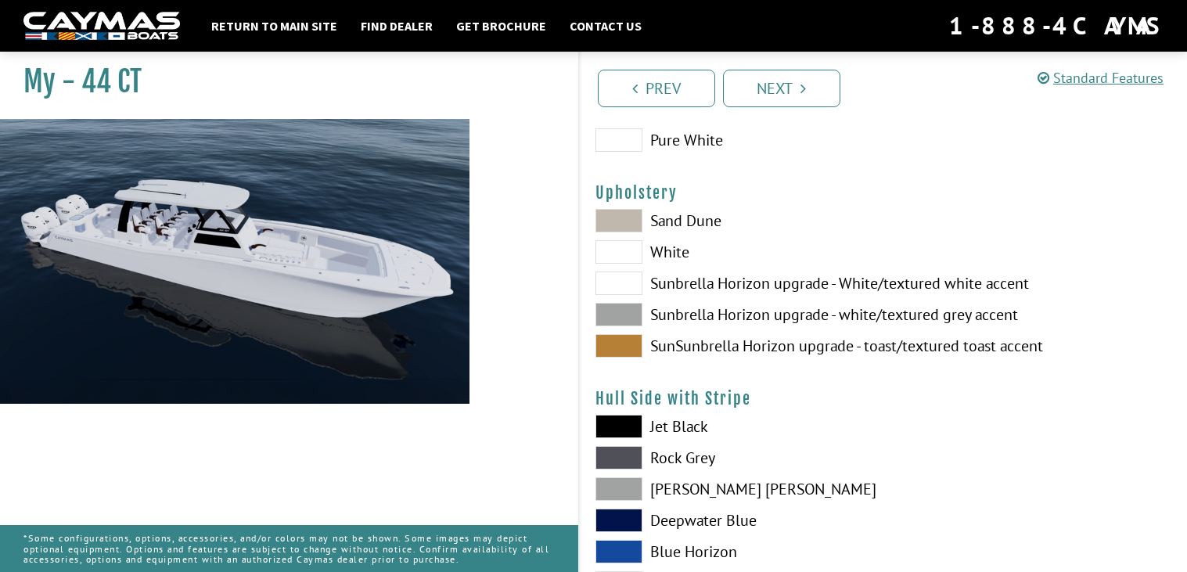
click at [300, 24] on link "Return to main site" at bounding box center [274, 26] width 142 height 20
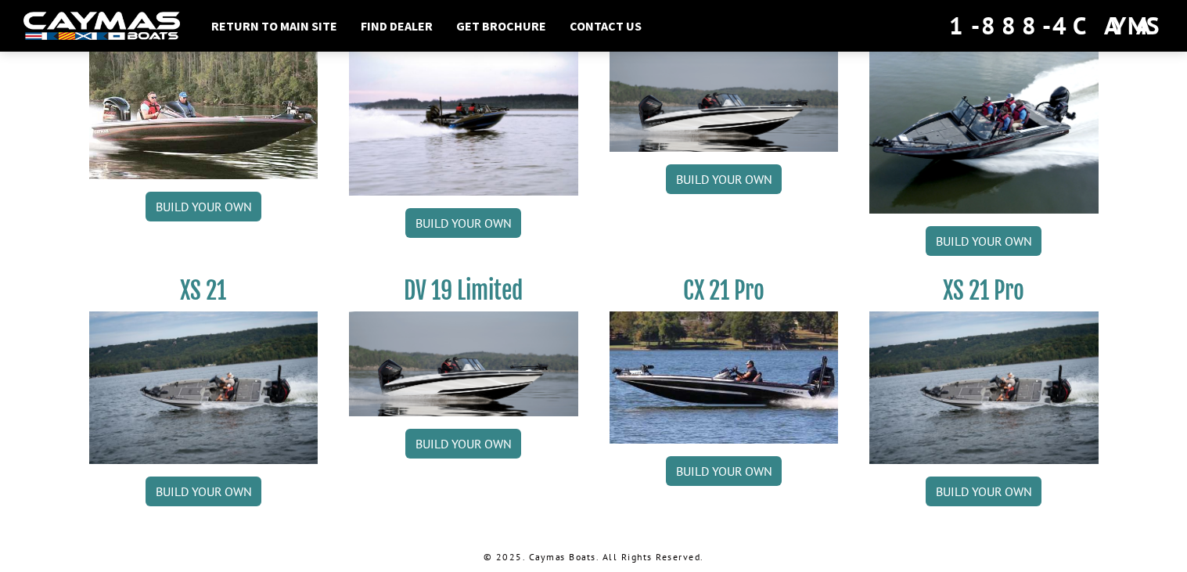
scroll to position [1921, 0]
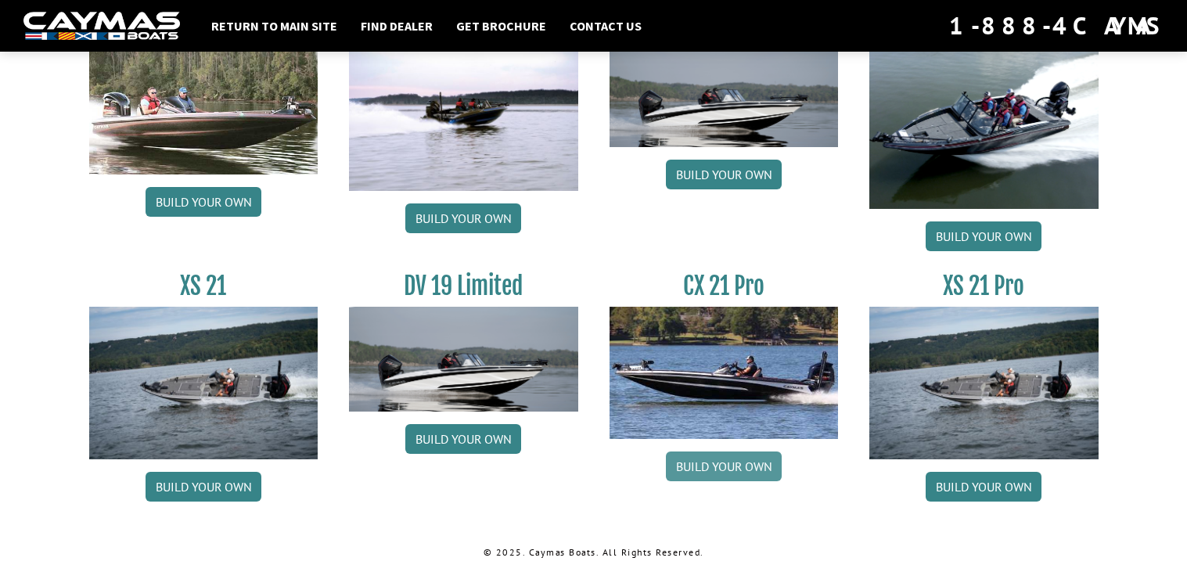
click at [727, 474] on link "Build your own" at bounding box center [724, 466] width 116 height 30
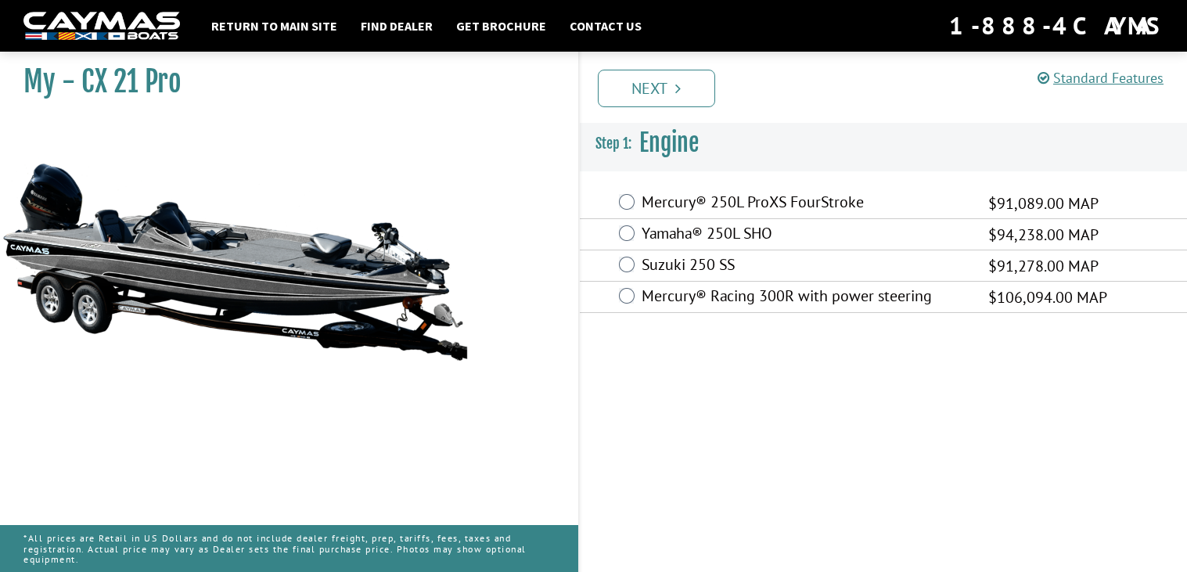
click at [936, 224] on div "Yamaha® 250L SHO $94,238.00 MAP" at bounding box center [884, 234] width 608 height 31
click at [923, 202] on label "Mercury® 250L ProXS FourStroke" at bounding box center [804, 203] width 327 height 23
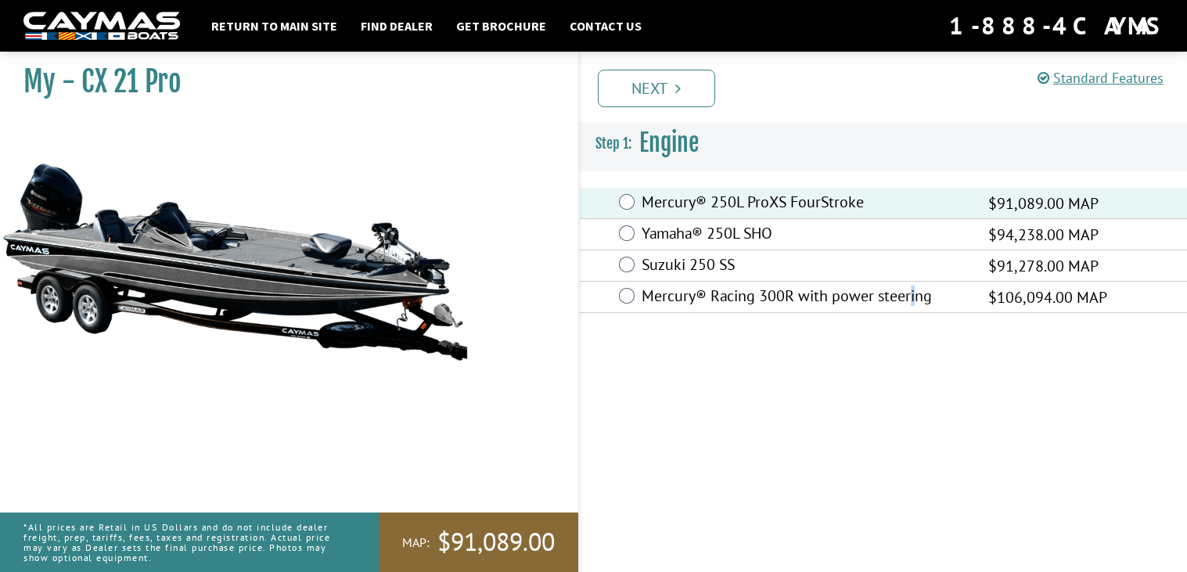
click at [912, 300] on label "Mercury® Racing 300R with power steering" at bounding box center [804, 297] width 327 height 23
click at [568, 297] on div "My - CX 21 Pro MAP:" at bounding box center [281, 331] width 594 height 572
click at [644, 289] on label "Mercury® Racing 300R with power steering" at bounding box center [804, 297] width 327 height 23
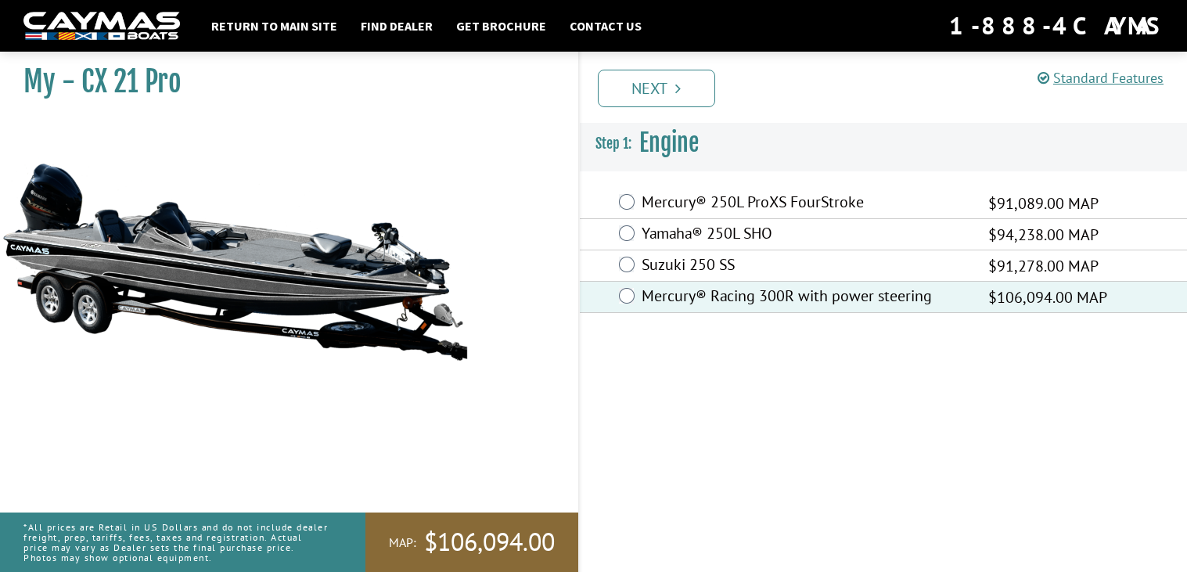
click at [626, 189] on div "Mercury® 250L ProXS FourStroke $91,089.00 MAP" at bounding box center [884, 203] width 608 height 31
click at [617, 214] on div "Mercury® 250L ProXS FourStroke $91,089.00 MAP" at bounding box center [884, 203] width 608 height 31
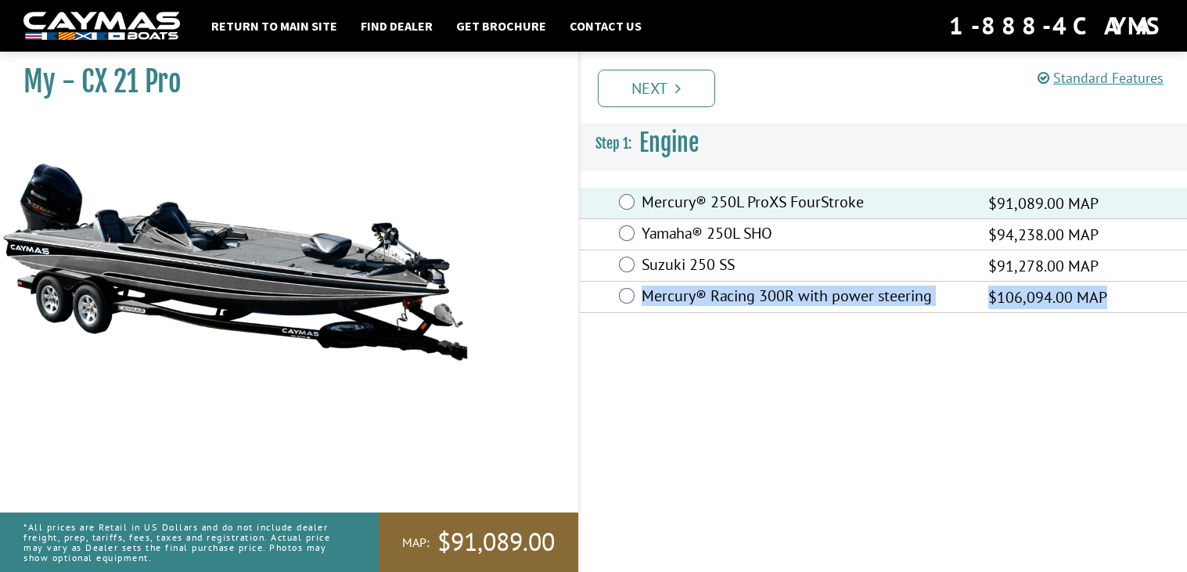
click at [637, 314] on fieldset "Engine is required. Mercury® 250L ProXS FourStroke $91,089.00 MAP Yamaha® 250L …" at bounding box center [884, 250] width 608 height 156
click at [639, 293] on div "Mercury® Racing 300R with power steering $106,094.00 MAP" at bounding box center [884, 297] width 608 height 31
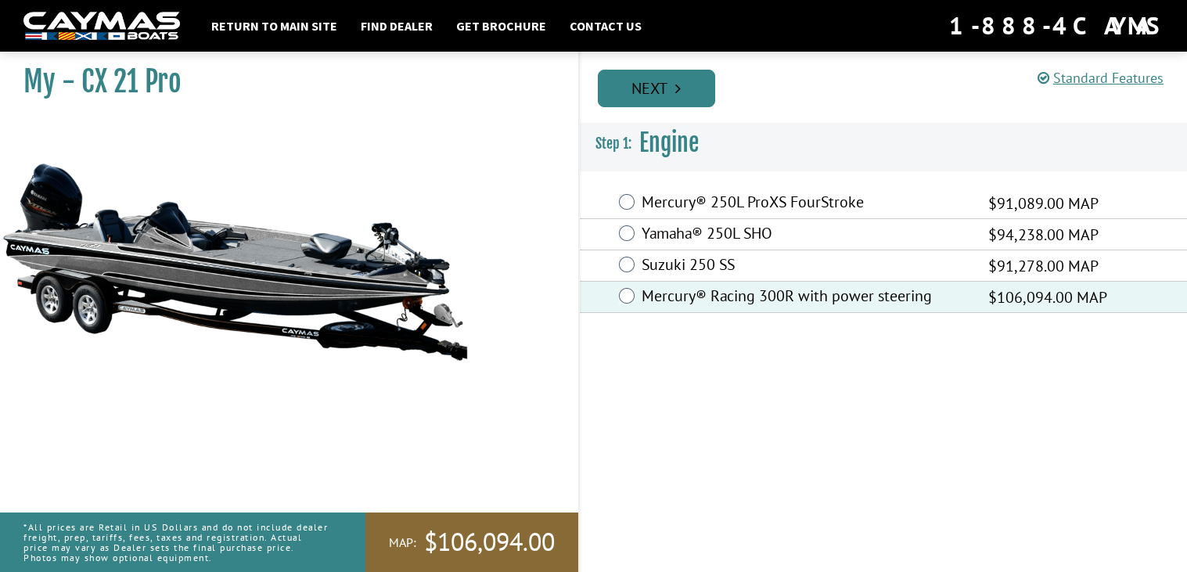
click at [660, 98] on link "Next" at bounding box center [656, 89] width 117 height 38
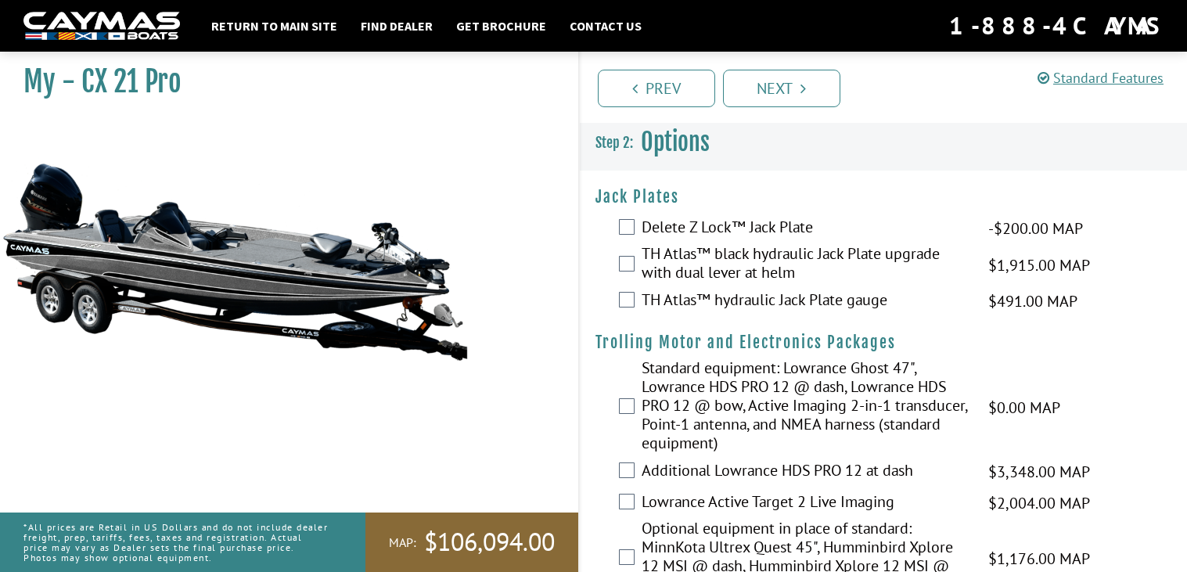
click at [770, 264] on label "TH Atlas™ black hydraulic Jack Plate upgrade with dual lever at helm" at bounding box center [804, 264] width 327 height 41
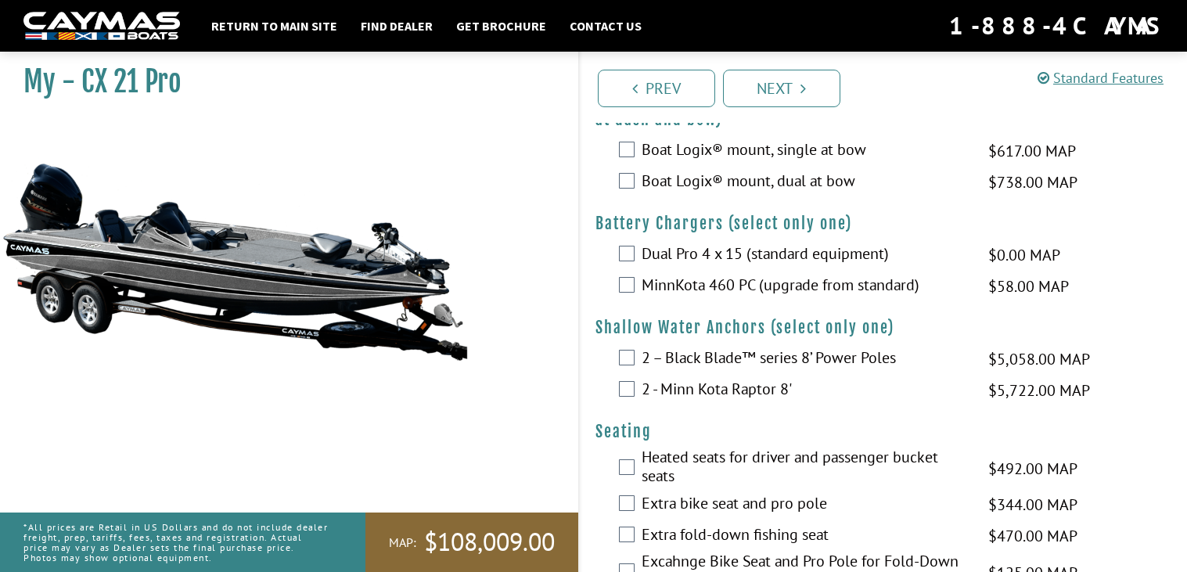
scroll to position [835, 0]
click at [783, 354] on label "2 – Black Blade™ series 8’ Power Poles" at bounding box center [804, 360] width 327 height 23
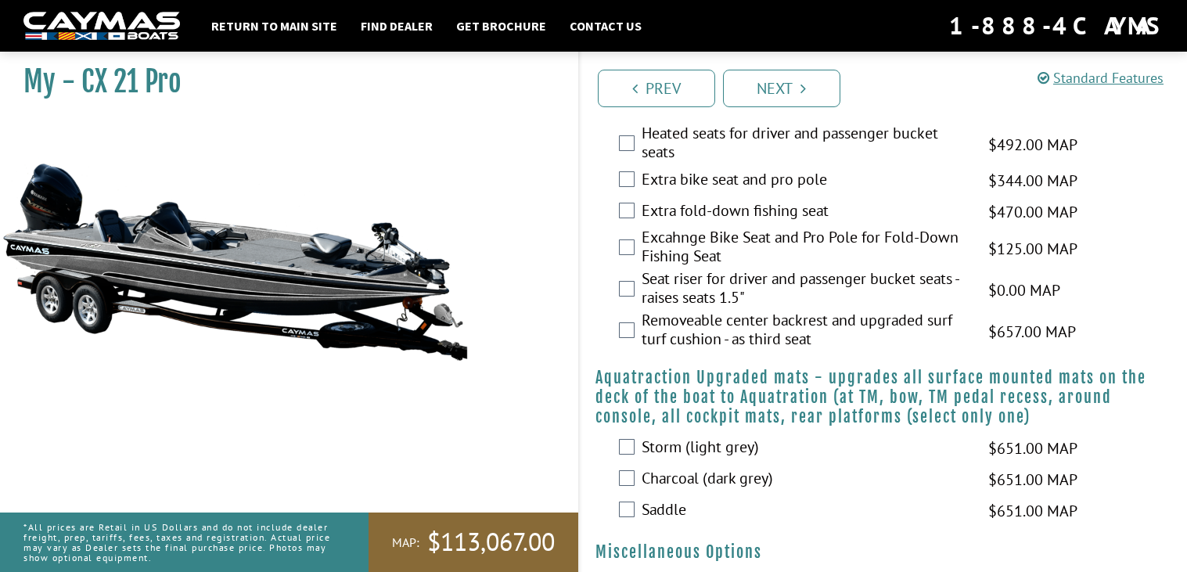
scroll to position [1164, 0]
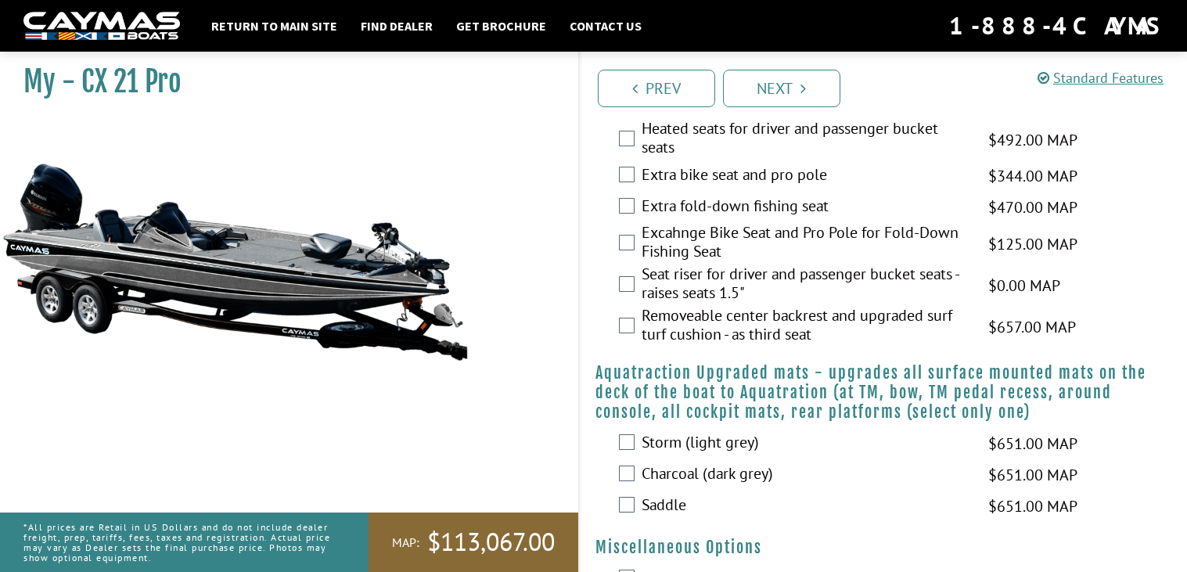
click at [755, 465] on label "Charcoal (dark grey)" at bounding box center [804, 475] width 327 height 23
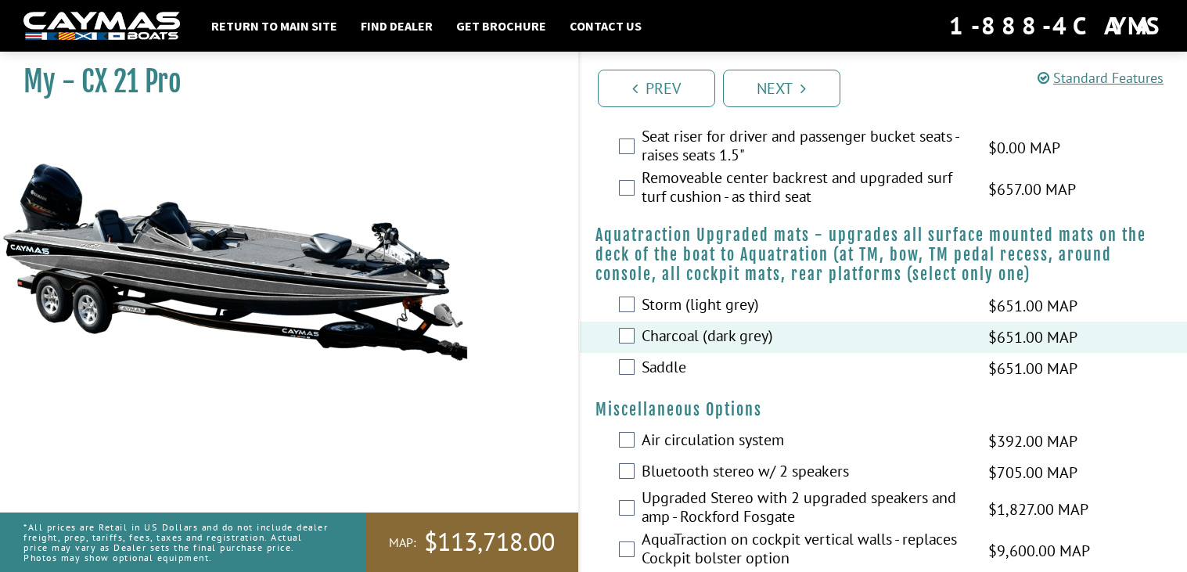
scroll to position [1303, 0]
click at [726, 460] on label "Bluetooth stereo w/ 2 speakers" at bounding box center [804, 471] width 327 height 23
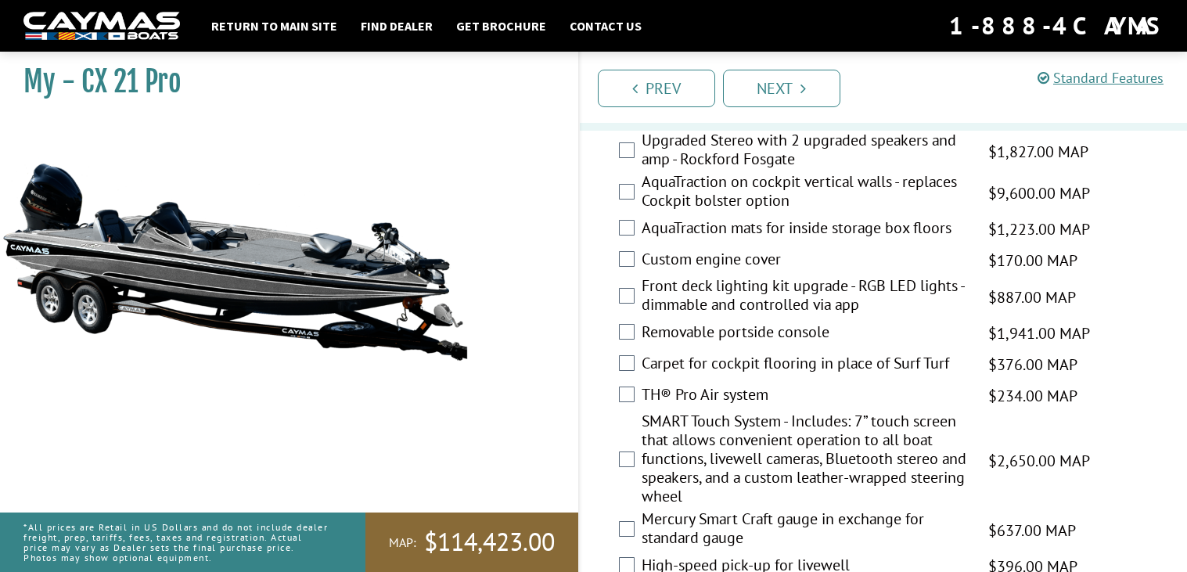
scroll to position [1660, 0]
click at [669, 372] on div "Carpet for cockpit flooring in place of Surf Turf $376.00 MAP $444.00 MSRP" at bounding box center [884, 363] width 608 height 31
click at [719, 284] on label "Front deck lighting kit upgrade - RGB LED lights - dimmable and controlled via …" at bounding box center [804, 295] width 327 height 41
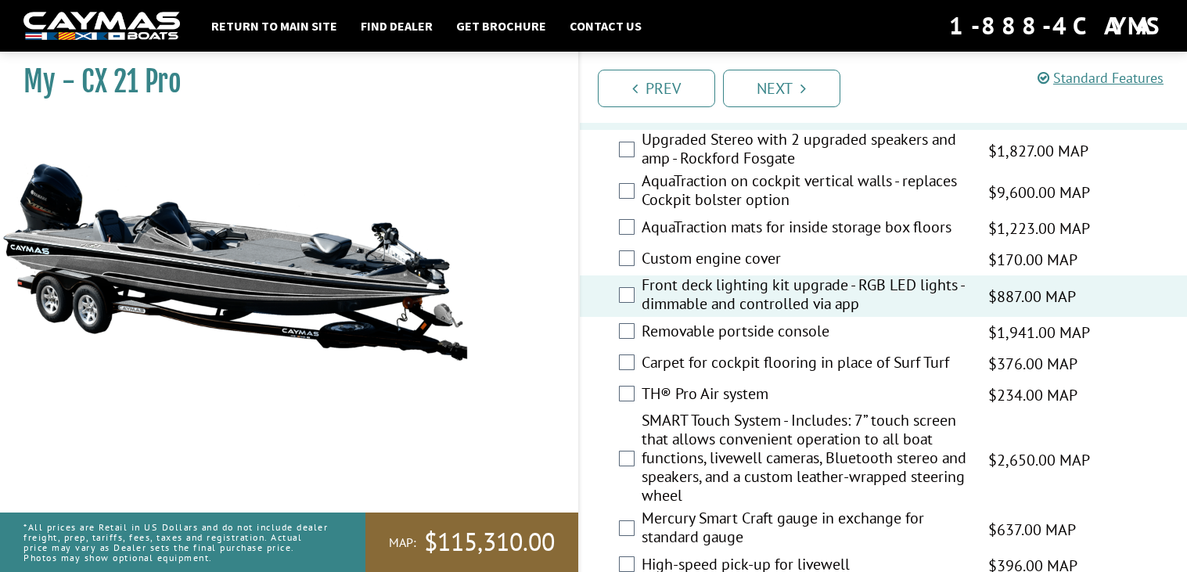
click at [764, 366] on label "Carpet for cockpit flooring in place of Surf Turf" at bounding box center [804, 364] width 327 height 23
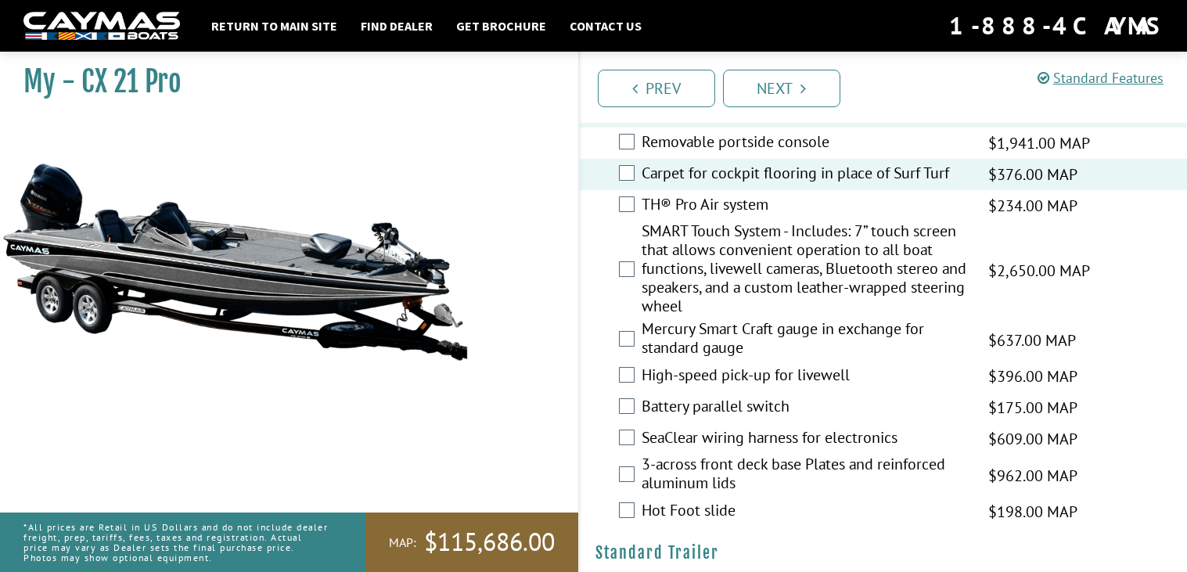
scroll to position [1858, 0]
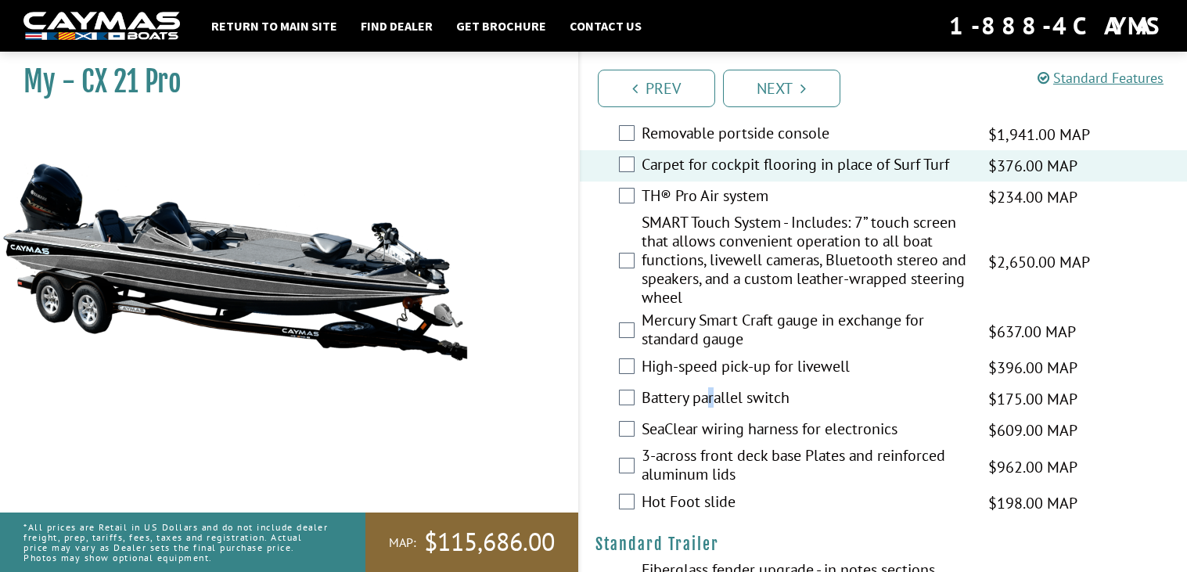
drag, startPoint x: 711, startPoint y: 400, endPoint x: 717, endPoint y: 391, distance: 11.3
click at [713, 400] on label "Battery parallel switch" at bounding box center [804, 399] width 327 height 23
click at [720, 388] on label "Battery parallel switch" at bounding box center [804, 399] width 327 height 23
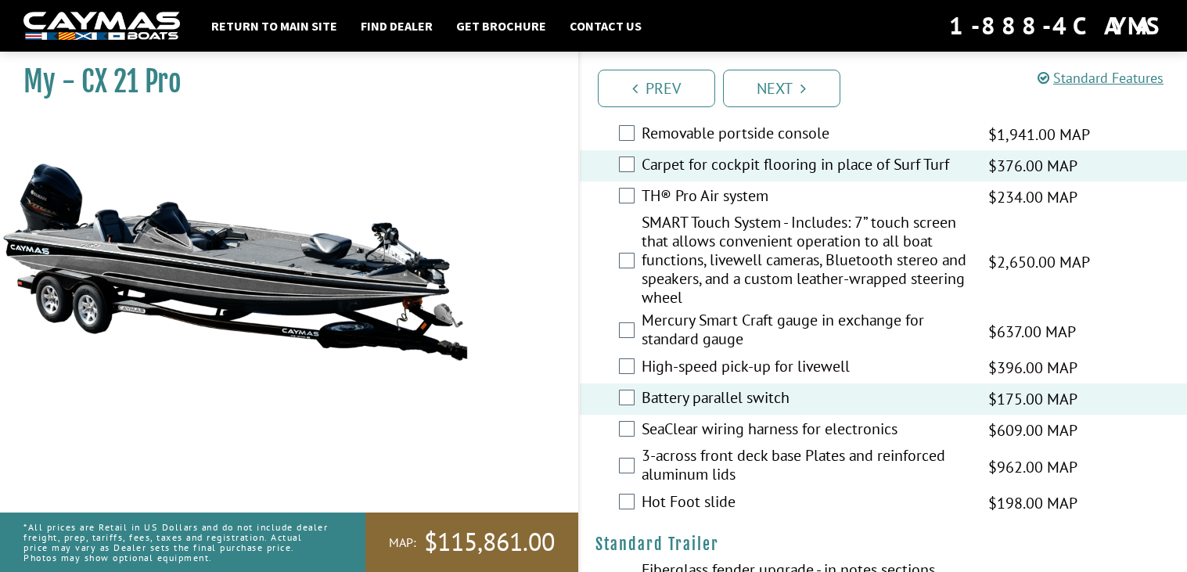
click at [720, 388] on label "Battery parallel switch" at bounding box center [804, 399] width 327 height 23
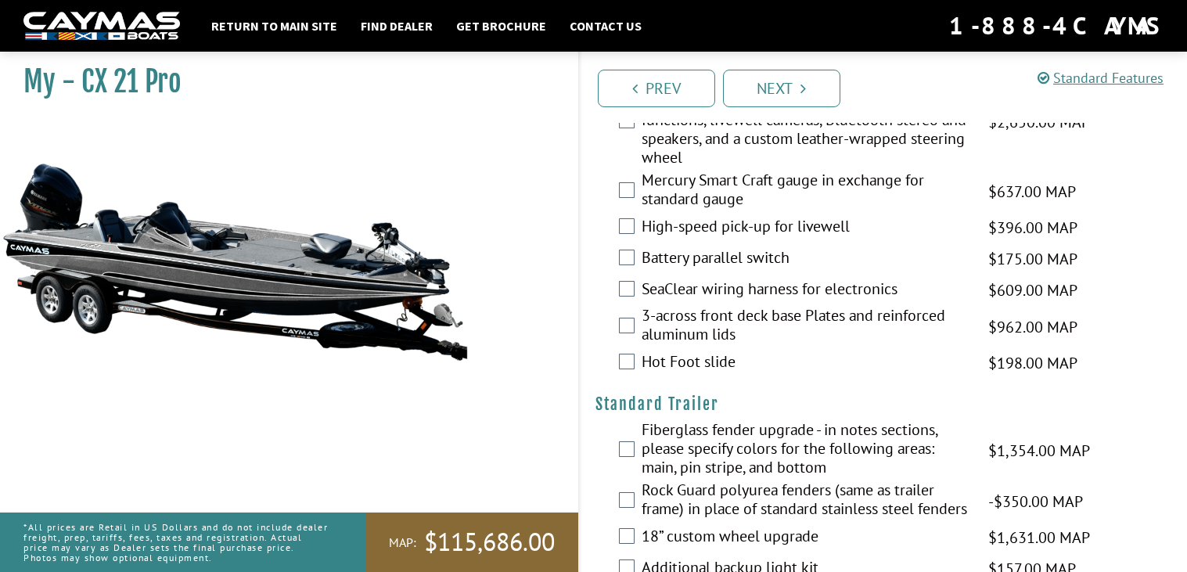
scroll to position [2000, 0]
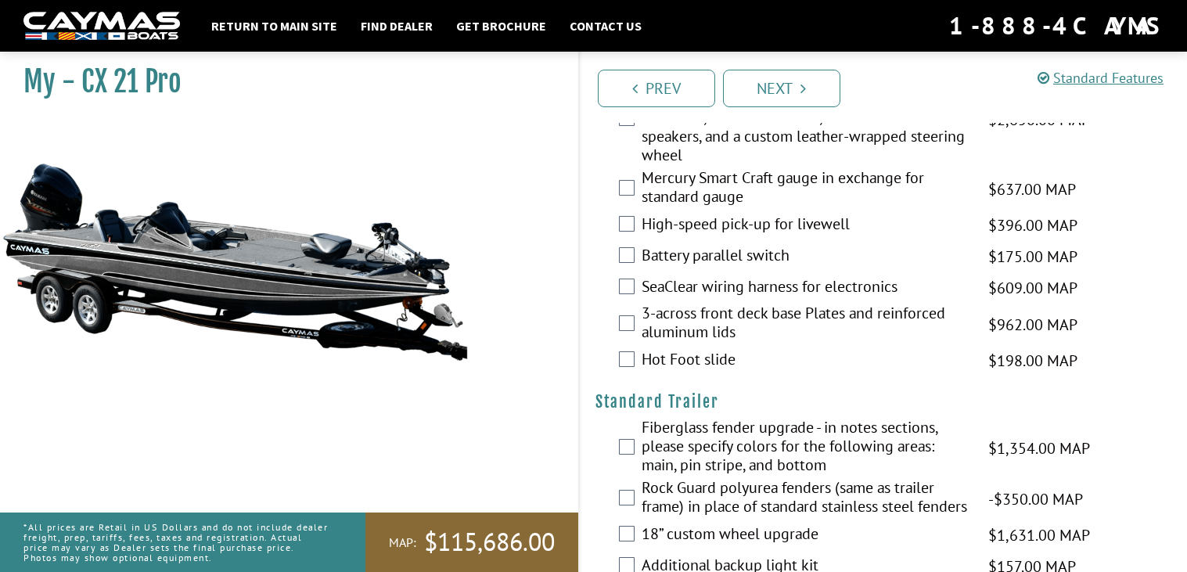
click at [706, 354] on label "Hot Foot slide" at bounding box center [804, 361] width 327 height 23
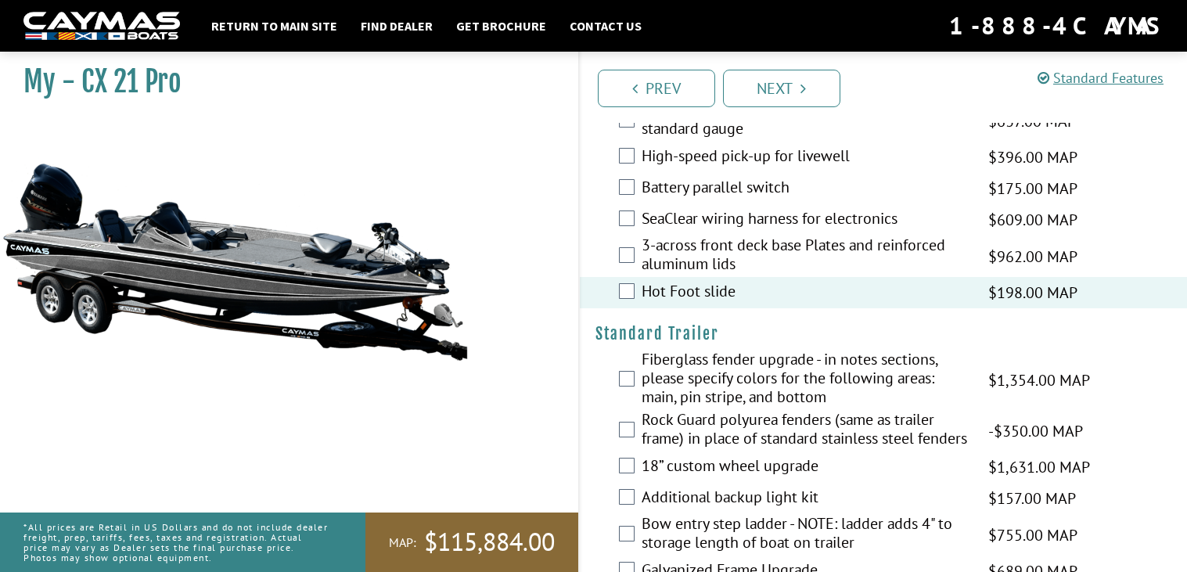
scroll to position [2080, 0]
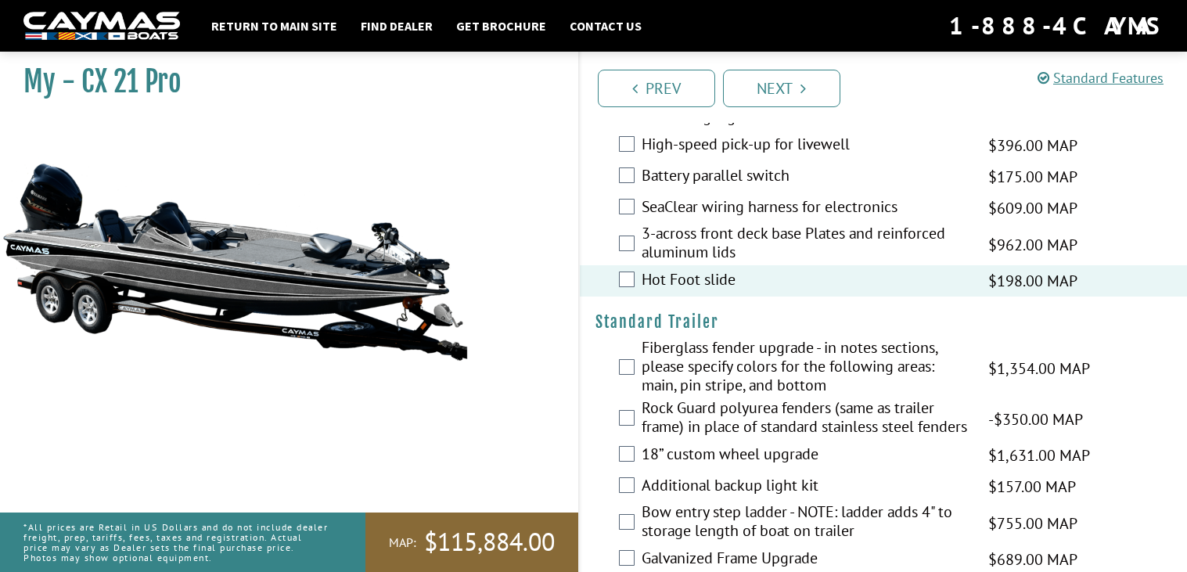
click at [765, 467] on label "18” custom wheel upgrade" at bounding box center [804, 455] width 327 height 23
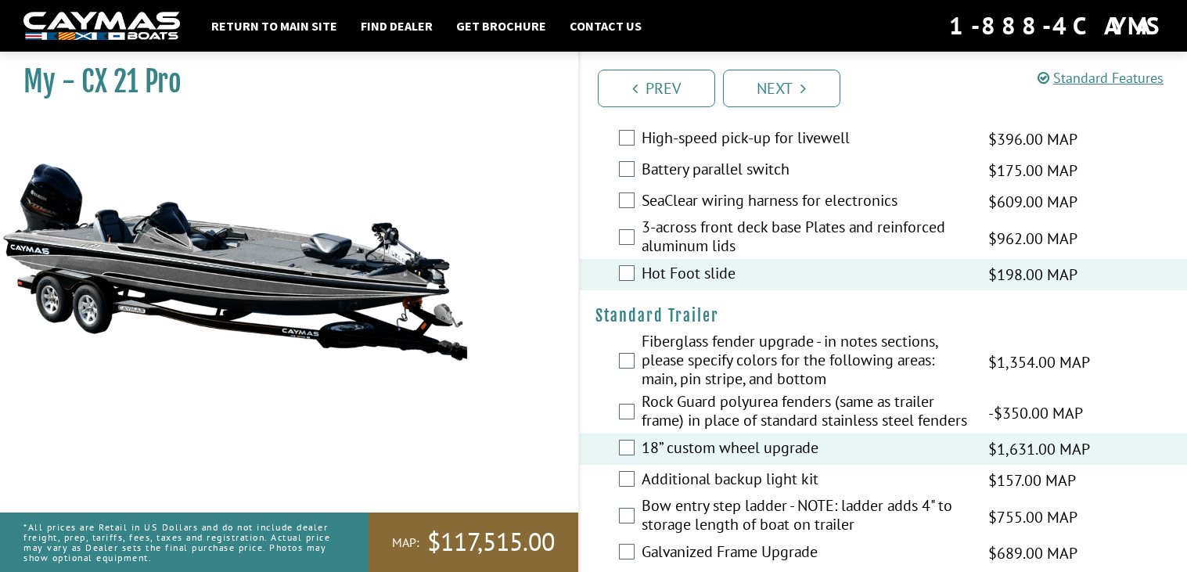
scroll to position [2088, 0]
drag, startPoint x: 711, startPoint y: 457, endPoint x: 703, endPoint y: 452, distance: 9.1
click at [703, 452] on label "18” custom wheel upgrade" at bounding box center [804, 447] width 327 height 23
click at [710, 459] on label "18” custom wheel upgrade" at bounding box center [804, 447] width 327 height 23
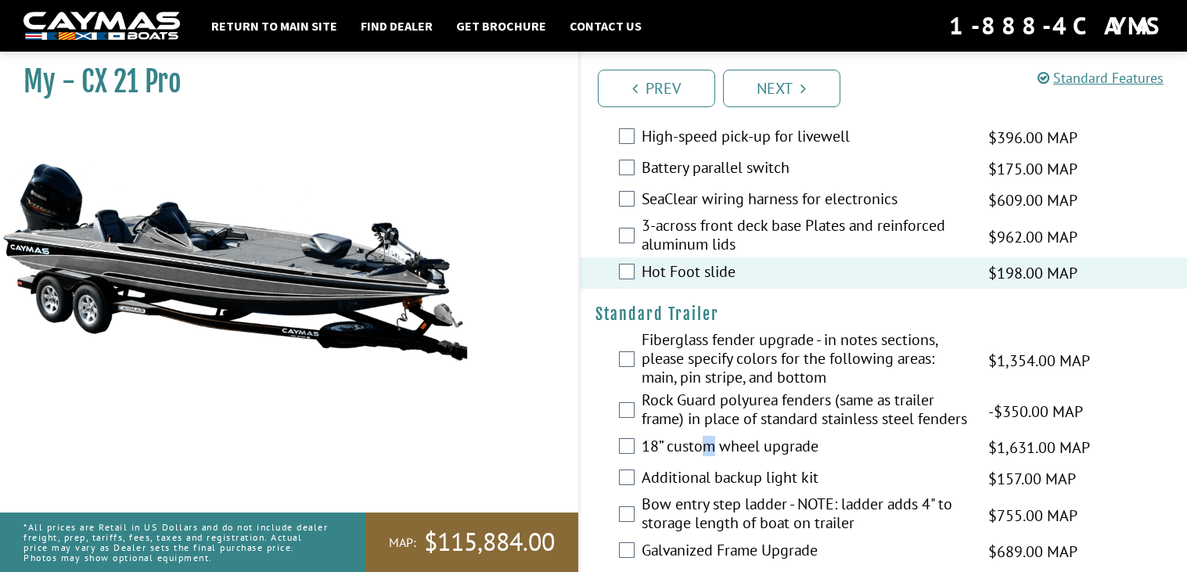
click at [709, 459] on label "18” custom wheel upgrade" at bounding box center [804, 447] width 327 height 23
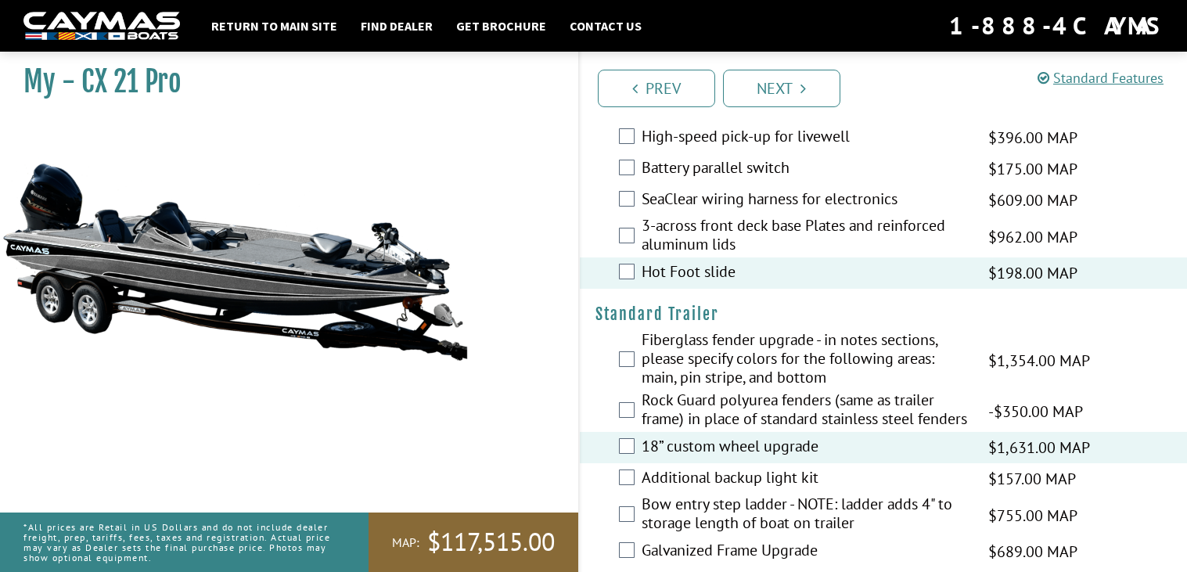
click at [712, 484] on label "Additional backup light kit" at bounding box center [804, 479] width 327 height 23
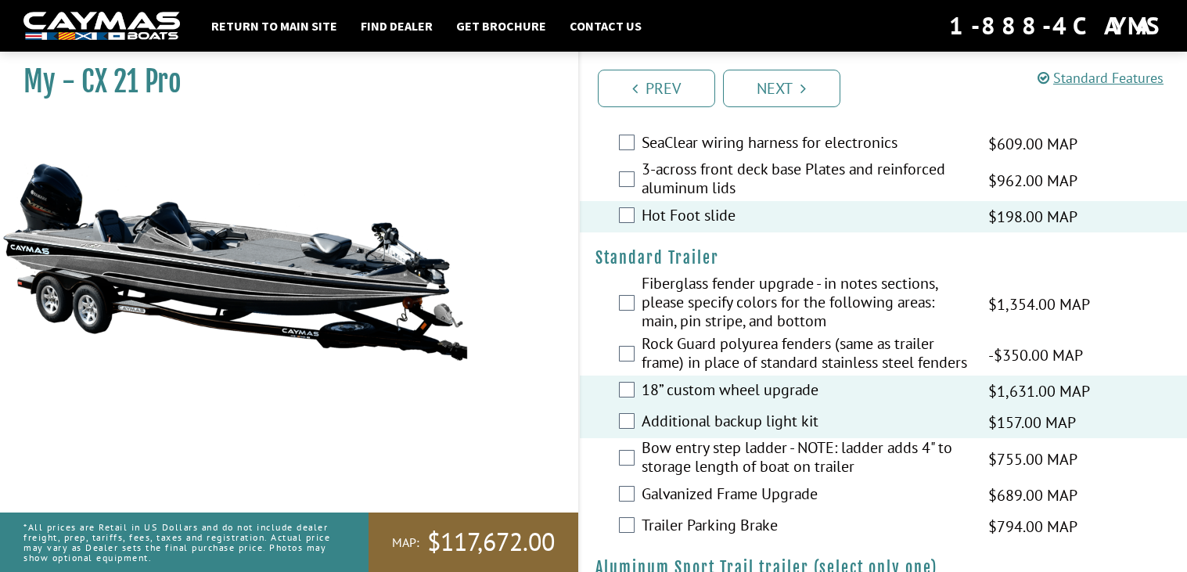
scroll to position [2146, 0]
click at [699, 478] on label "Bow entry step ladder - NOTE: ladder adds 4" to storage length of boat on trail…" at bounding box center [804, 456] width 327 height 41
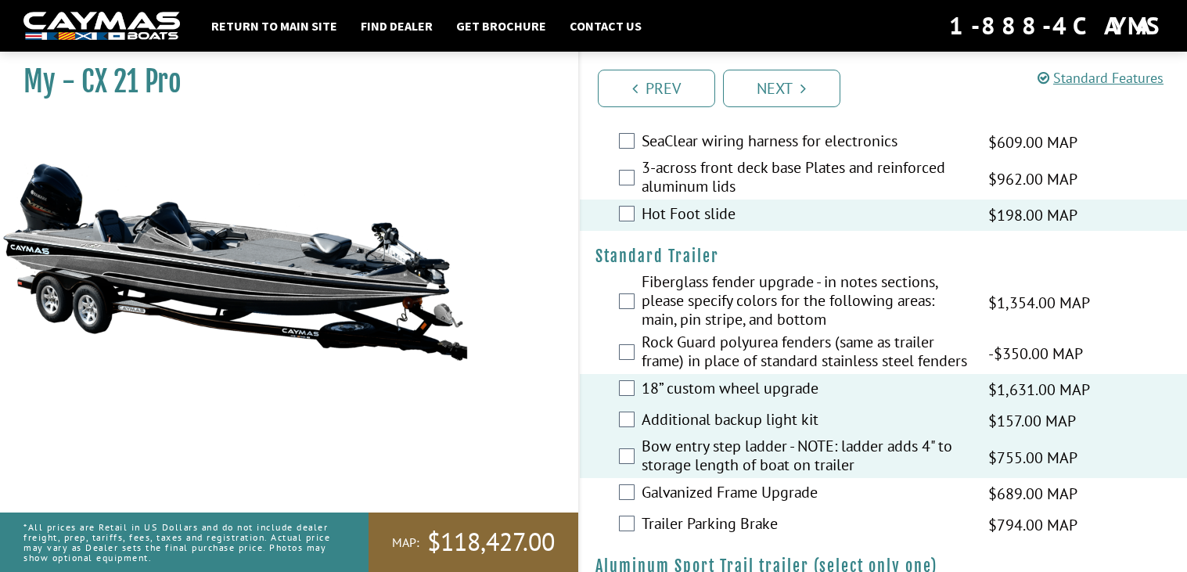
drag, startPoint x: 950, startPoint y: 471, endPoint x: 928, endPoint y: 471, distance: 21.9
click at [928, 471] on label "Bow entry step ladder - NOTE: ladder adds 4" to storage length of boat on trail…" at bounding box center [804, 456] width 327 height 41
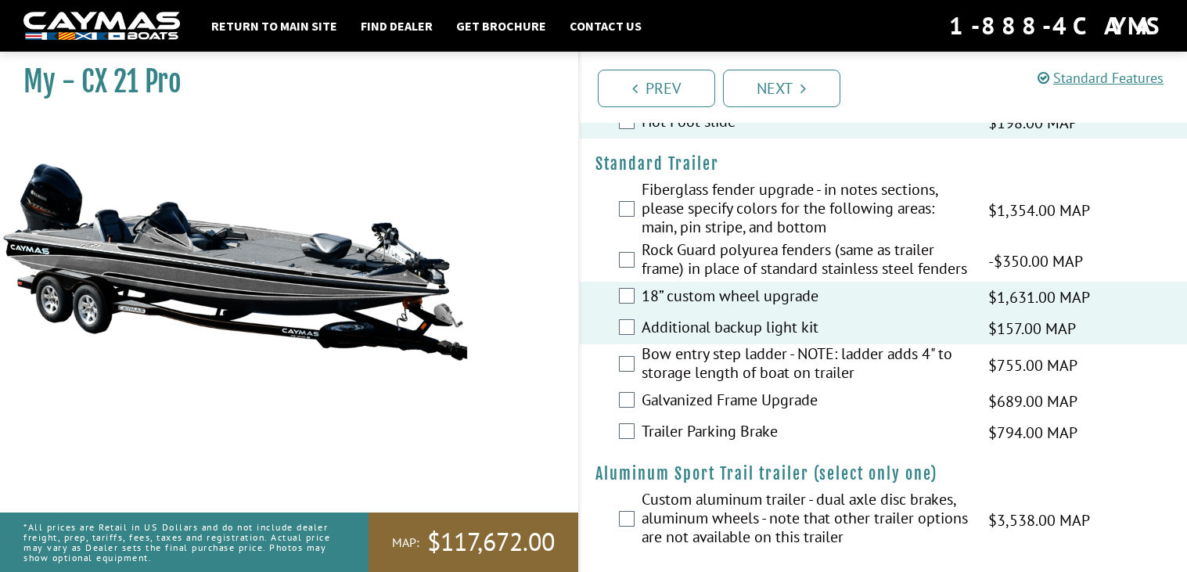
scroll to position [2258, 0]
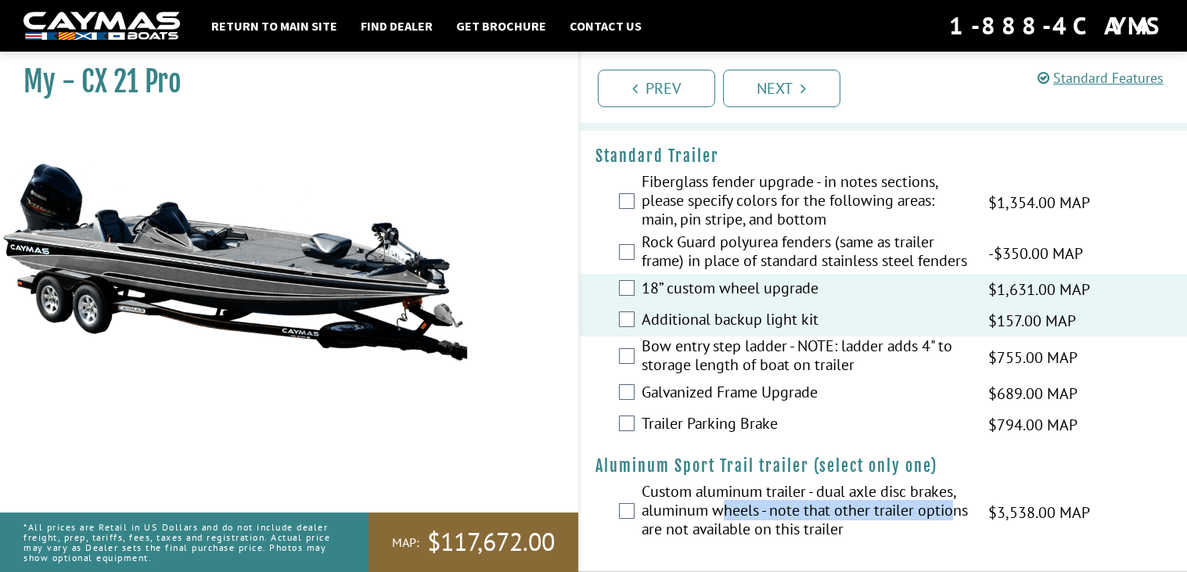
drag, startPoint x: 724, startPoint y: 512, endPoint x: 670, endPoint y: 537, distance: 60.2
click at [671, 538] on label "Custom aluminum trailer - dual axle disc brakes, aluminum wheels - note that ot…" at bounding box center [804, 512] width 327 height 60
click at [669, 537] on label "Custom aluminum trailer - dual axle disc brakes, aluminum wheels - note that ot…" at bounding box center [804, 512] width 327 height 60
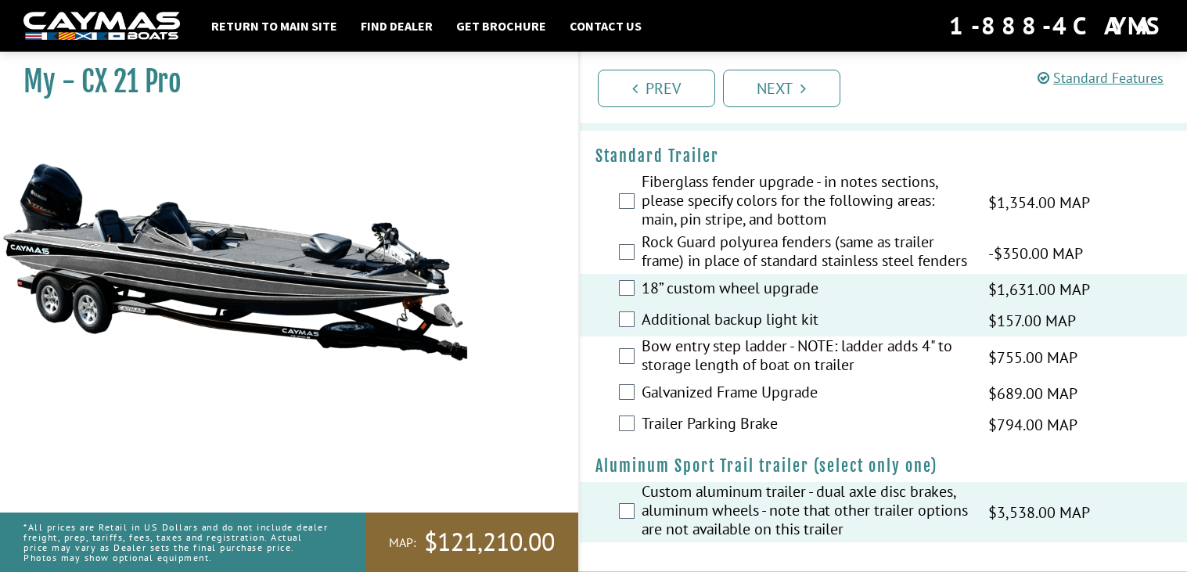
click at [672, 532] on label "Custom aluminum trailer - dual axle disc brakes, aluminum wheels - note that ot…" at bounding box center [804, 512] width 327 height 60
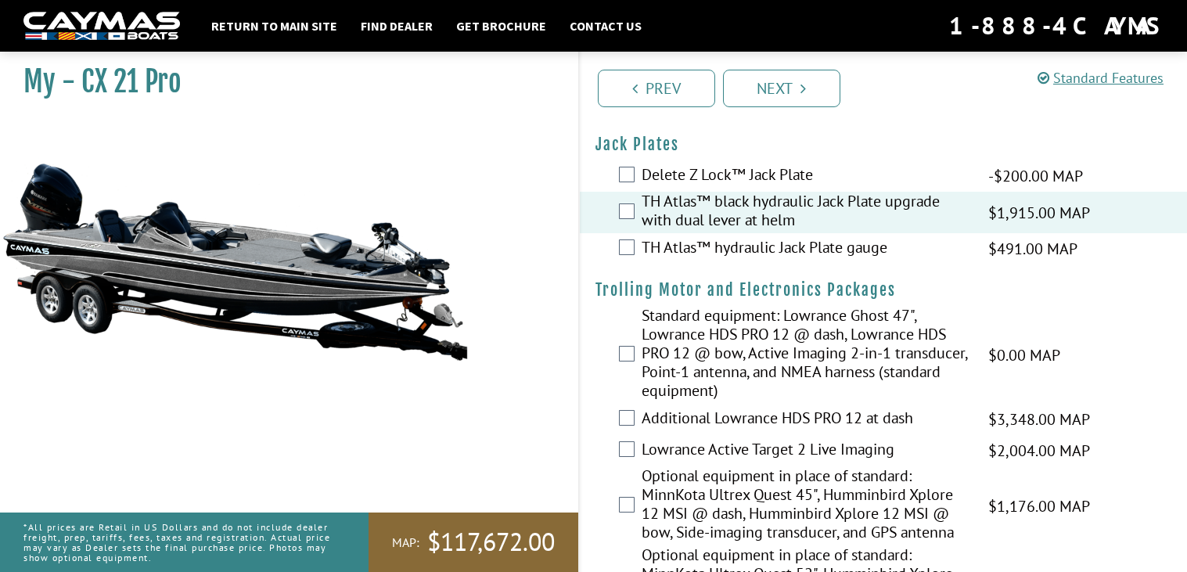
scroll to position [50, 0]
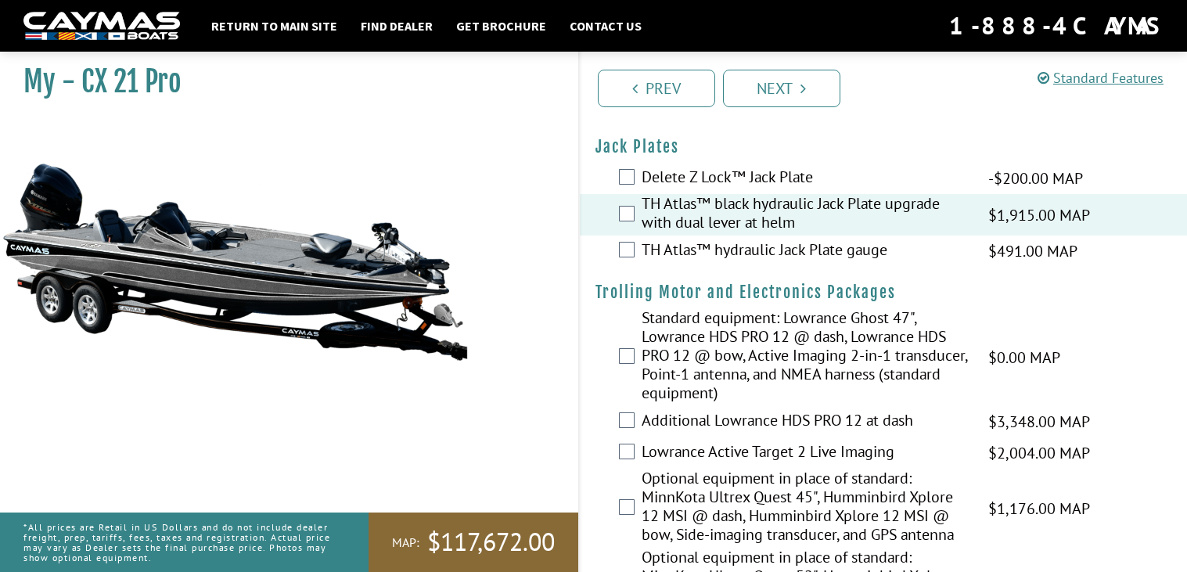
click at [786, 430] on label "Additional Lowrance HDS PRO 12 at dash" at bounding box center [804, 422] width 327 height 23
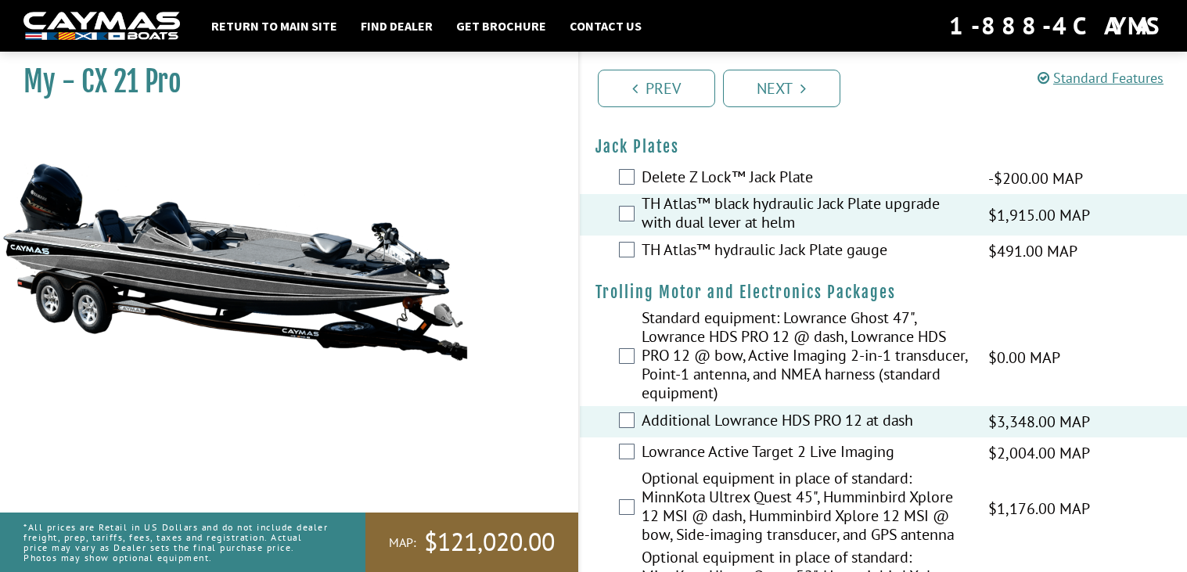
click at [768, 389] on label "Standard equipment: Lowrance Ghost 47", Lowrance HDS PRO 12 @ dash, Lowrance HD…" at bounding box center [804, 357] width 327 height 98
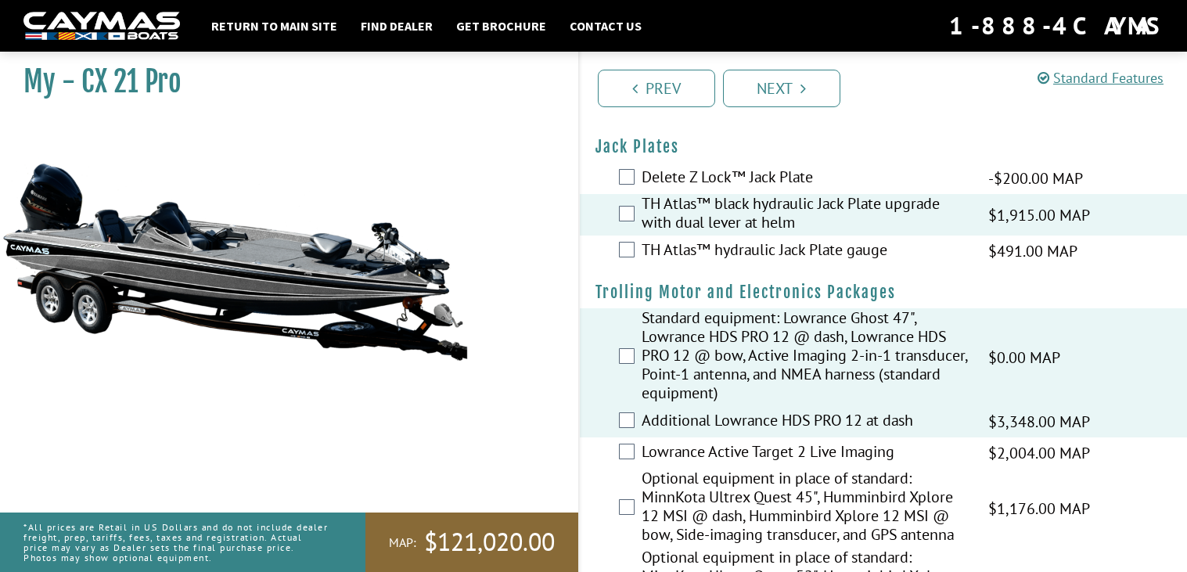
click at [767, 390] on label "Standard equipment: Lowrance Ghost 47", Lowrance HDS PRO 12 @ dash, Lowrance HD…" at bounding box center [804, 357] width 327 height 98
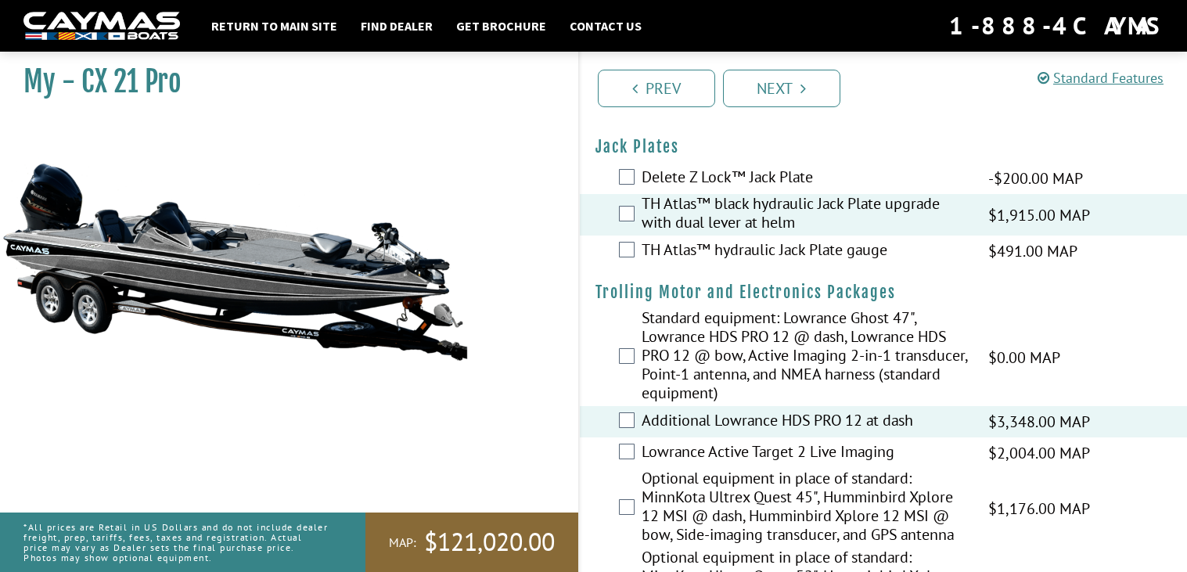
click at [749, 420] on label "Additional Lowrance HDS PRO 12 at dash" at bounding box center [804, 422] width 327 height 23
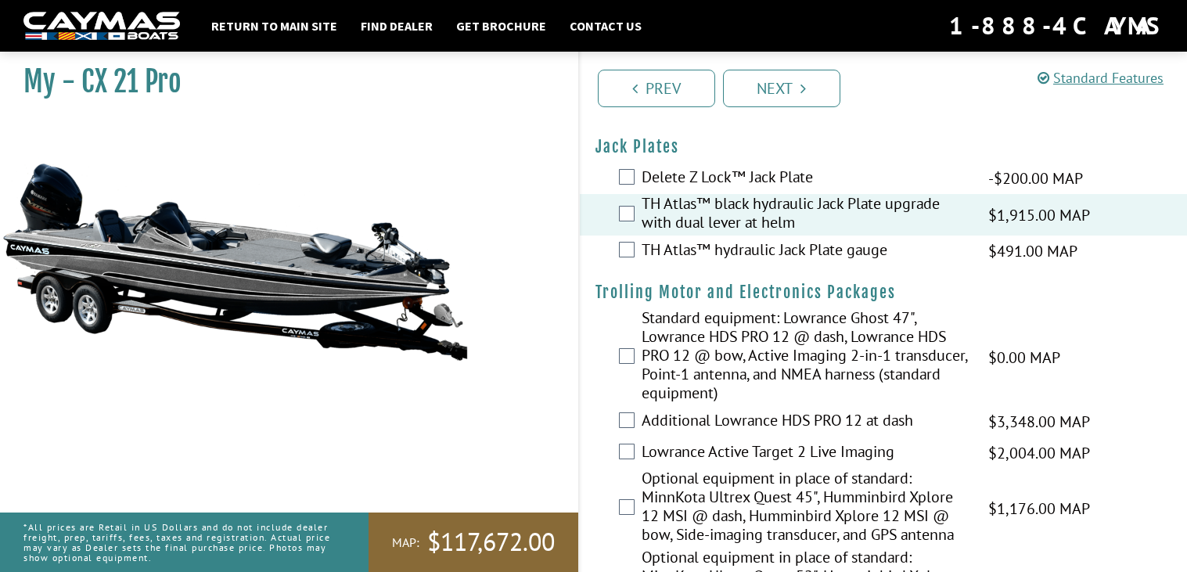
click at [742, 408] on div "Additional Lowrance HDS PRO 12 at dash $3,348.00 MAP $3,952.00 MSRP" at bounding box center [884, 421] width 608 height 31
click at [761, 432] on div "Additional Lowrance HDS PRO 12 at dash $3,348.00 MAP $3,952.00 MSRP" at bounding box center [884, 421] width 608 height 31
click at [760, 419] on label "Additional Lowrance HDS PRO 12 at dash" at bounding box center [804, 422] width 327 height 23
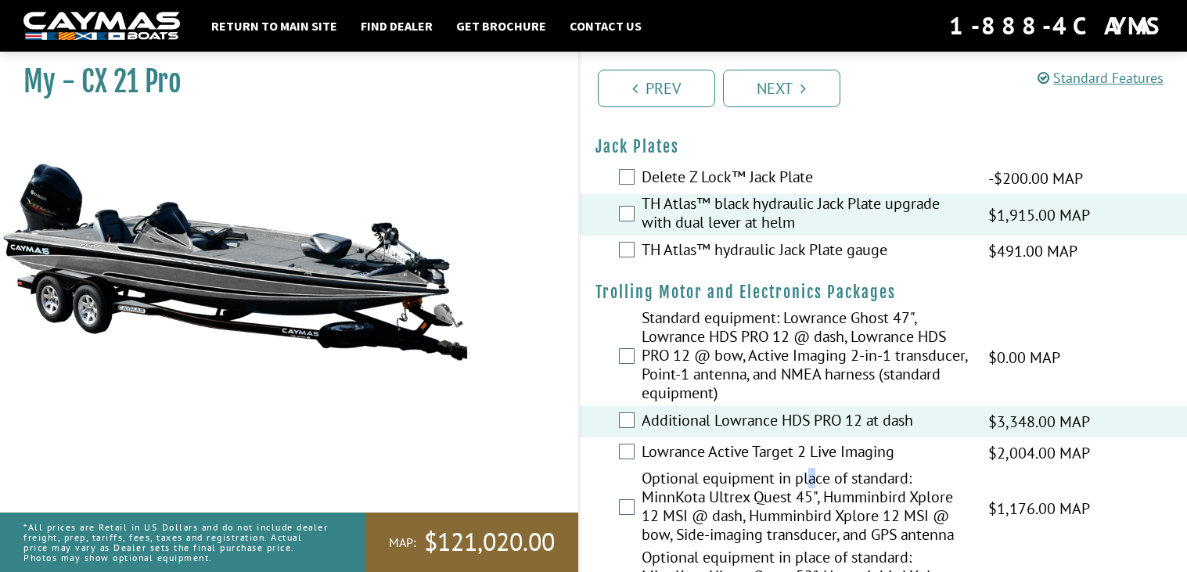
click at [816, 469] on label "Optional equipment in place of standard: MinnKota Ultrex Quest 45", Humminbird …" at bounding box center [804, 508] width 327 height 79
click at [821, 458] on label "Lowrance Active Target 2 Live Imaging" at bounding box center [804, 453] width 327 height 23
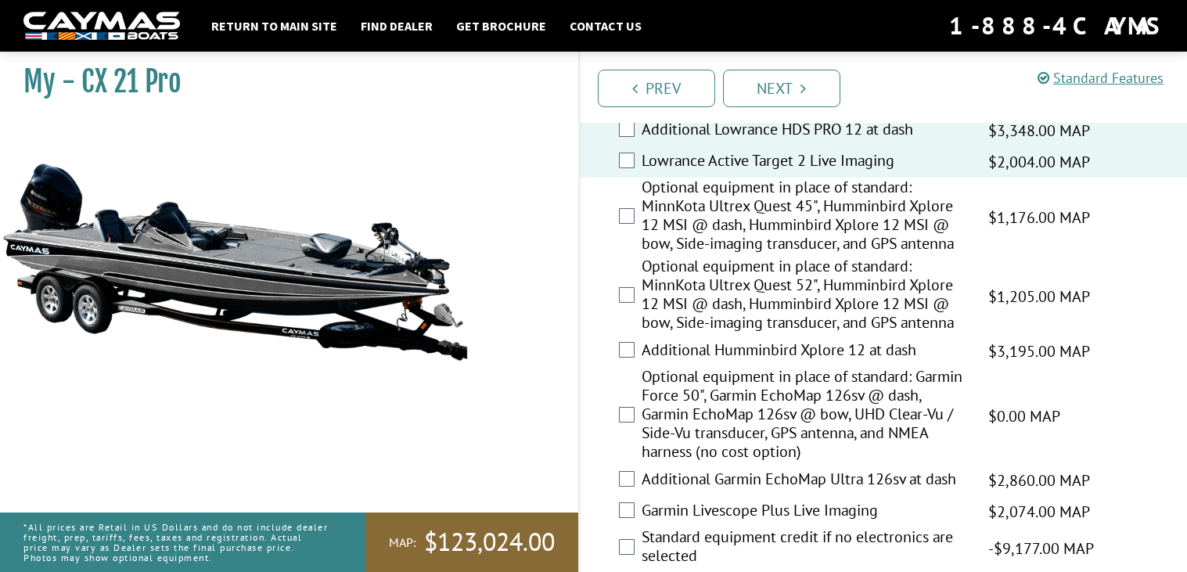
scroll to position [342, 0]
click at [800, 505] on label "Garmin Livescope Plus Live Imaging" at bounding box center [804, 511] width 327 height 23
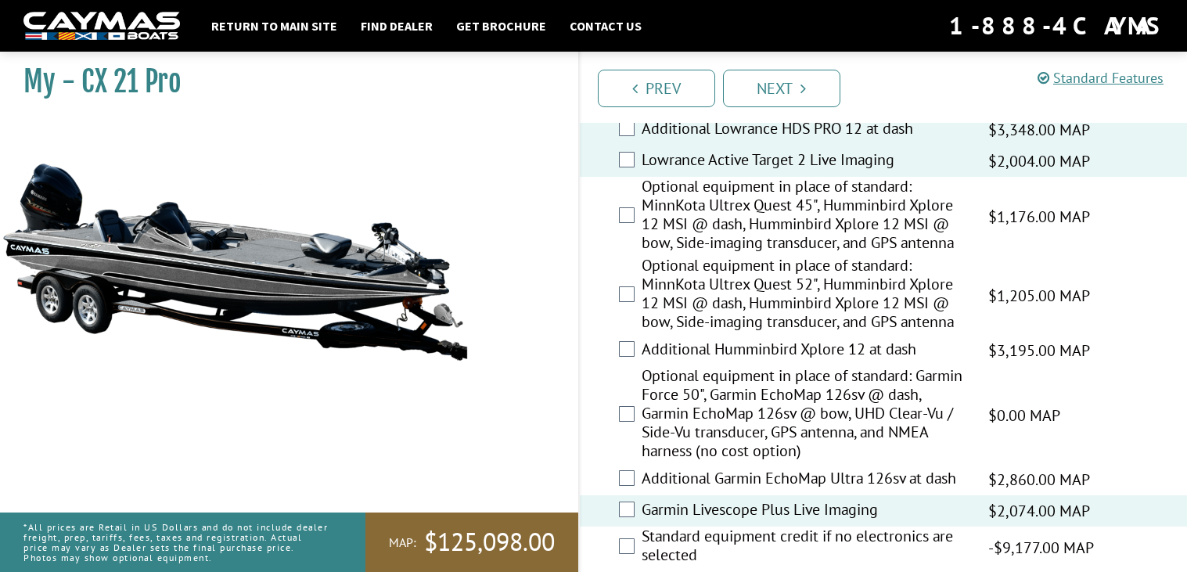
click at [785, 476] on label "Additional Garmin EchoMap Ultra 126sv at dash" at bounding box center [804, 480] width 327 height 23
